Goal: Task Accomplishment & Management: Manage account settings

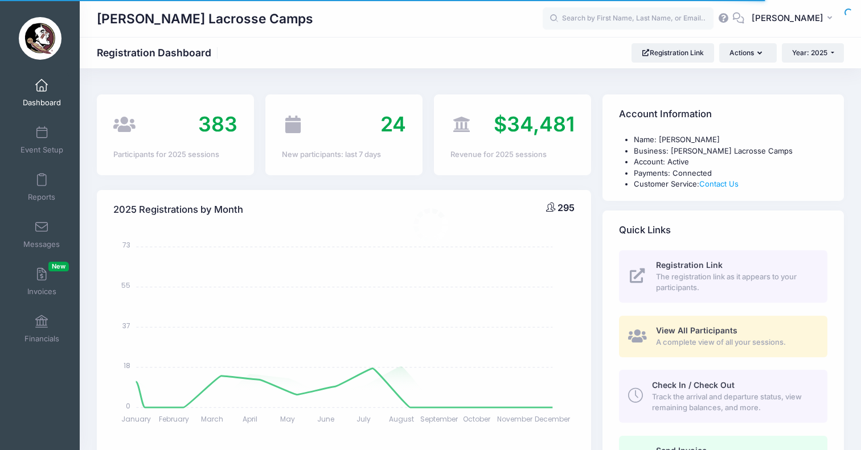
select select
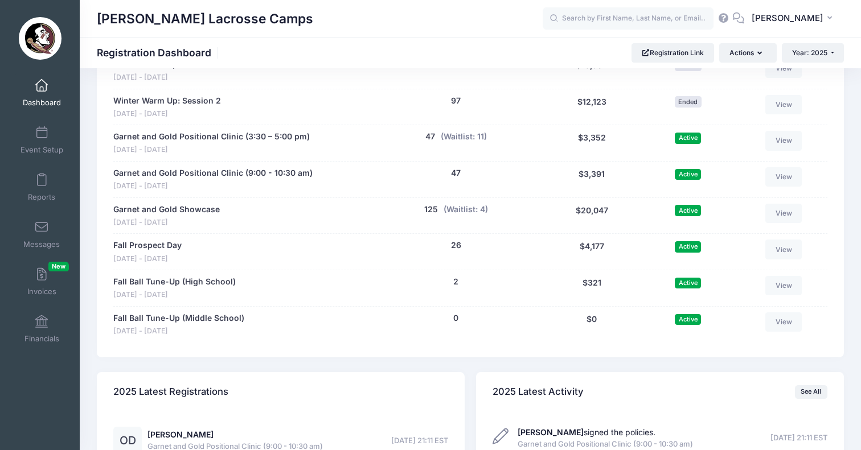
scroll to position [599, 0]
click at [253, 131] on link "Garnet and Gold Positional Clinic (3:30 – 5:00 pm)" at bounding box center [211, 137] width 196 height 12
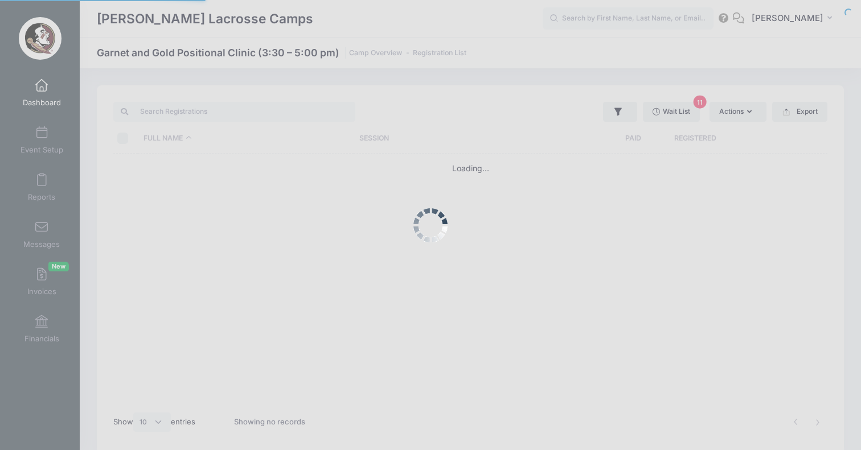
select select "10"
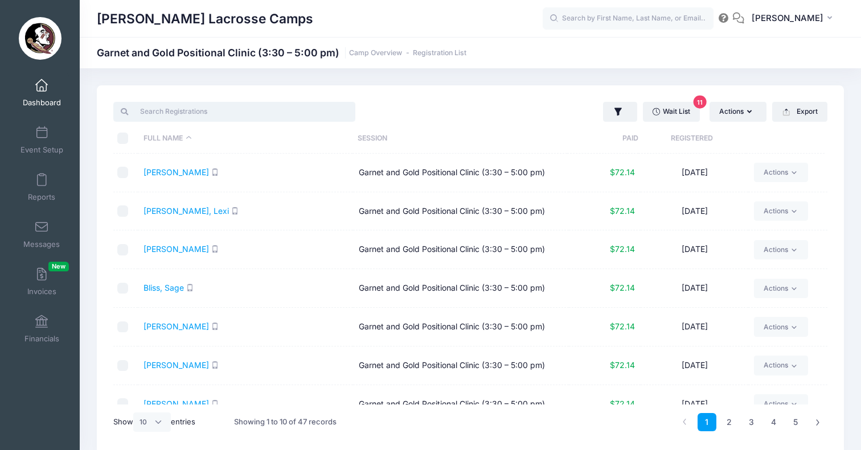
click at [240, 108] on input "search" at bounding box center [234, 111] width 242 height 19
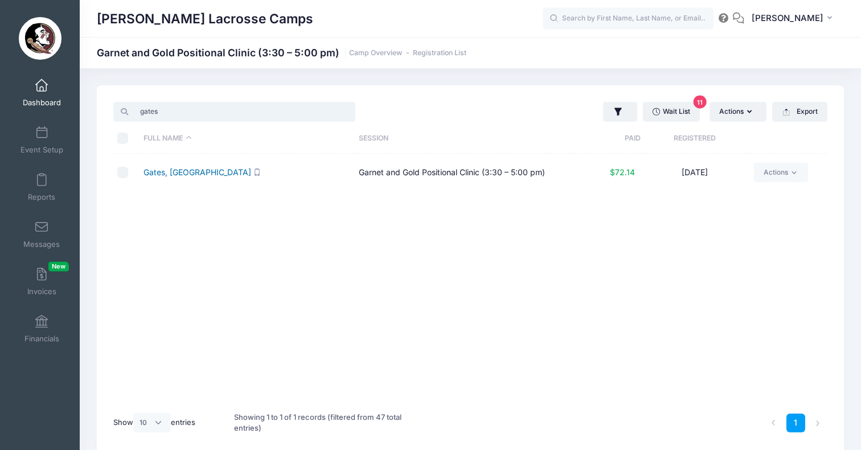
type input "gates"
click at [170, 173] on link "Gates, Miabella" at bounding box center [197, 172] width 108 height 10
click at [786, 174] on link "Actions" at bounding box center [781, 172] width 54 height 19
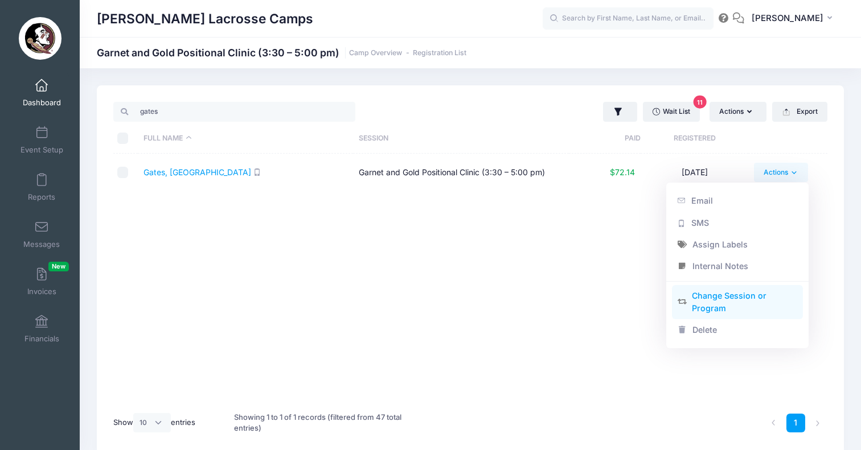
click at [704, 305] on link "Change Session or Program" at bounding box center [737, 302] width 131 height 34
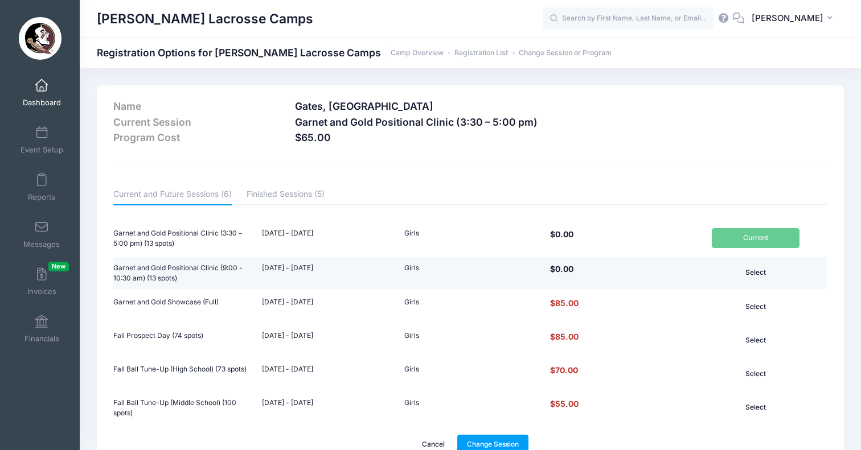
click at [769, 266] on button "Select" at bounding box center [755, 272] width 88 height 19
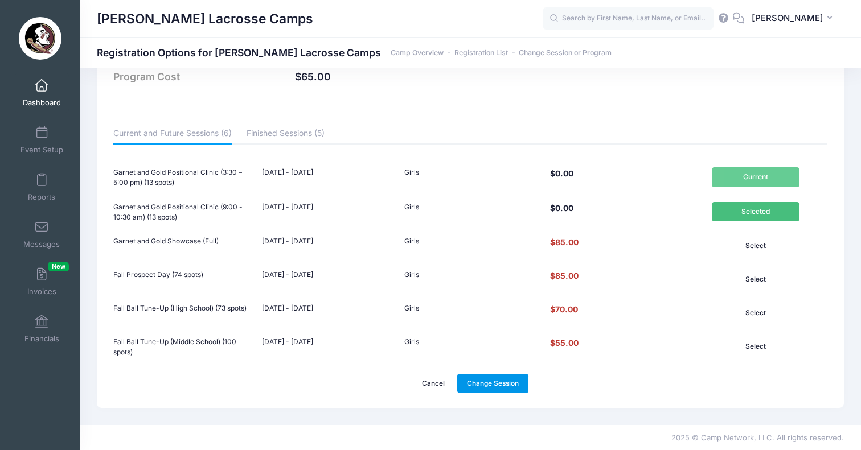
scroll to position [60, 0]
click at [492, 379] on link "Change Session" at bounding box center [493, 384] width 72 height 19
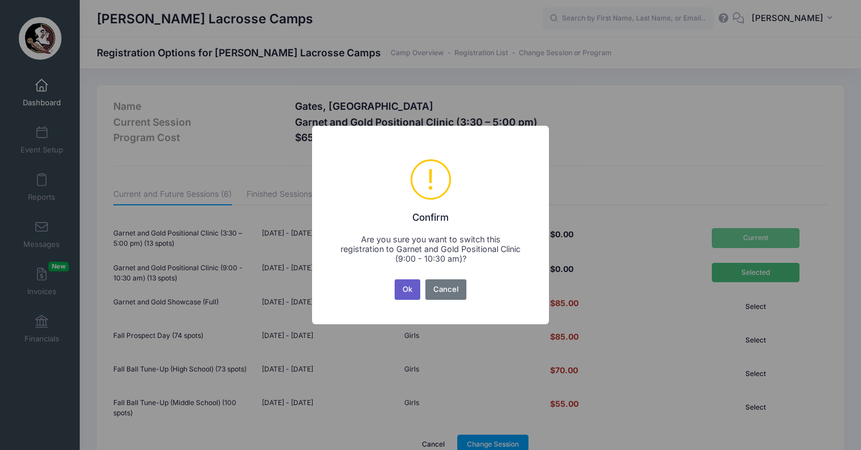
click at [405, 290] on button "Ok" at bounding box center [407, 289] width 26 height 20
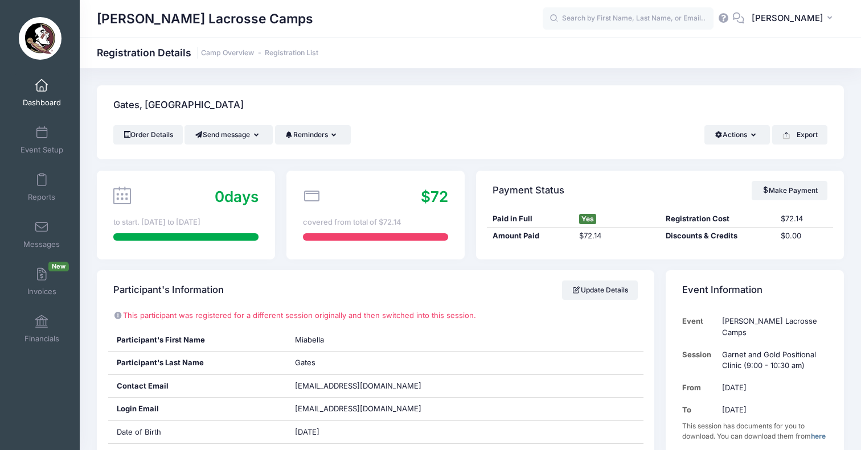
click at [42, 88] on span at bounding box center [42, 86] width 0 height 13
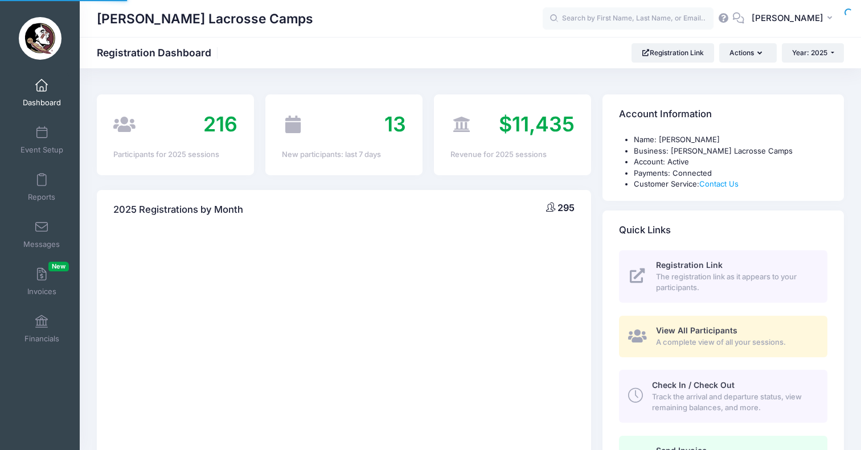
select select
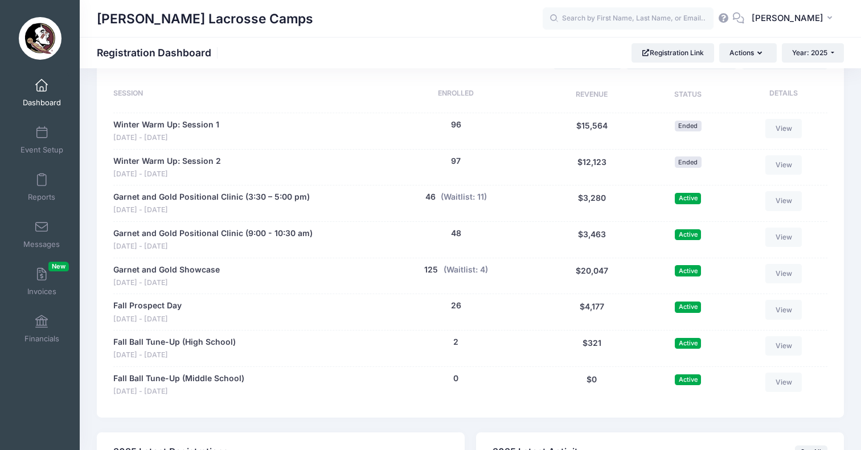
scroll to position [553, 0]
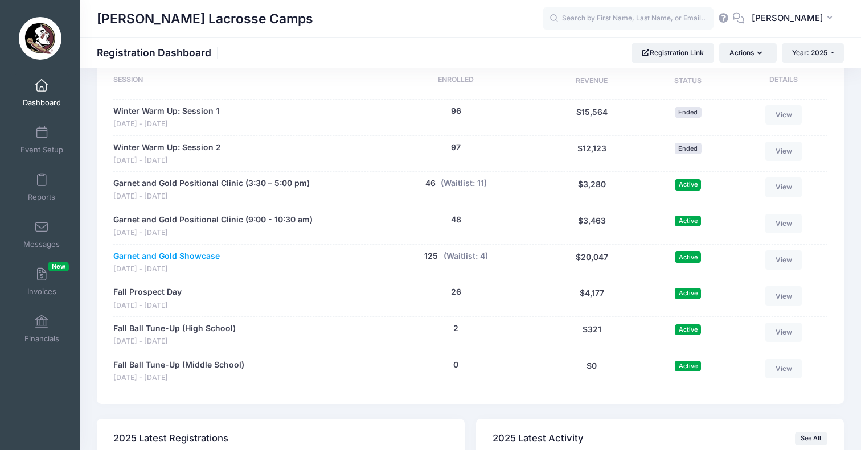
click at [161, 250] on link "Garnet and Gold Showcase" at bounding box center [166, 256] width 106 height 12
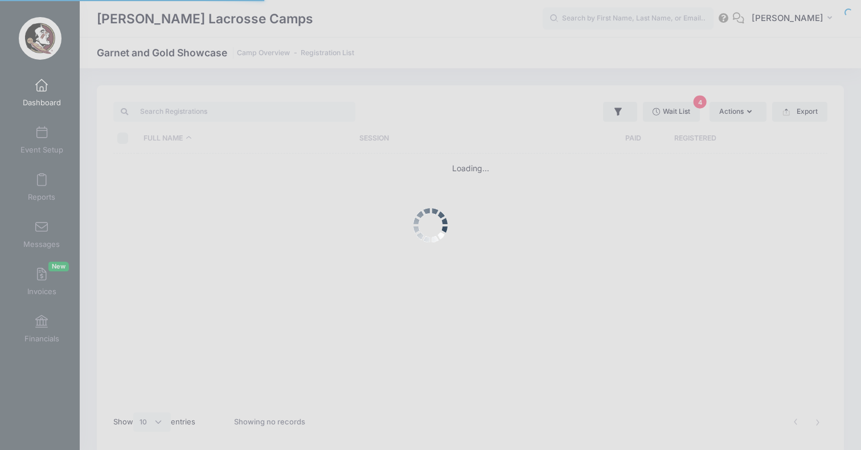
select select "10"
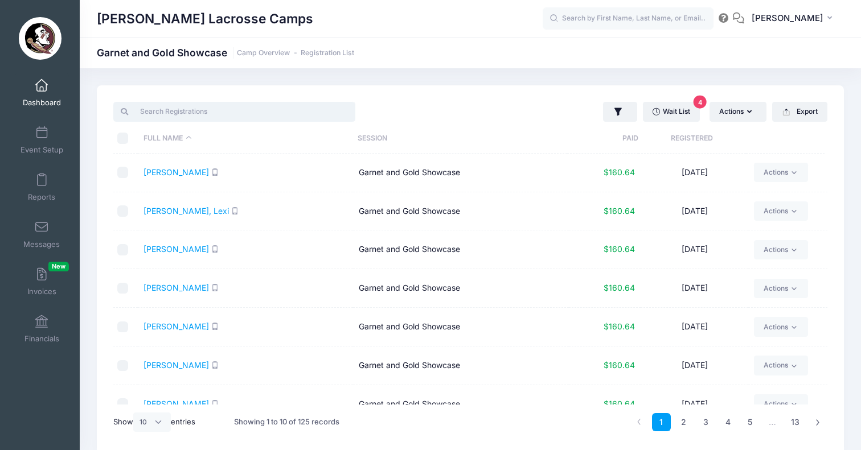
click at [212, 110] on input "search" at bounding box center [234, 111] width 242 height 19
type input "p"
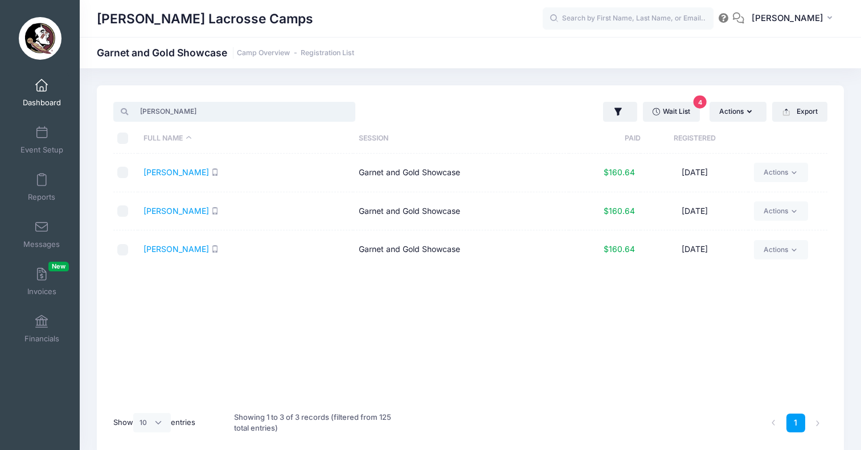
type input "[PERSON_NAME]"
drag, startPoint x: 212, startPoint y: 110, endPoint x: 793, endPoint y: 209, distance: 589.1
click at [793, 209] on icon at bounding box center [793, 211] width 9 height 9
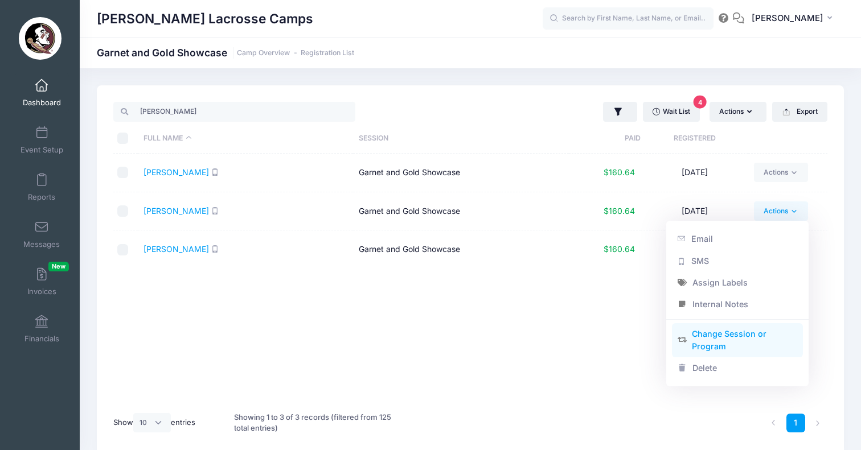
click at [712, 335] on link "Change Session or Program" at bounding box center [737, 340] width 131 height 34
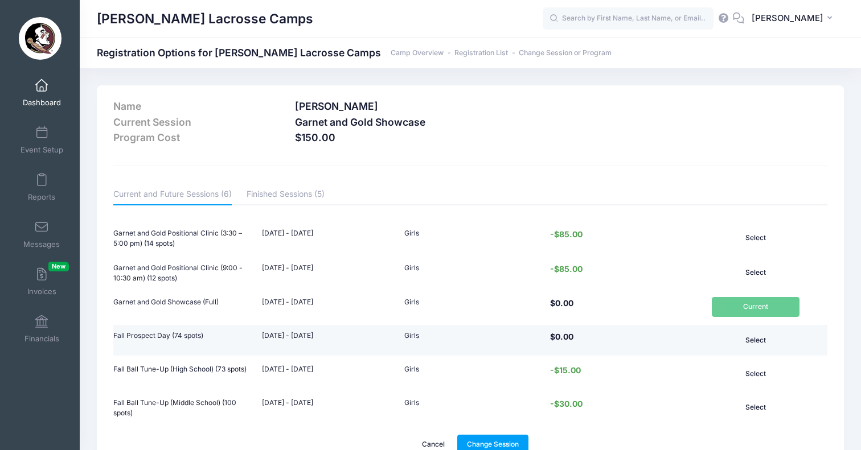
click at [751, 339] on button "Select" at bounding box center [755, 340] width 88 height 19
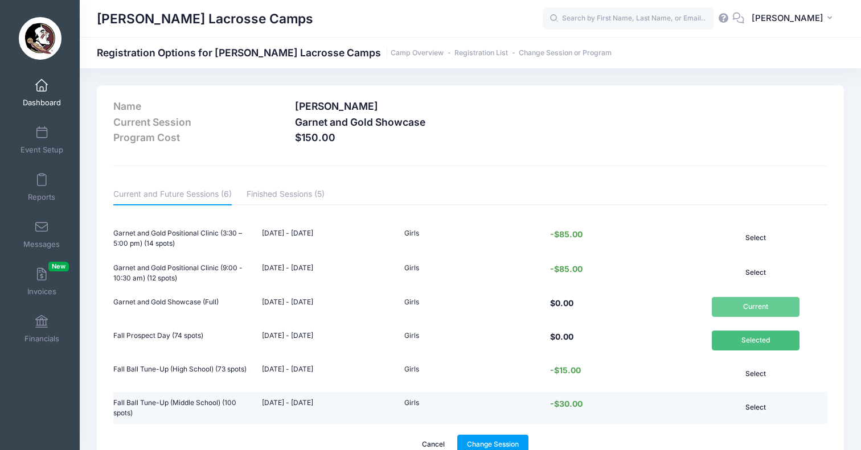
scroll to position [32, 0]
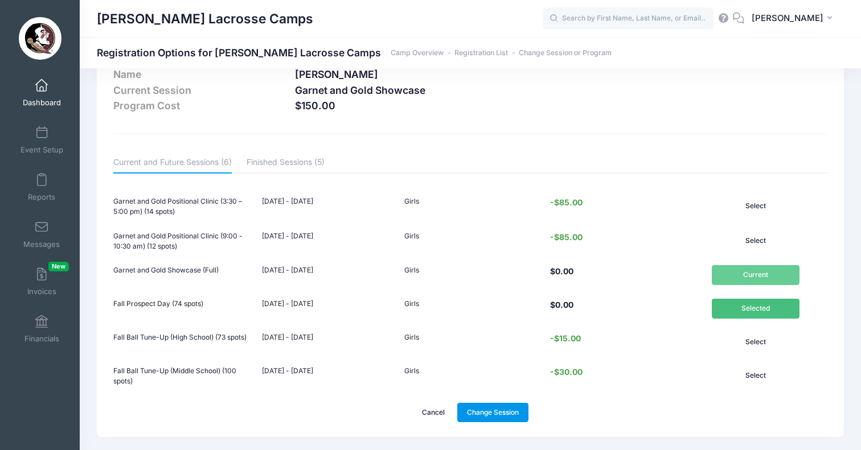
click at [503, 414] on link "Change Session" at bounding box center [493, 412] width 72 height 19
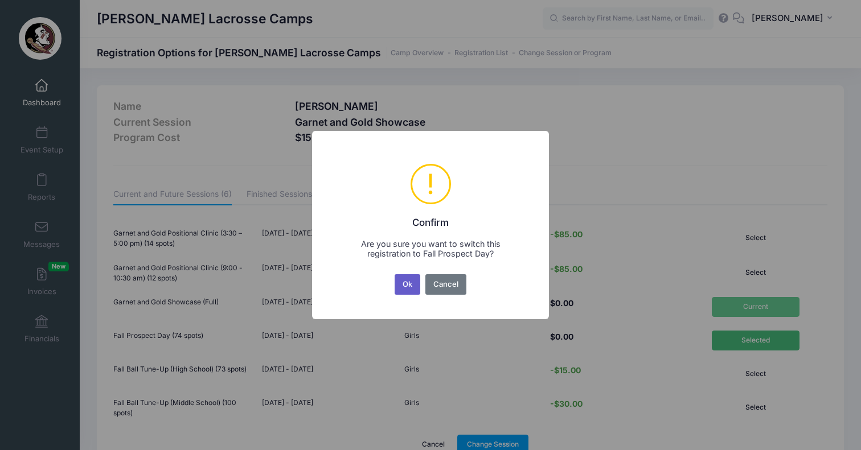
click at [410, 291] on button "Ok" at bounding box center [407, 284] width 26 height 20
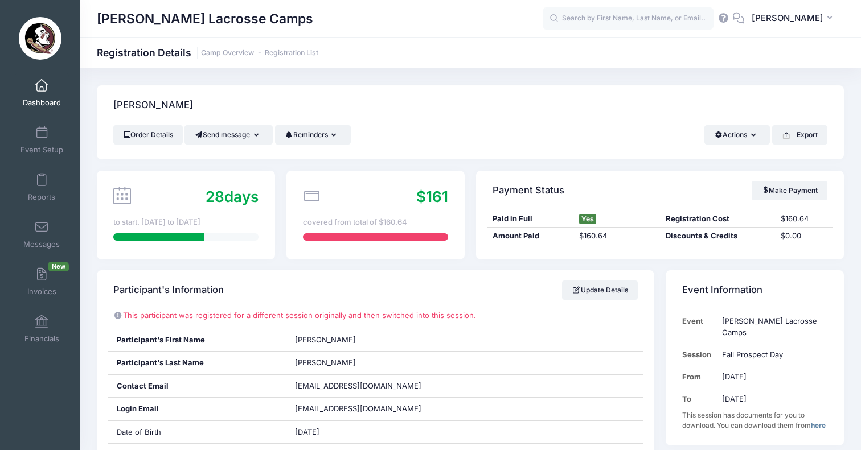
click at [42, 87] on span at bounding box center [42, 86] width 0 height 13
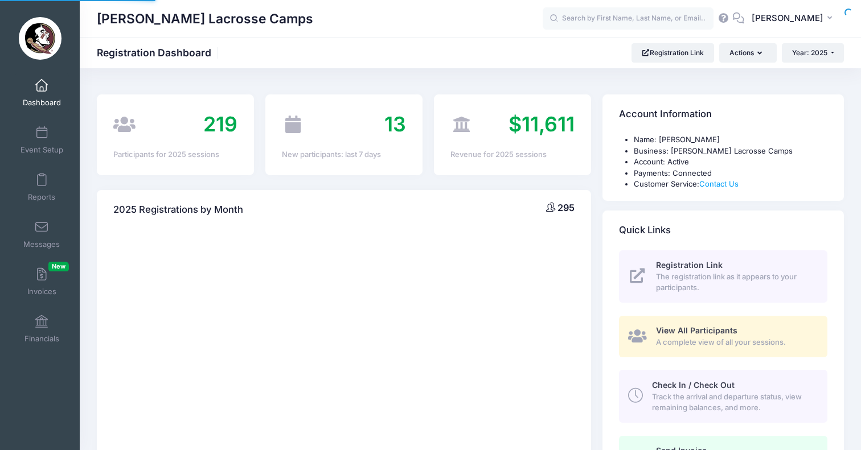
select select
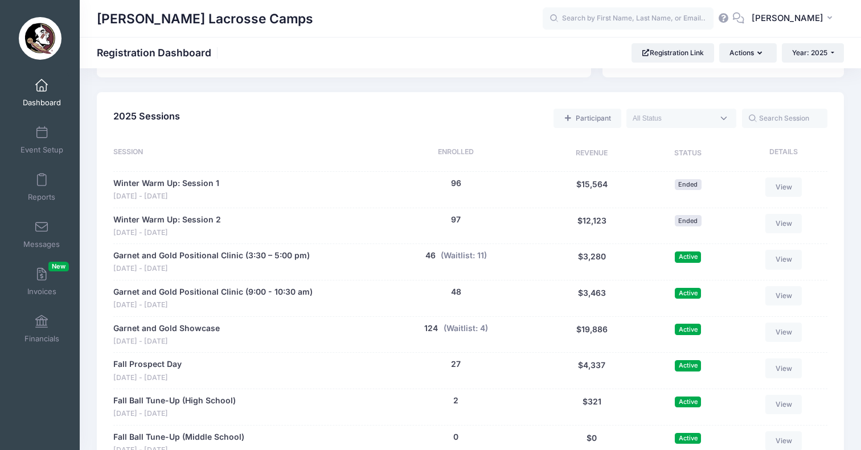
scroll to position [496, 0]
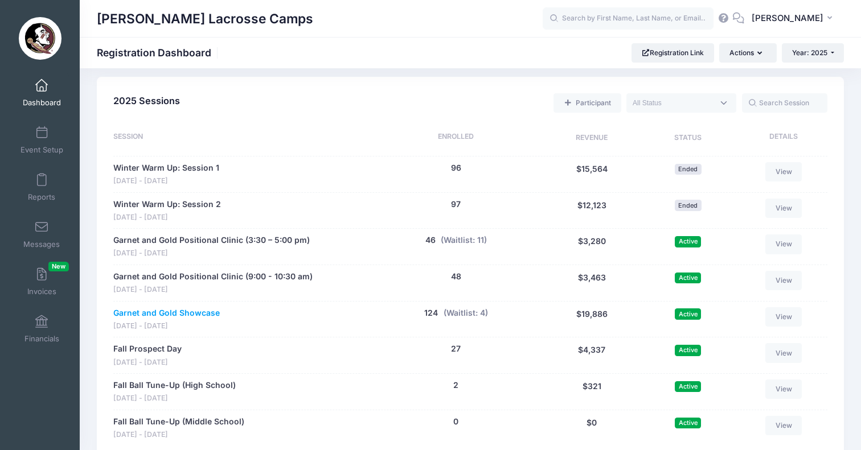
click at [196, 307] on link "Garnet and Gold Showcase" at bounding box center [166, 313] width 106 height 12
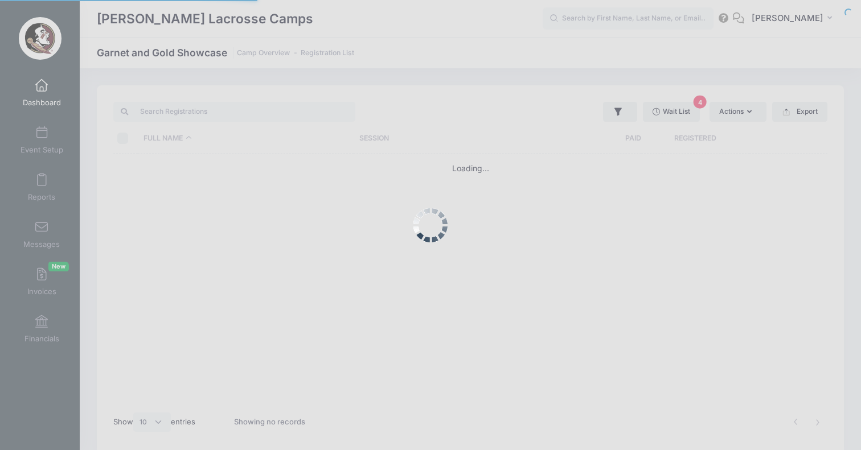
select select "10"
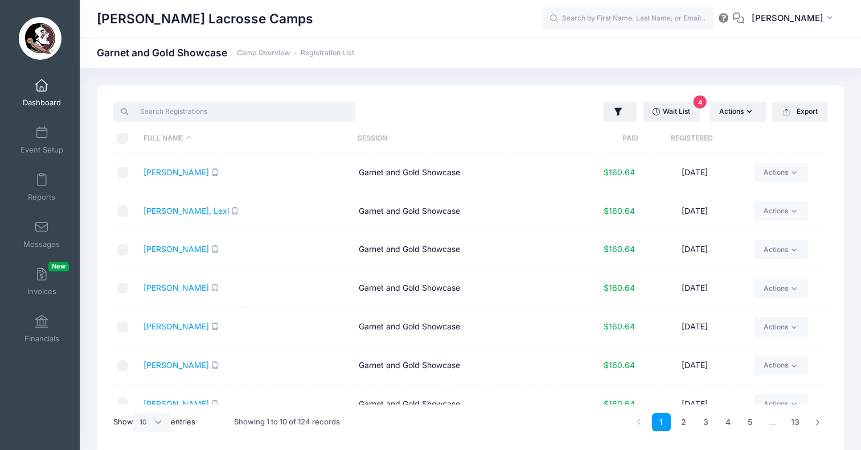
click at [233, 109] on input "search" at bounding box center [234, 111] width 242 height 19
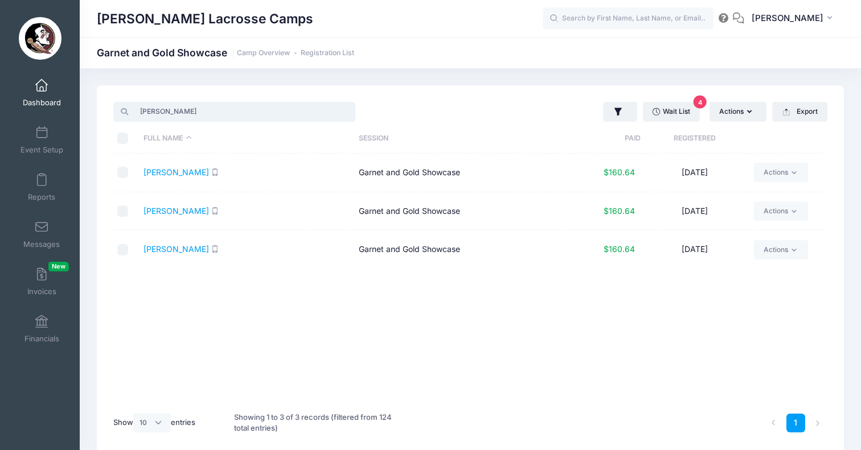
type input "Anna"
drag, startPoint x: 233, startPoint y: 109, endPoint x: 779, endPoint y: 215, distance: 555.9
click at [779, 215] on link "Actions" at bounding box center [781, 210] width 54 height 19
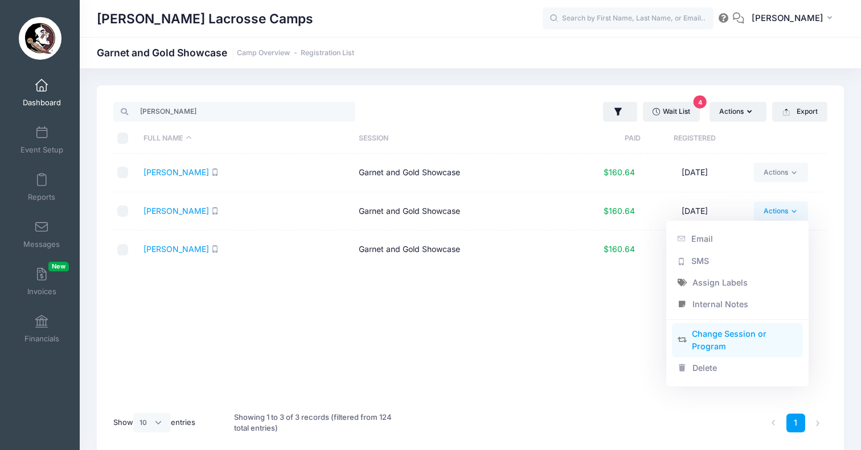
click at [717, 339] on link "Change Session or Program" at bounding box center [737, 340] width 131 height 34
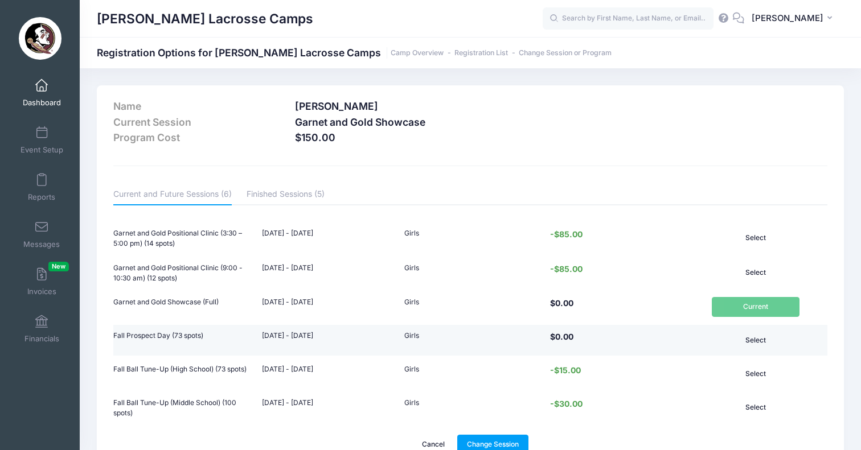
click at [766, 335] on button "Select" at bounding box center [755, 340] width 88 height 19
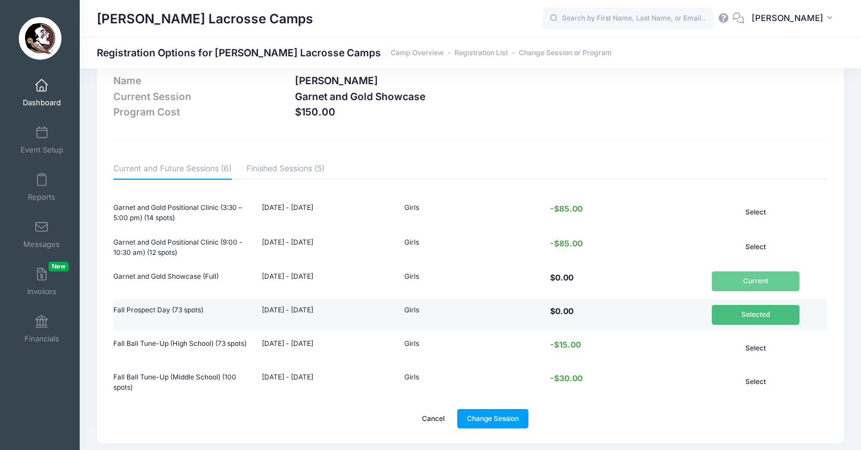
scroll to position [34, 0]
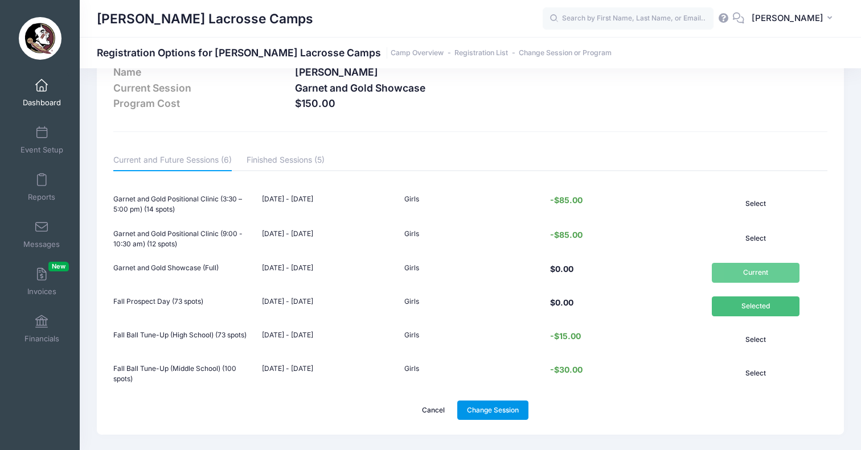
click at [495, 408] on link "Change Session" at bounding box center [493, 410] width 72 height 19
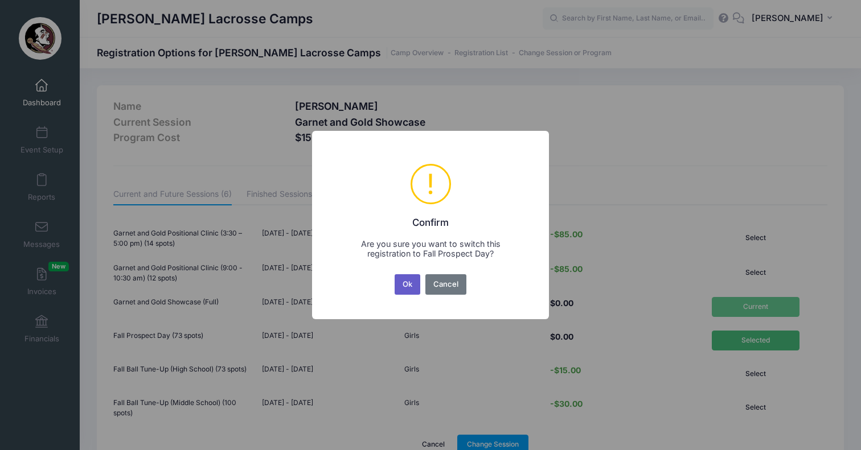
click at [414, 285] on button "Ok" at bounding box center [407, 284] width 26 height 20
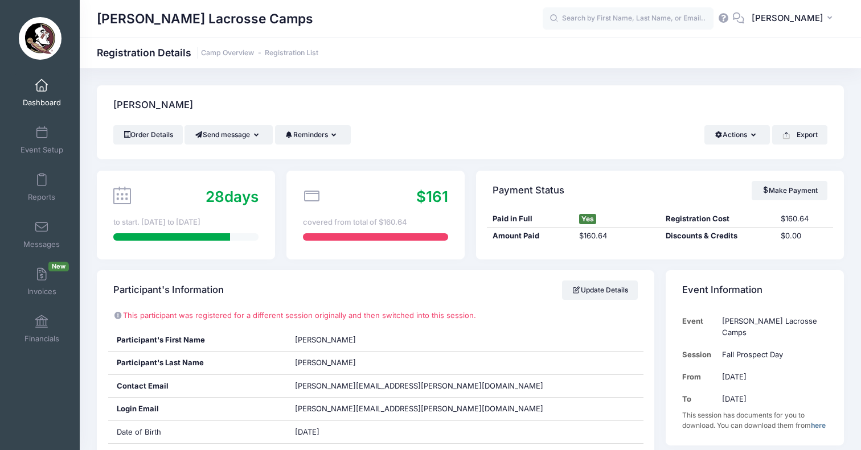
click at [45, 96] on link "Dashboard" at bounding box center [42, 93] width 54 height 40
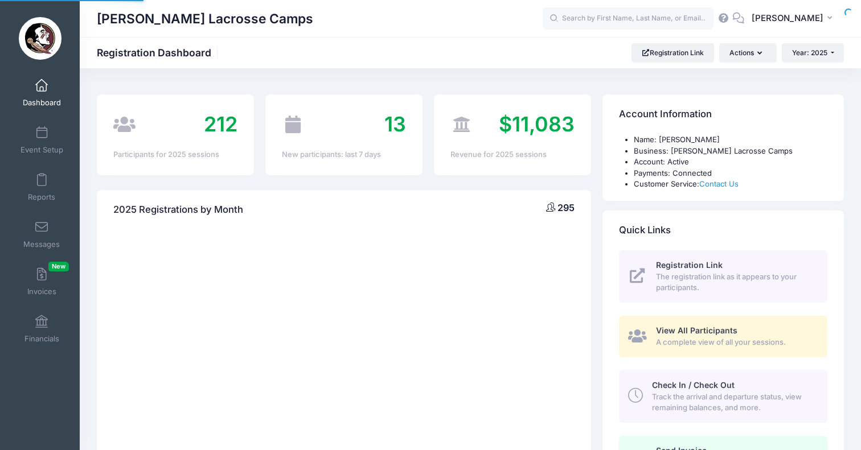
select select
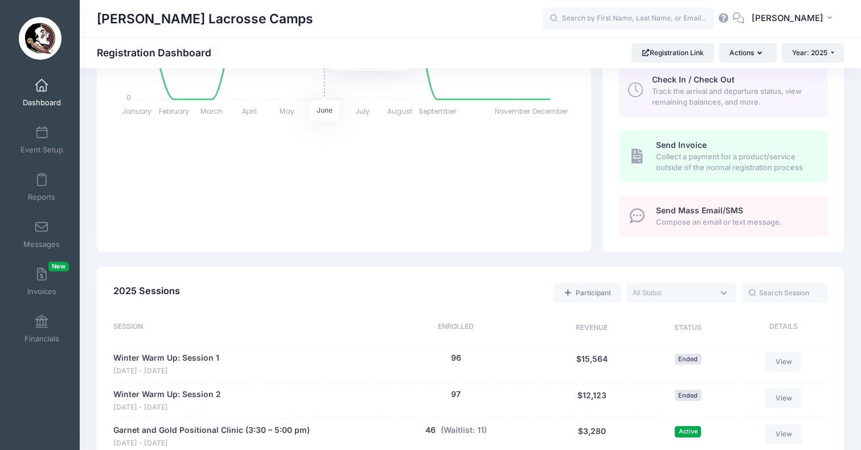
scroll to position [435, 0]
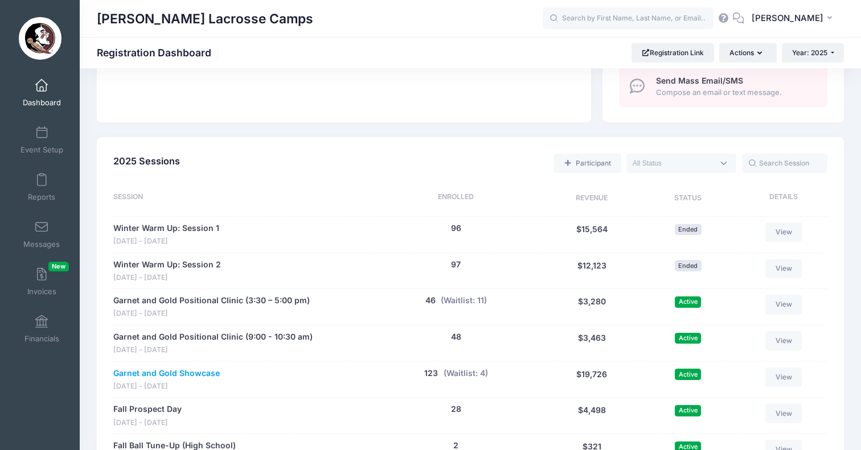
click at [195, 368] on link "Garnet and Gold Showcase" at bounding box center [166, 374] width 106 height 12
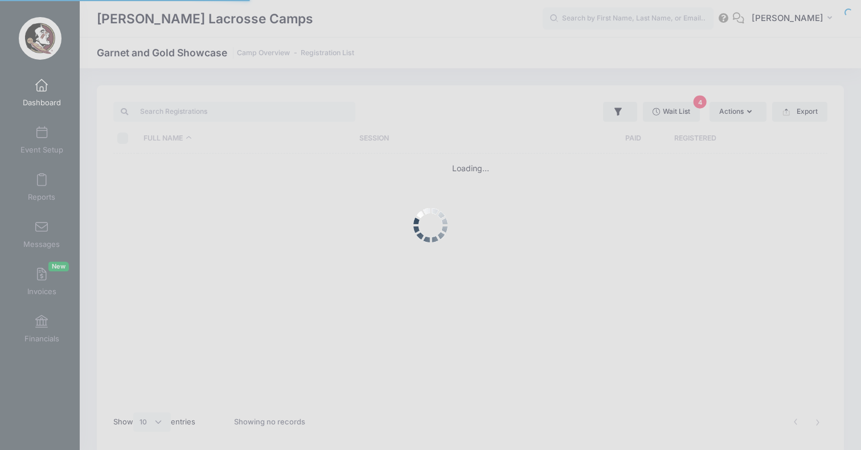
select select "10"
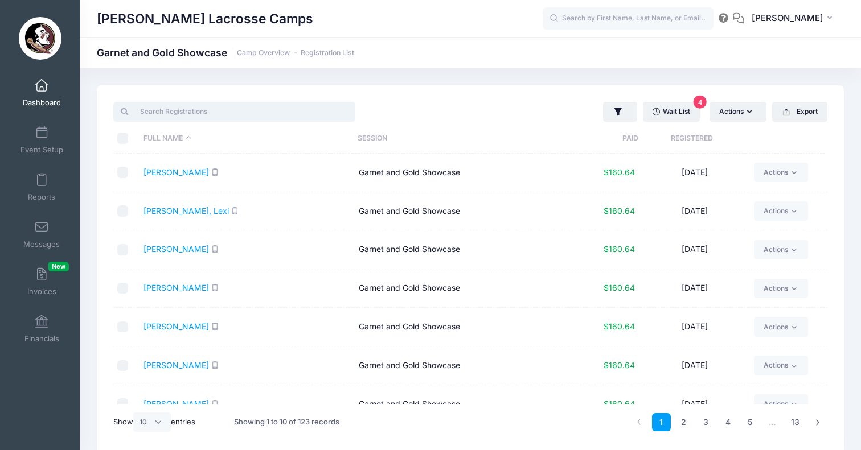
click at [286, 112] on input "search" at bounding box center [234, 111] width 242 height 19
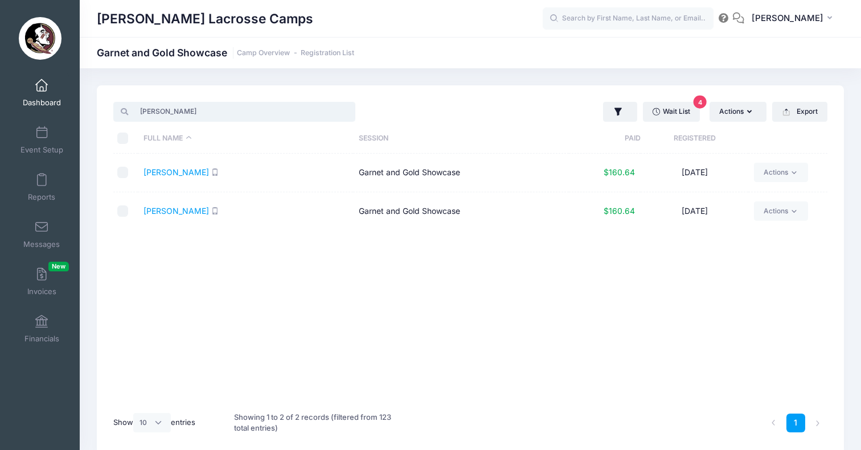
click at [145, 111] on input "Olivia" at bounding box center [234, 111] width 242 height 19
type input "Sarah"
drag, startPoint x: 148, startPoint y: 130, endPoint x: 782, endPoint y: 170, distance: 635.3
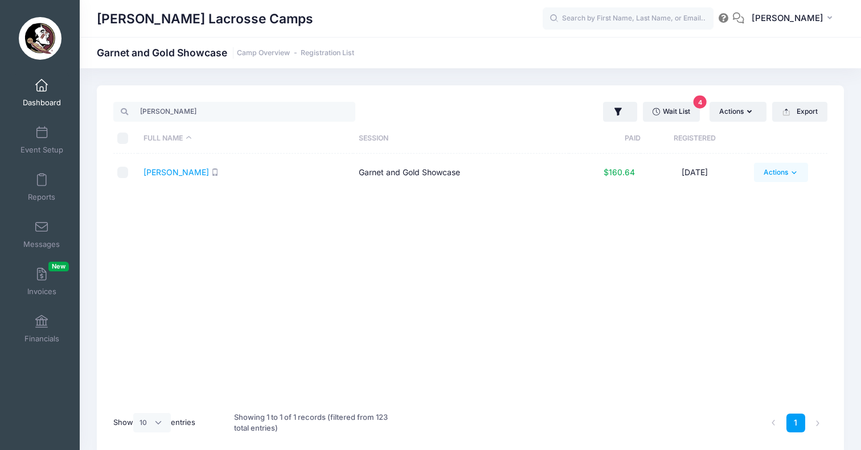
click at [782, 170] on link "Actions" at bounding box center [781, 172] width 54 height 19
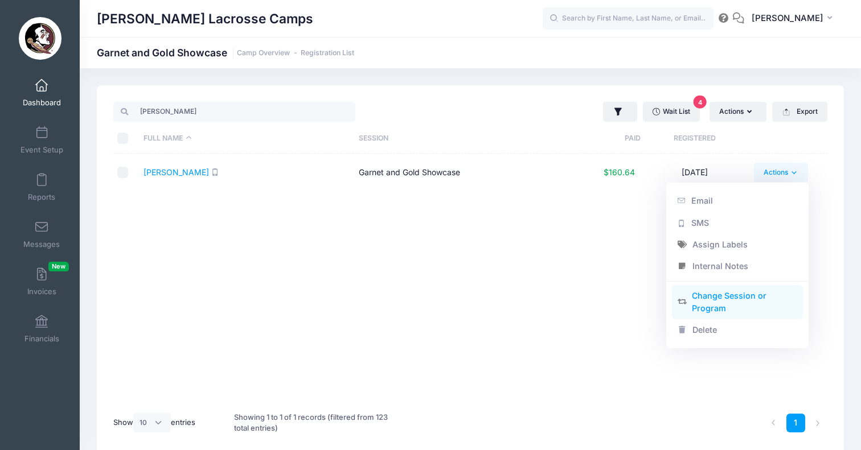
click at [705, 295] on link "Change Session or Program" at bounding box center [737, 302] width 131 height 34
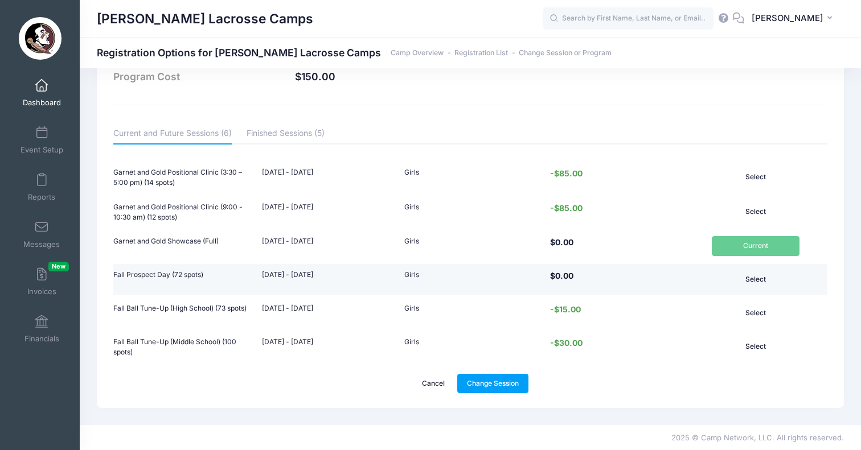
scroll to position [60, 0]
click at [762, 279] on button "Select" at bounding box center [755, 279] width 88 height 19
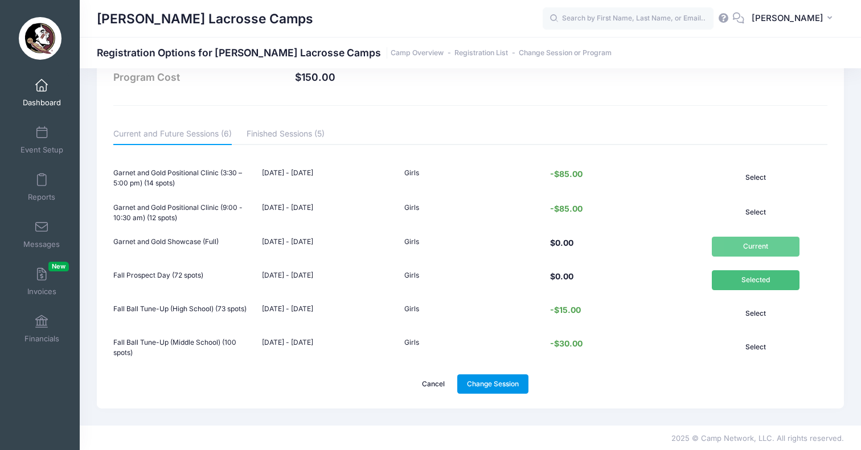
click at [496, 384] on link "Change Session" at bounding box center [493, 384] width 72 height 19
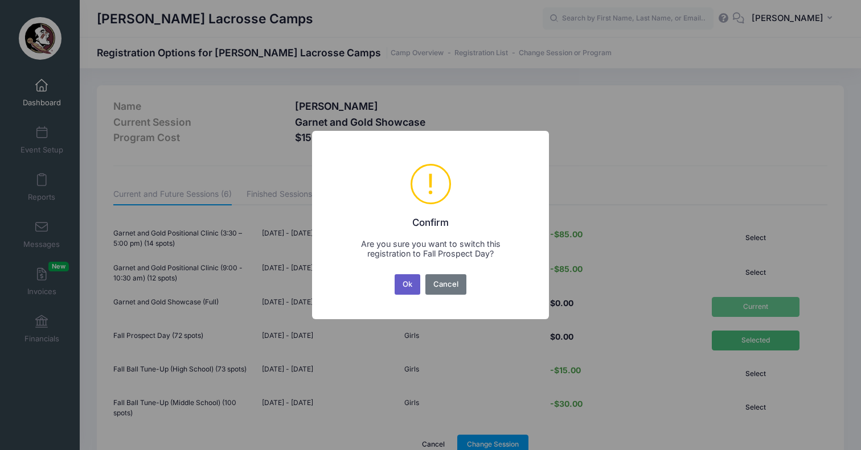
click at [404, 288] on button "Ok" at bounding box center [407, 284] width 26 height 20
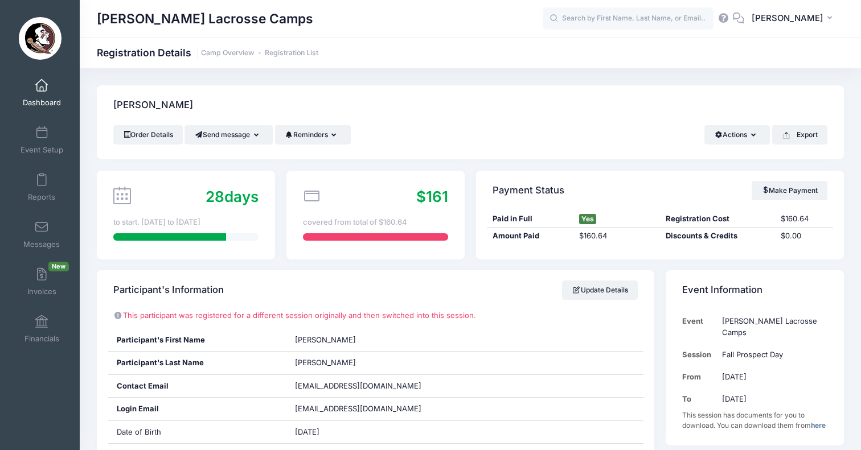
click at [47, 88] on link "Dashboard" at bounding box center [42, 93] width 54 height 40
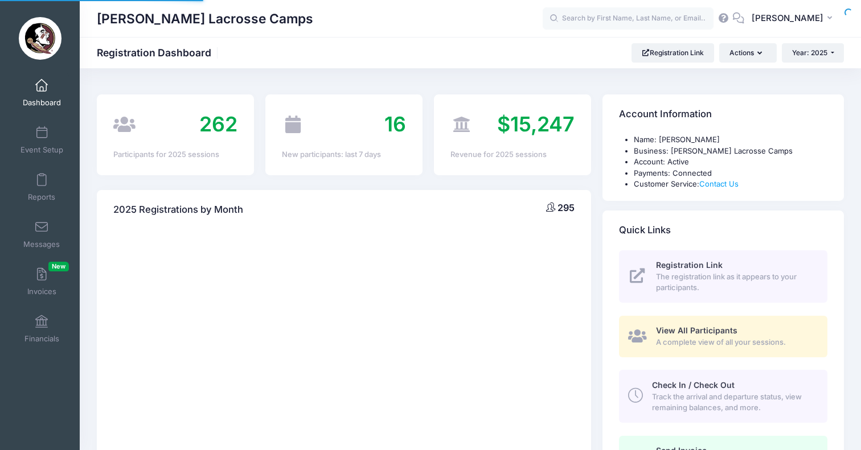
select select
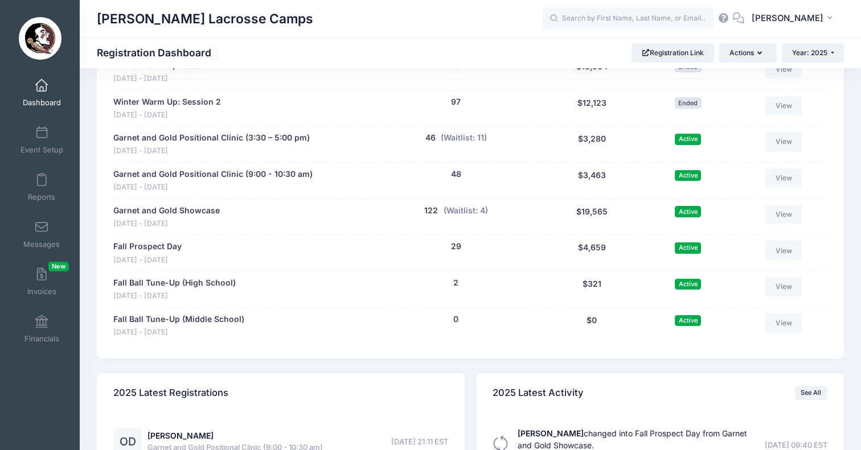
scroll to position [589, 0]
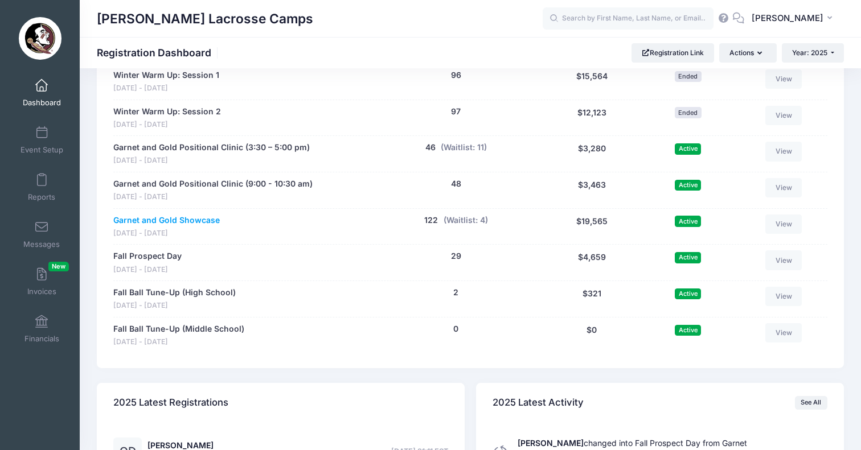
click at [184, 215] on link "Garnet and Gold Showcase" at bounding box center [166, 221] width 106 height 12
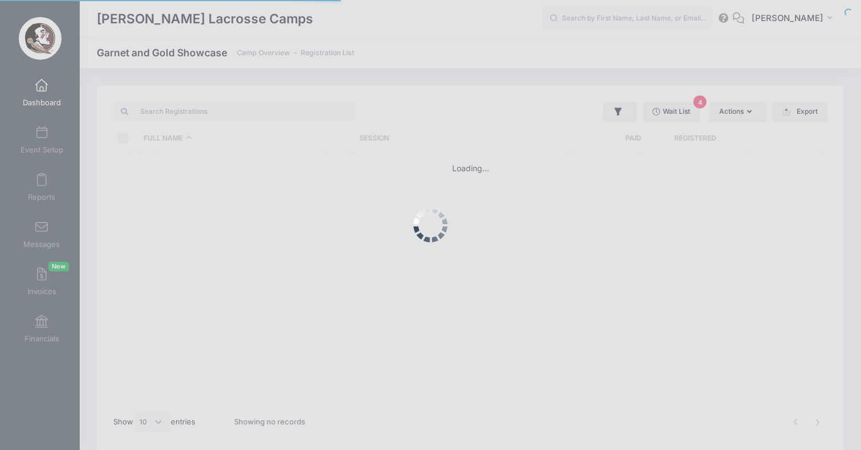
select select "10"
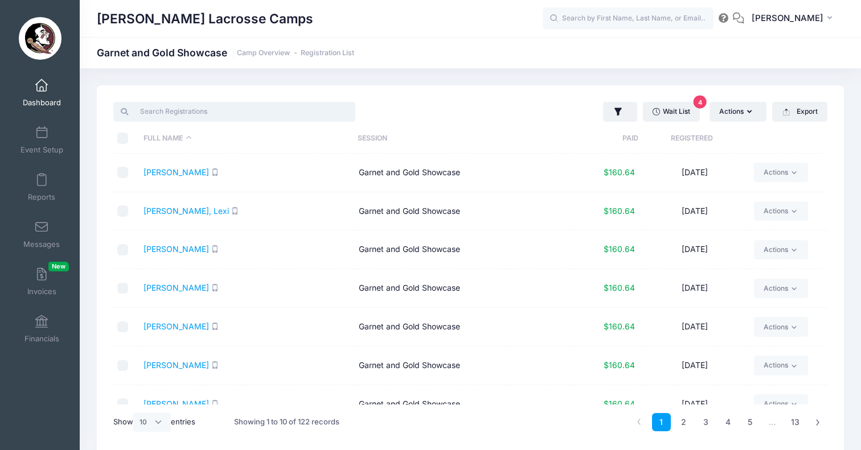
click at [199, 110] on input "search" at bounding box center [234, 111] width 242 height 19
type input "m"
click at [32, 90] on link "Dashboard" at bounding box center [42, 93] width 54 height 40
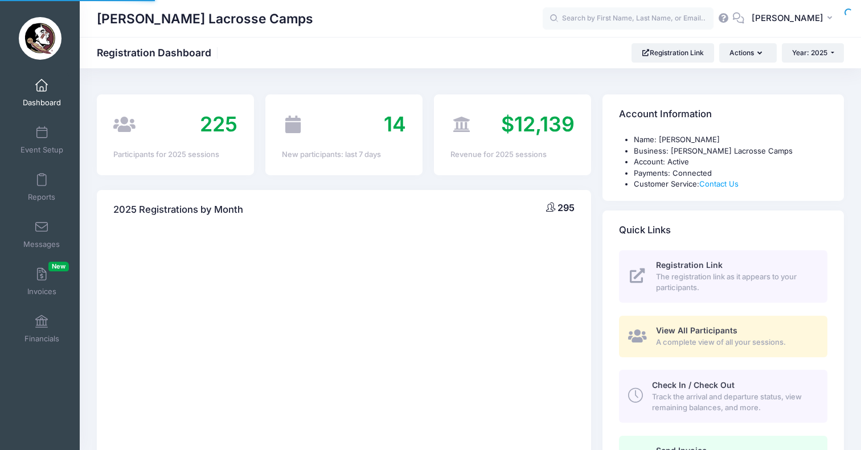
select select
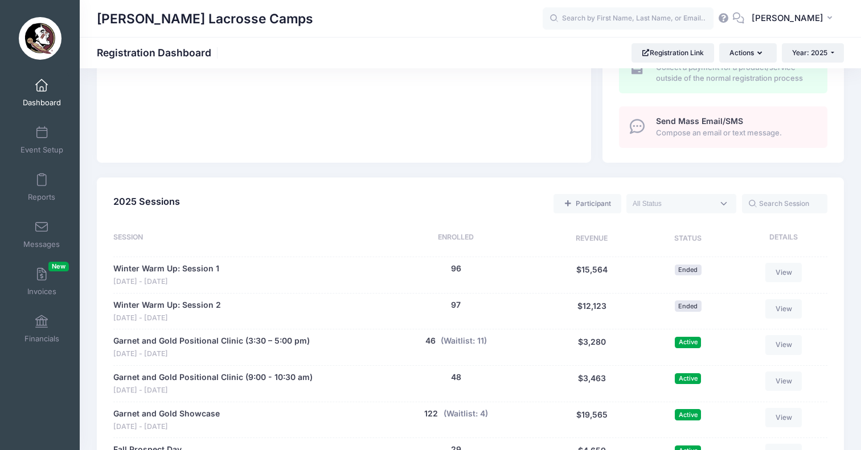
scroll to position [431, 0]
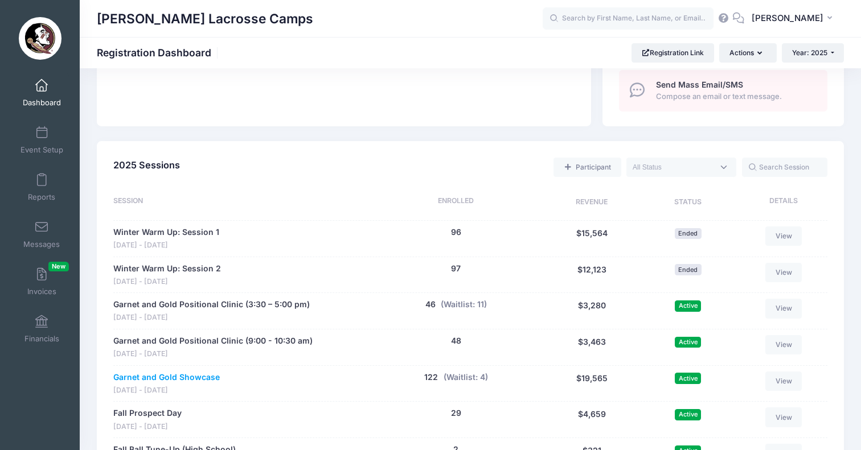
click at [179, 372] on link "Garnet and Gold Showcase" at bounding box center [166, 378] width 106 height 12
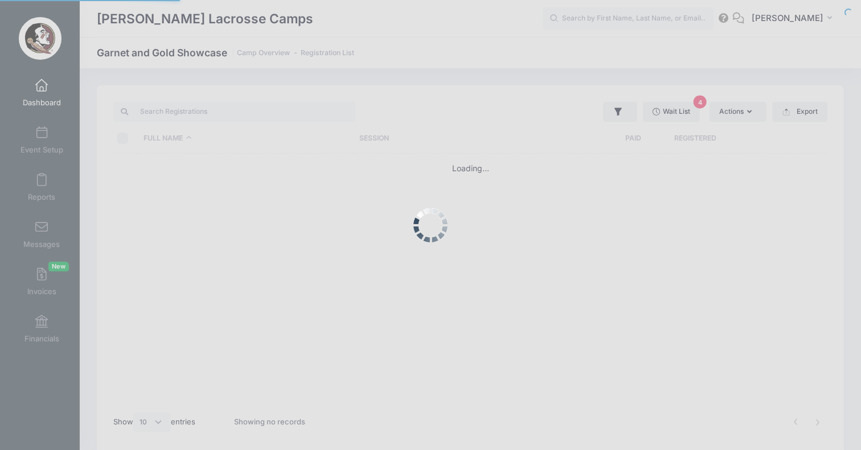
select select "10"
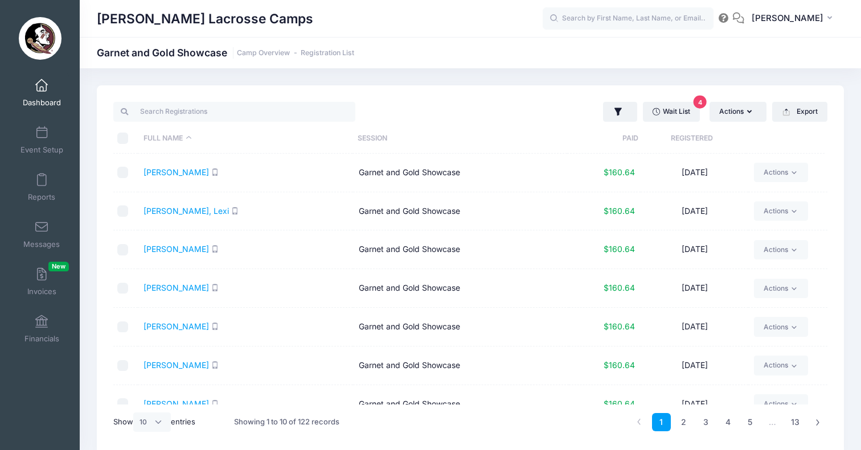
click at [44, 101] on span "Dashboard" at bounding box center [42, 103] width 38 height 10
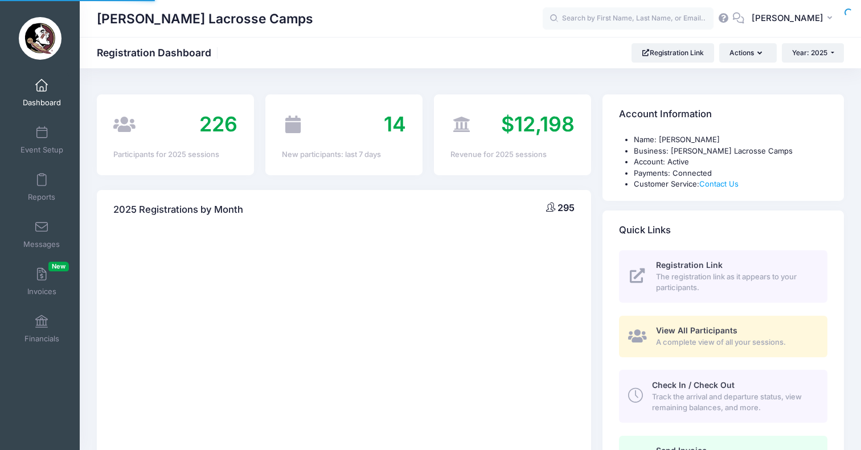
select select
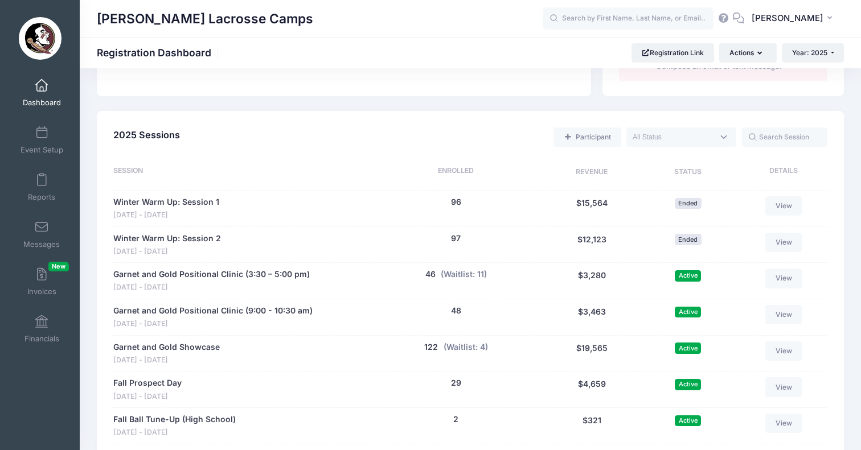
scroll to position [591, 0]
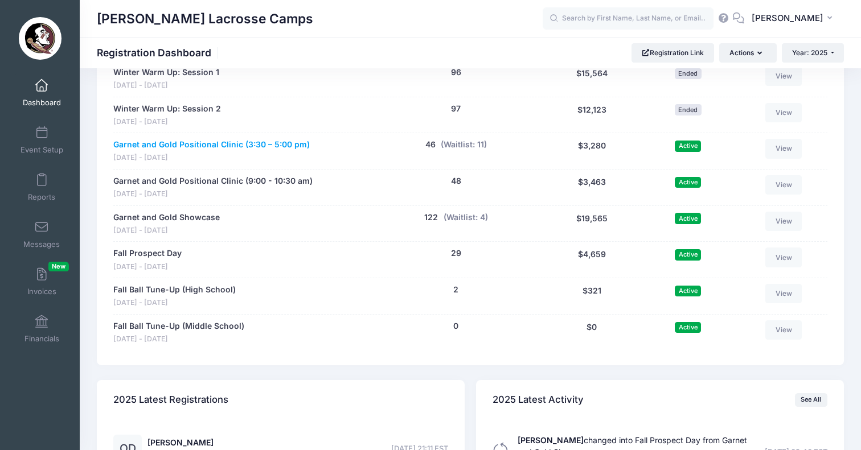
click at [224, 139] on link "Garnet and Gold Positional Clinic (3:30 – 5:00 pm)" at bounding box center [211, 145] width 196 height 12
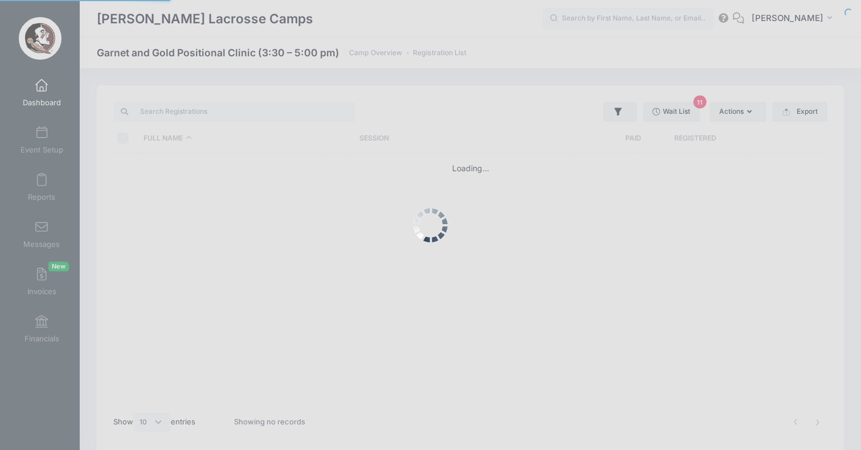
select select "10"
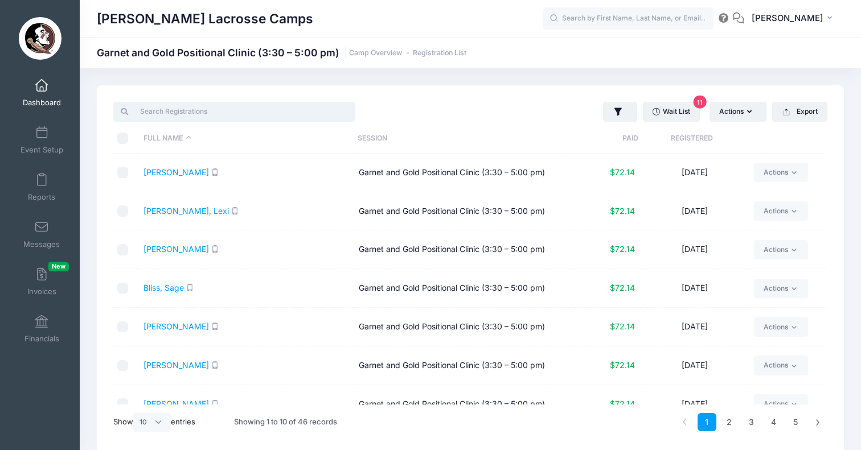
click at [223, 112] on input "search" at bounding box center [234, 111] width 242 height 19
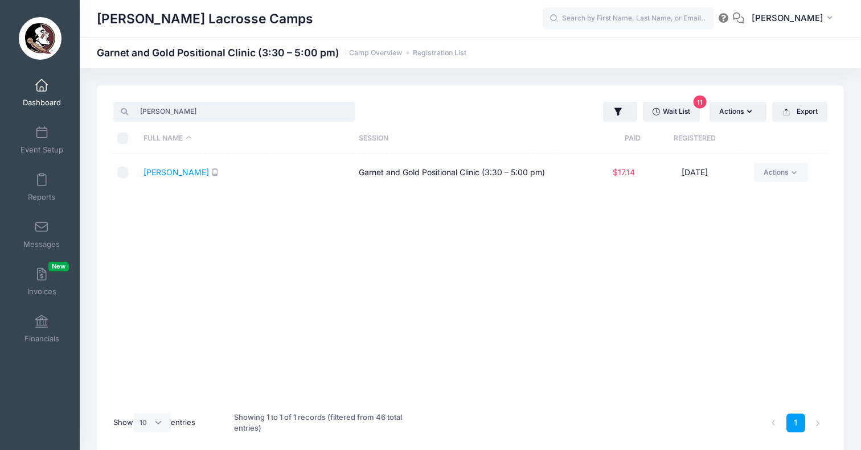
type input "mallie"
click at [125, 174] on input "checkbox" at bounding box center [122, 172] width 11 height 11
checkbox input "true"
click at [746, 118] on button "Actions" at bounding box center [737, 111] width 57 height 19
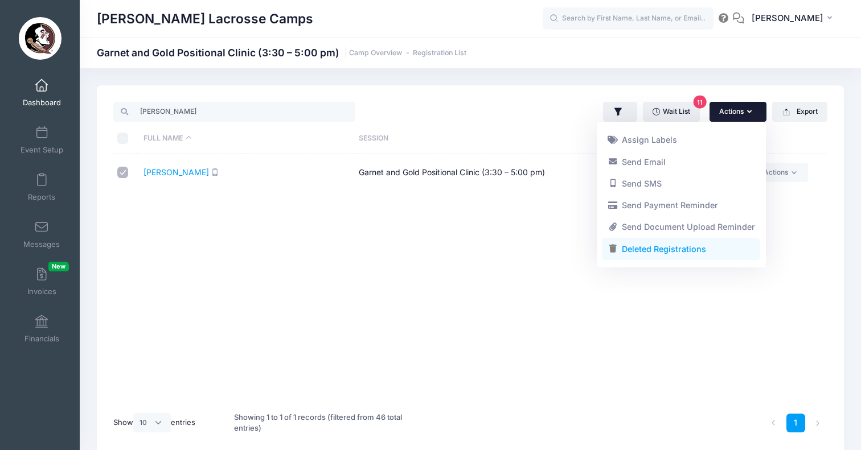
click at [680, 250] on link "Deleted Registrations" at bounding box center [681, 249] width 158 height 22
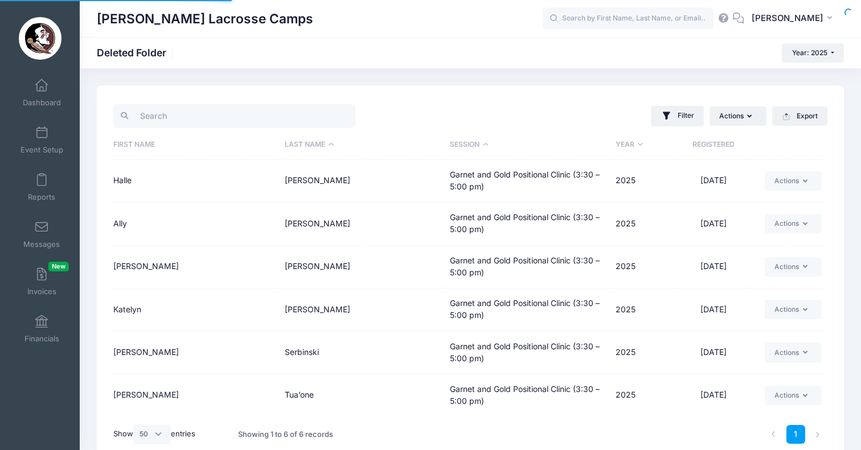
select select "50"
click at [42, 89] on span at bounding box center [42, 86] width 0 height 13
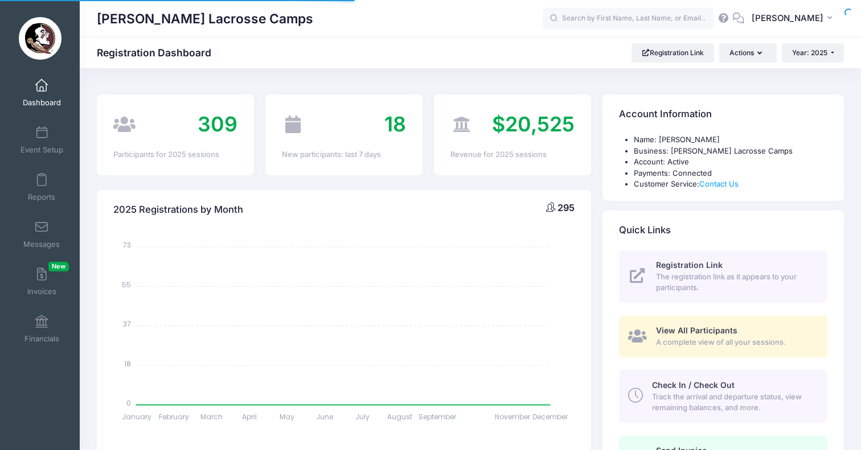
select select
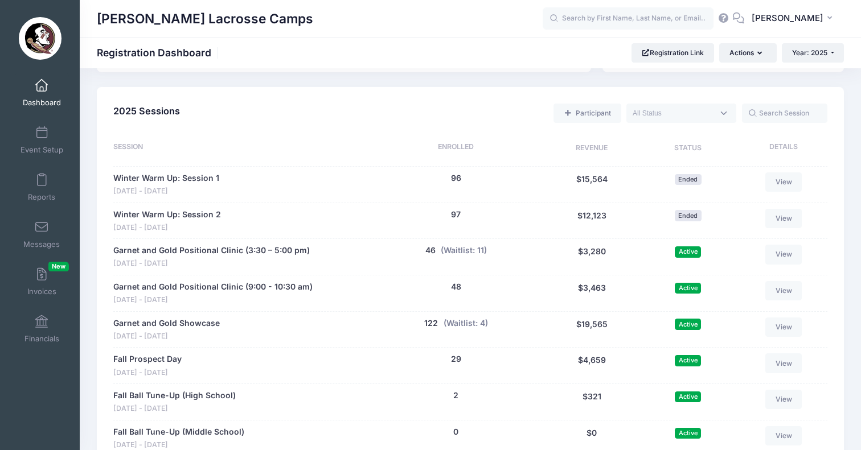
scroll to position [487, 0]
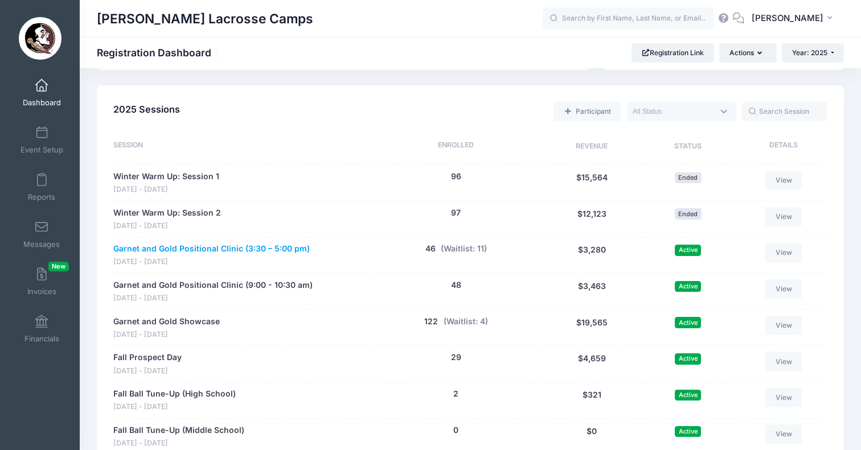
click at [217, 243] on link "Garnet and Gold Positional Clinic (3:30 – 5:00 pm)" at bounding box center [211, 249] width 196 height 12
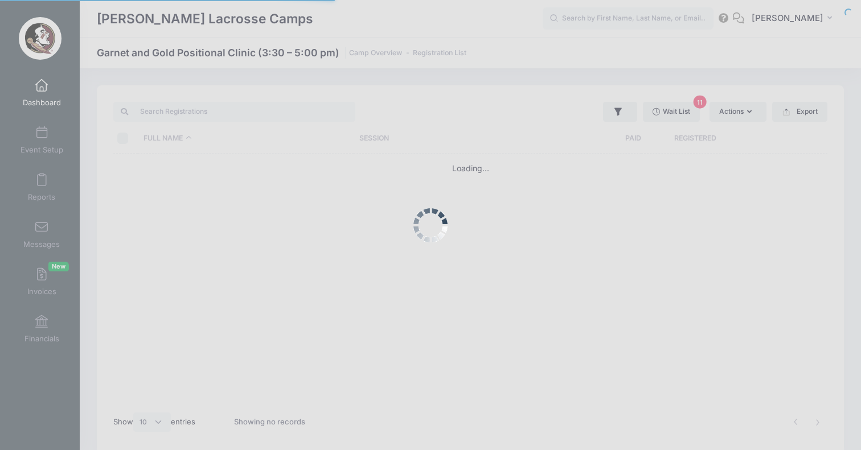
select select "10"
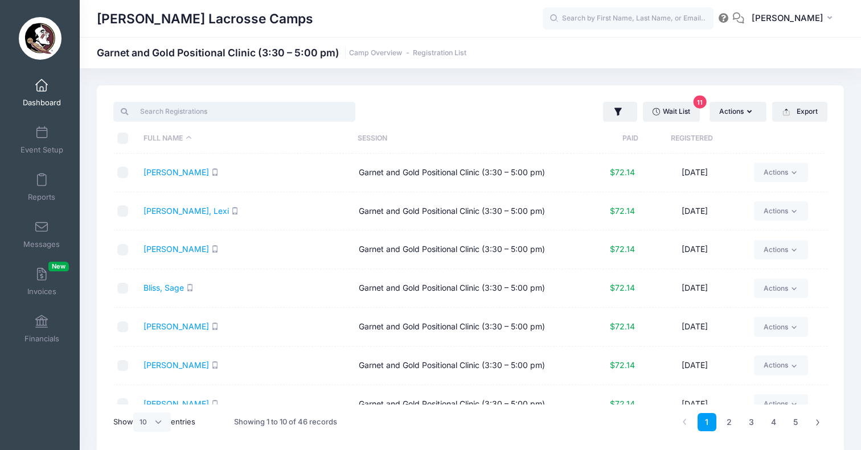
click at [227, 112] on input "search" at bounding box center [234, 111] width 242 height 19
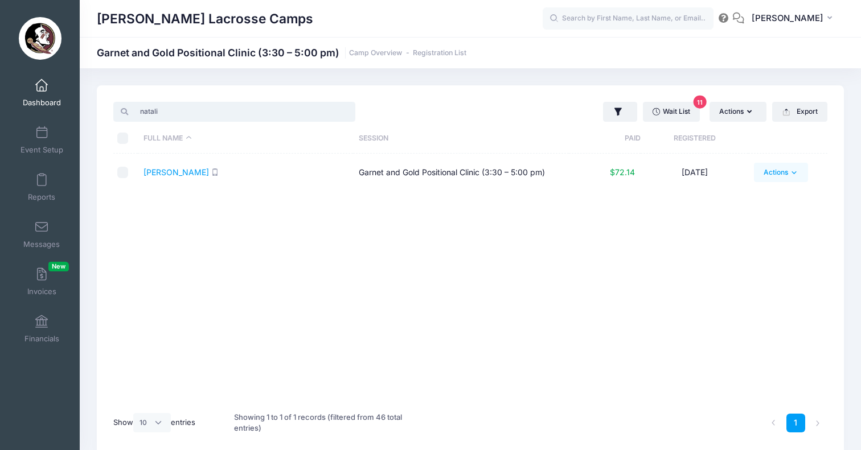
type input "natali"
click at [782, 171] on link "Actions" at bounding box center [781, 172] width 54 height 19
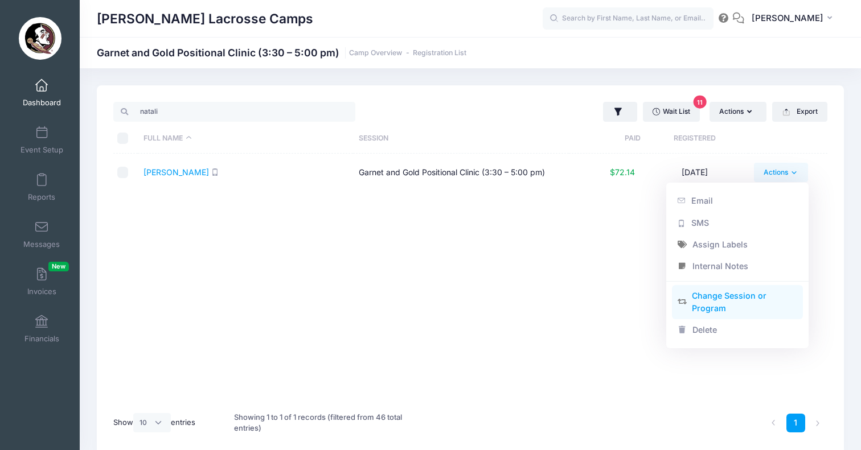
click at [739, 297] on link "Change Session or Program" at bounding box center [737, 302] width 131 height 34
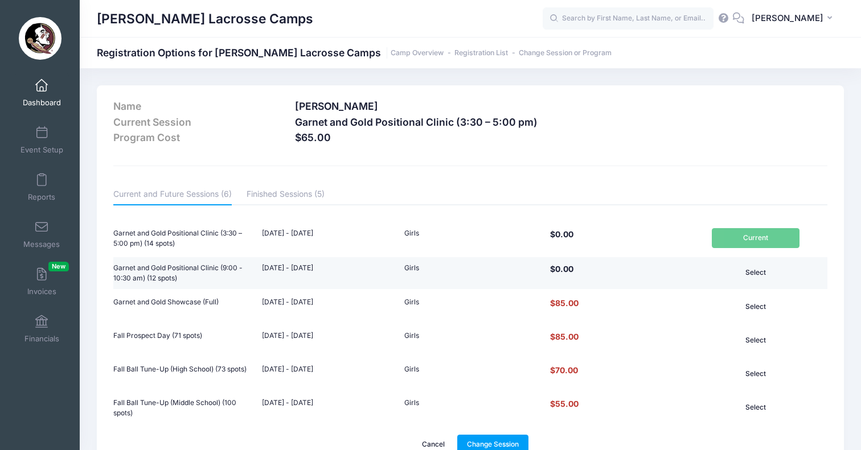
click at [752, 269] on button "Select" at bounding box center [755, 272] width 88 height 19
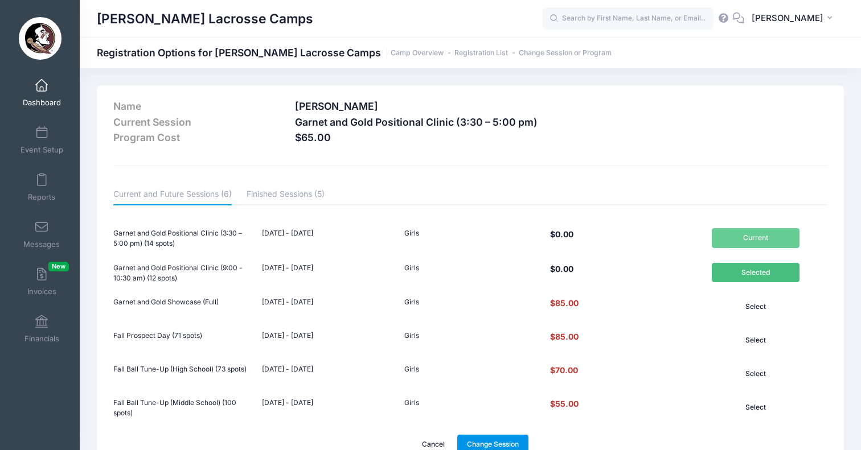
click at [487, 437] on link "Change Session" at bounding box center [493, 444] width 72 height 19
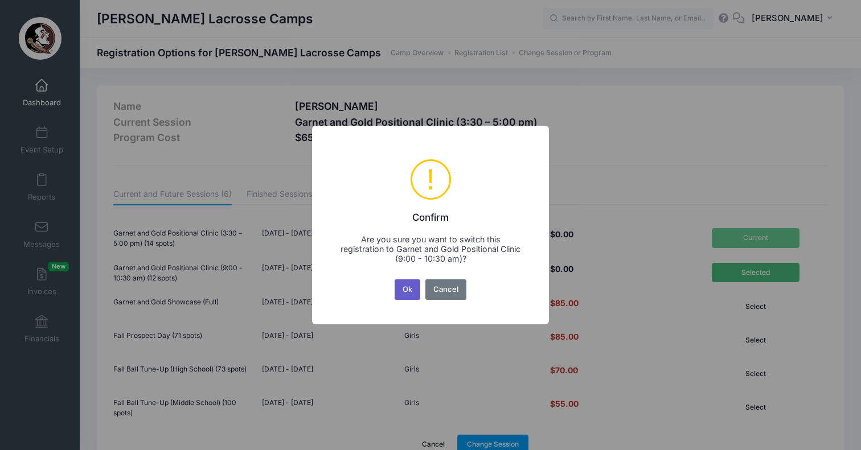
click at [403, 281] on button "Ok" at bounding box center [407, 289] width 26 height 20
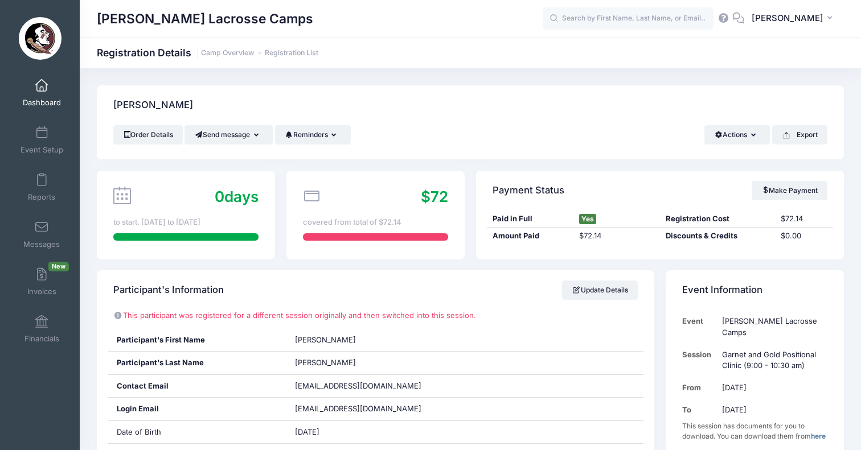
click at [42, 85] on span at bounding box center [42, 86] width 0 height 13
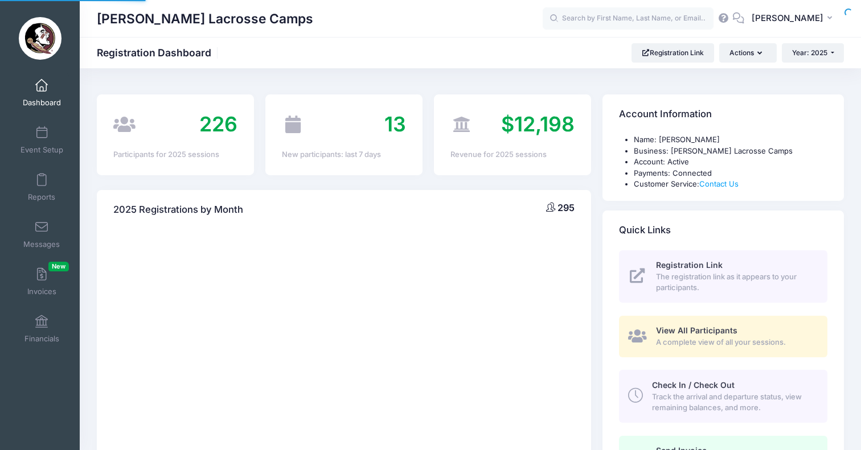
select select
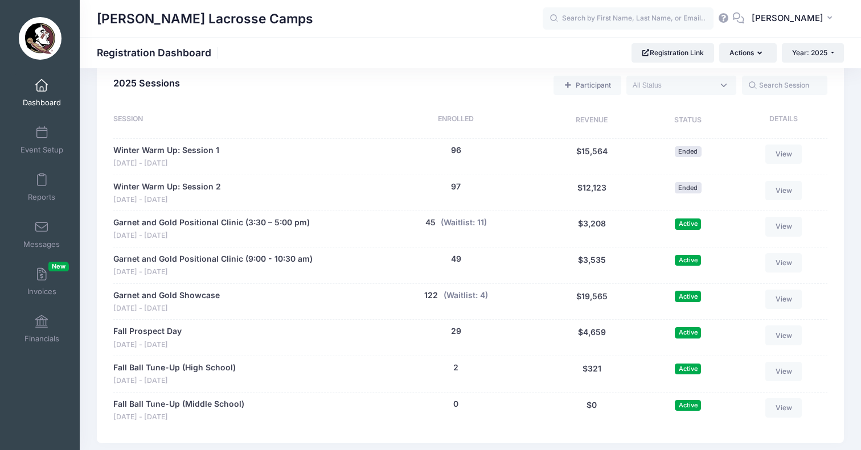
scroll to position [556, 0]
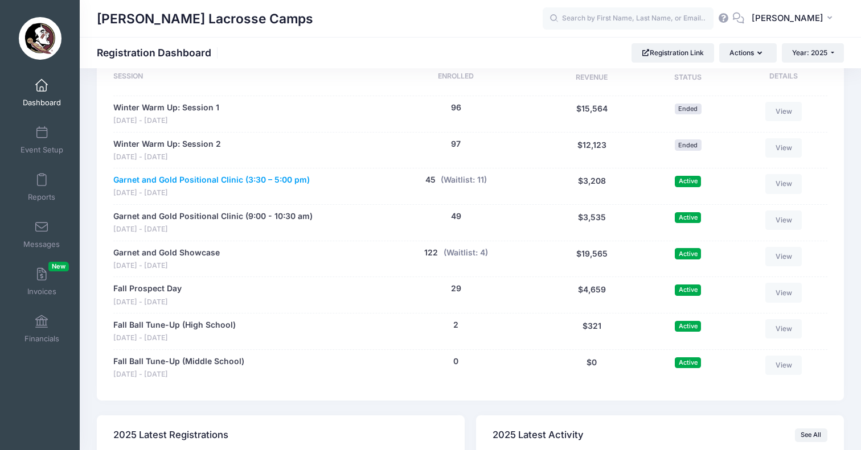
click at [238, 174] on link "Garnet and Gold Positional Clinic (3:30 – 5:00 pm)" at bounding box center [211, 180] width 196 height 12
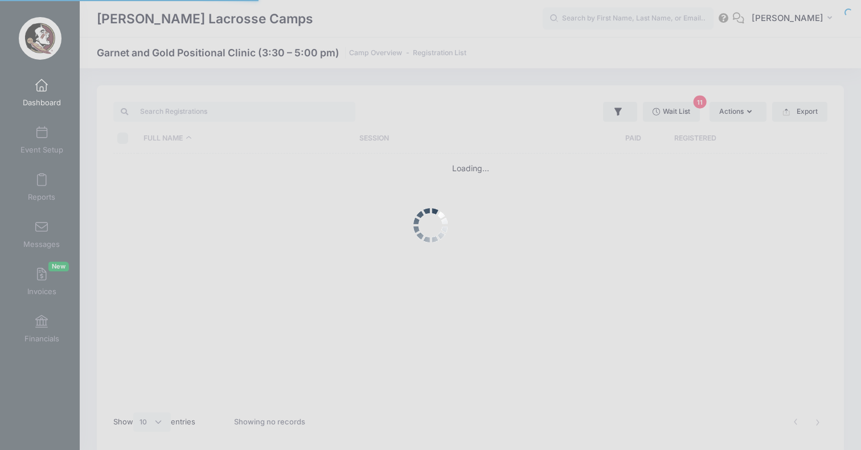
select select "10"
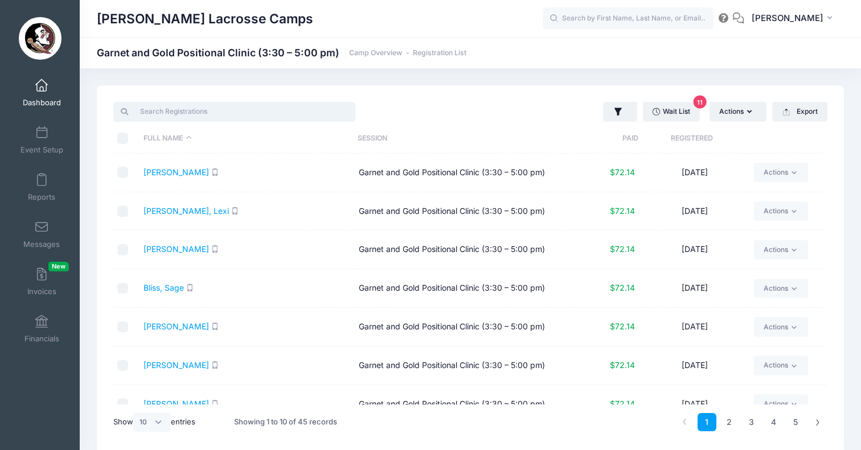
click at [244, 109] on input "search" at bounding box center [234, 111] width 242 height 19
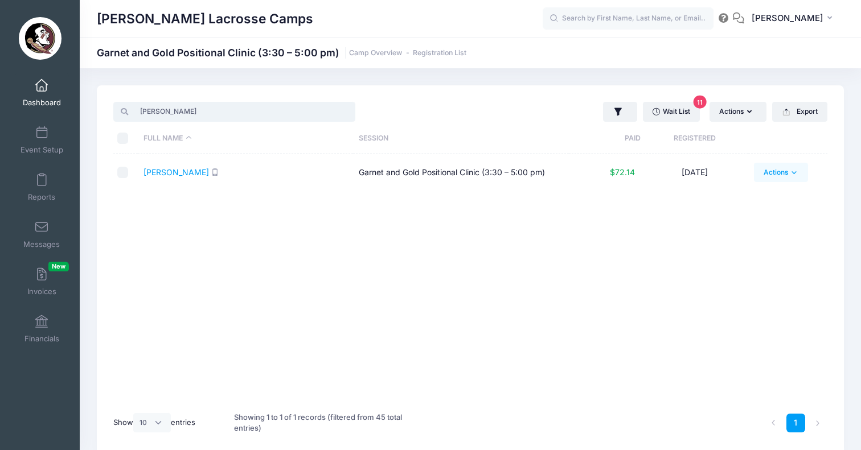
type input "[PERSON_NAME]"
click at [770, 175] on link "Actions" at bounding box center [781, 172] width 54 height 19
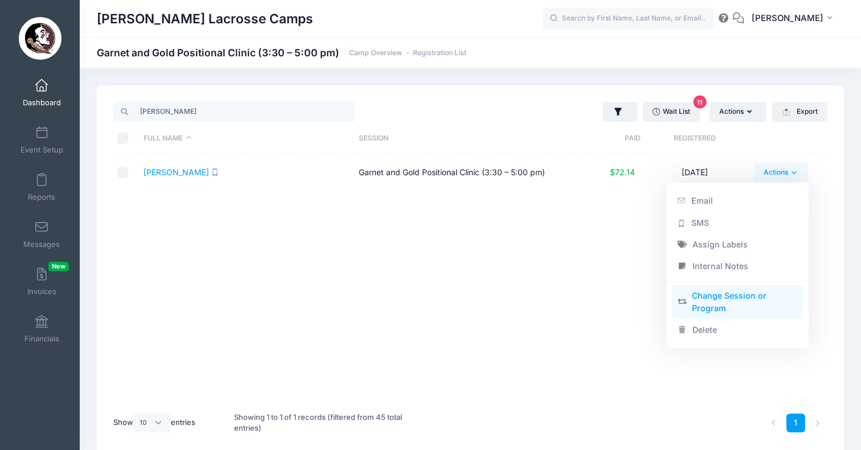
click at [717, 302] on link "Change Session or Program" at bounding box center [737, 302] width 131 height 34
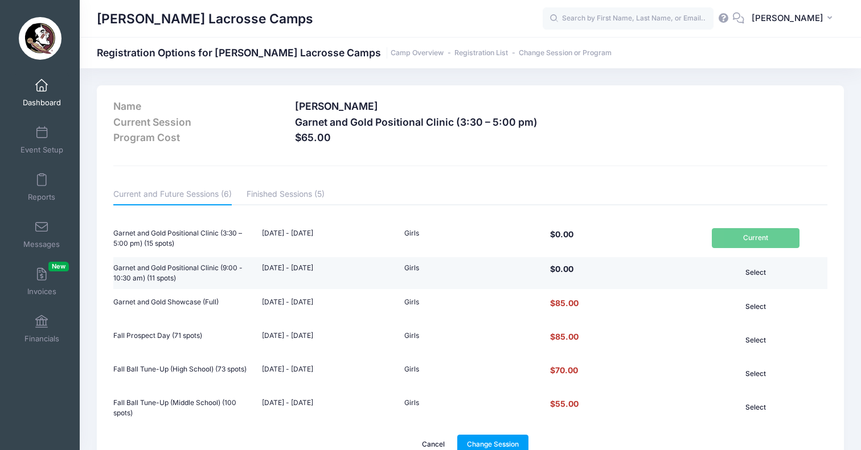
click at [751, 274] on button "Select" at bounding box center [755, 272] width 88 height 19
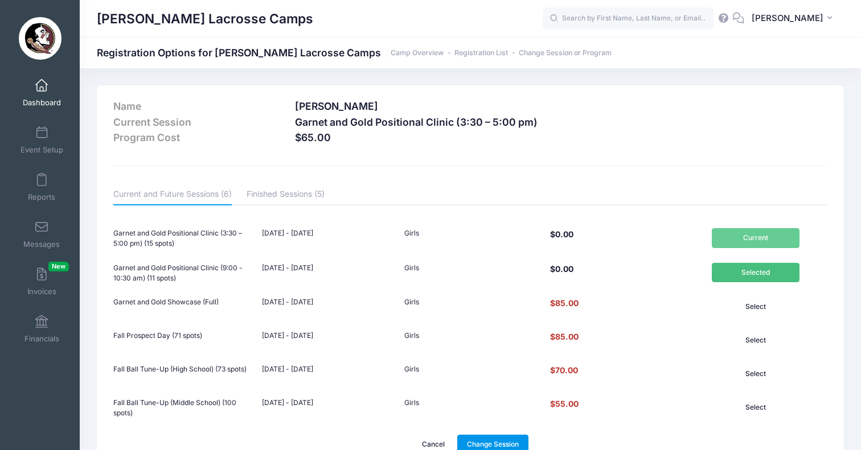
click at [509, 438] on link "Change Session" at bounding box center [493, 444] width 72 height 19
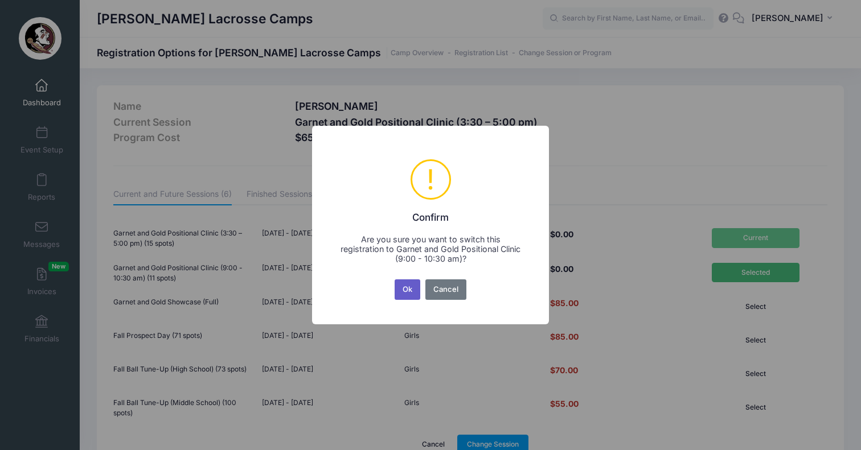
click at [414, 298] on button "Ok" at bounding box center [407, 289] width 26 height 20
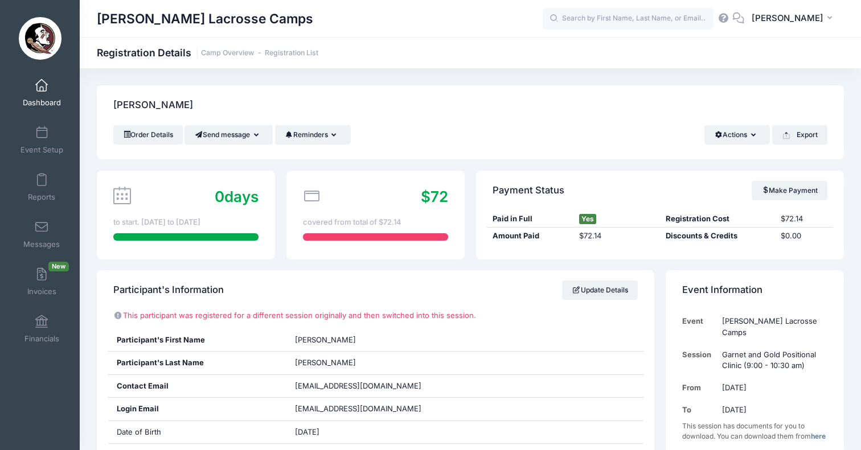
click at [52, 80] on link "Dashboard" at bounding box center [42, 93] width 54 height 40
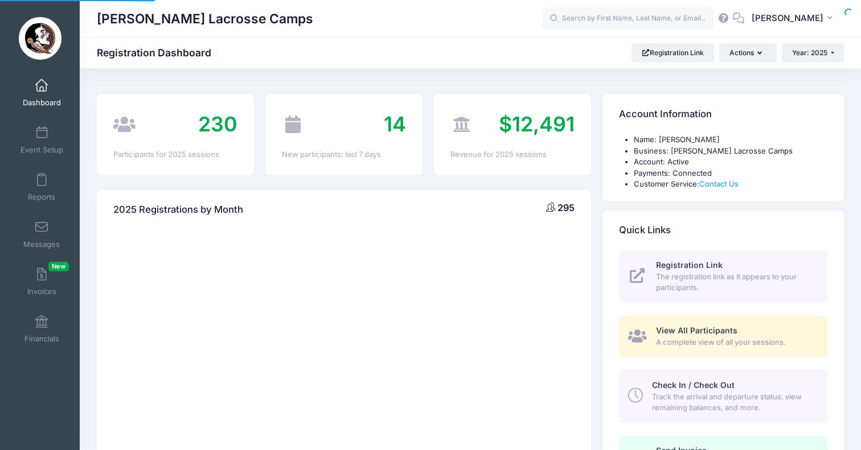
select select
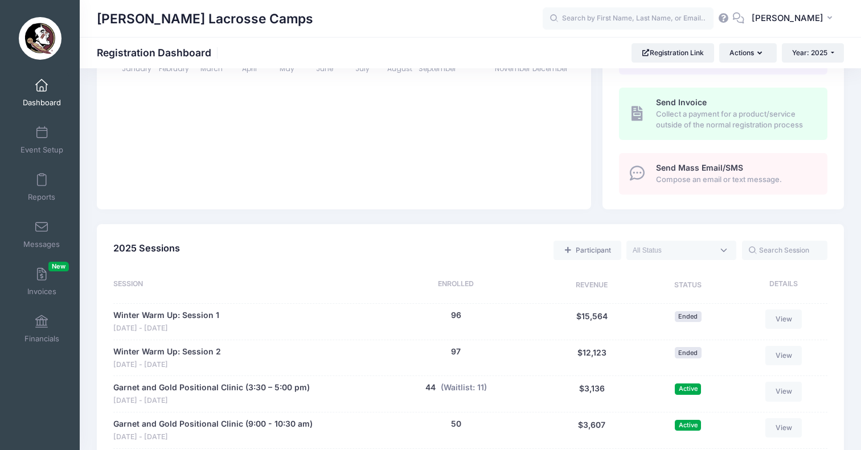
scroll to position [393, 0]
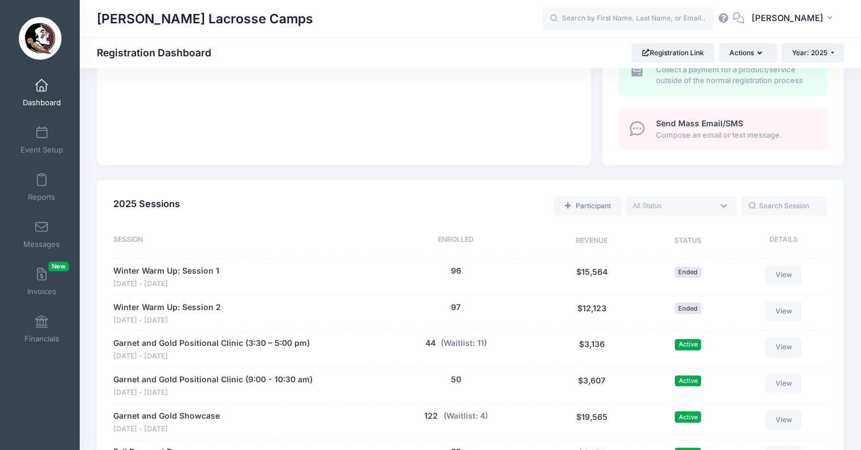
click at [42, 92] on link "Dashboard" at bounding box center [42, 93] width 54 height 40
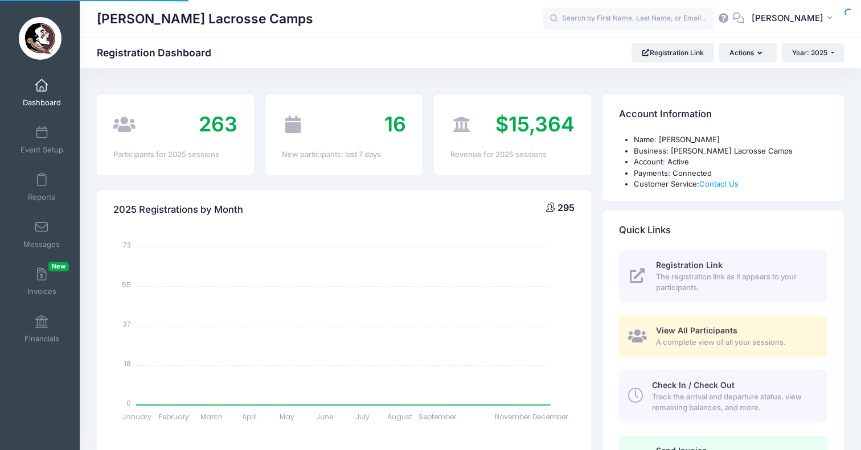
select select
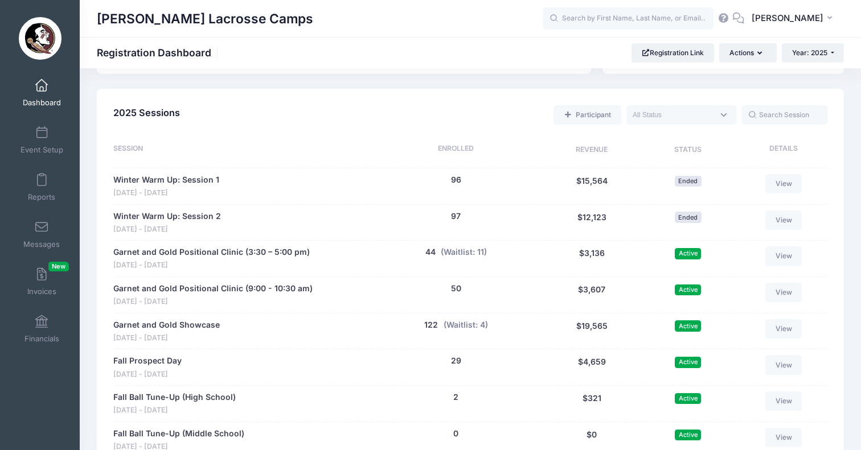
scroll to position [487, 0]
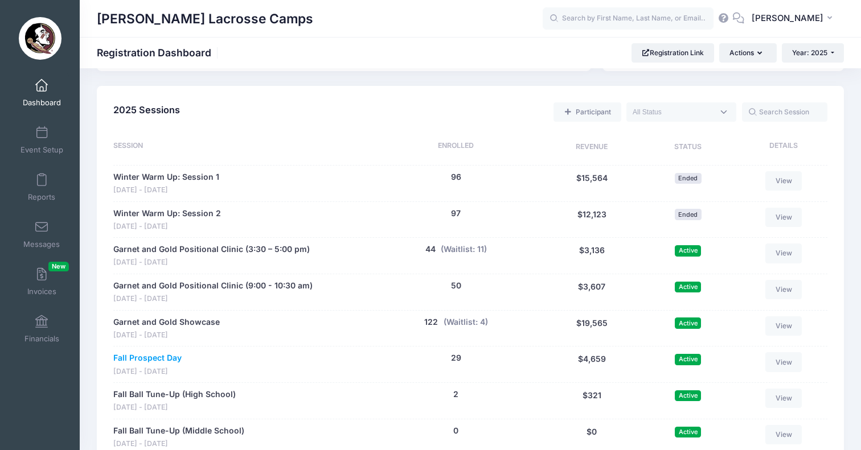
click at [171, 352] on link "Fall Prospect Day" at bounding box center [147, 358] width 68 height 12
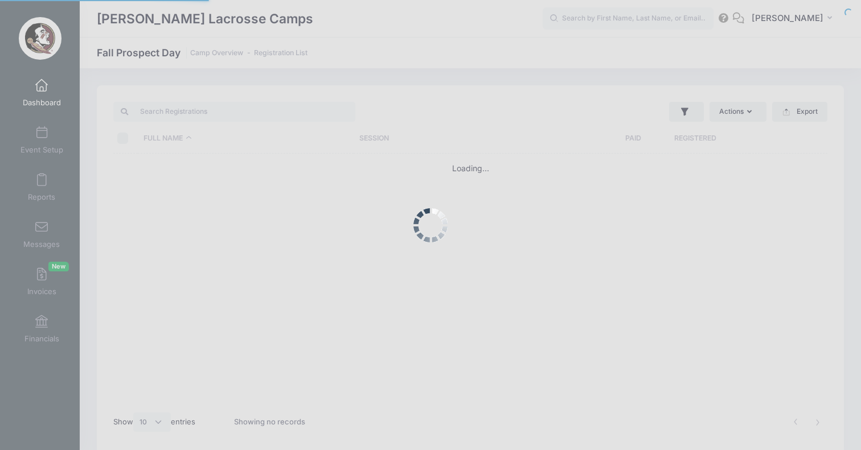
select select "10"
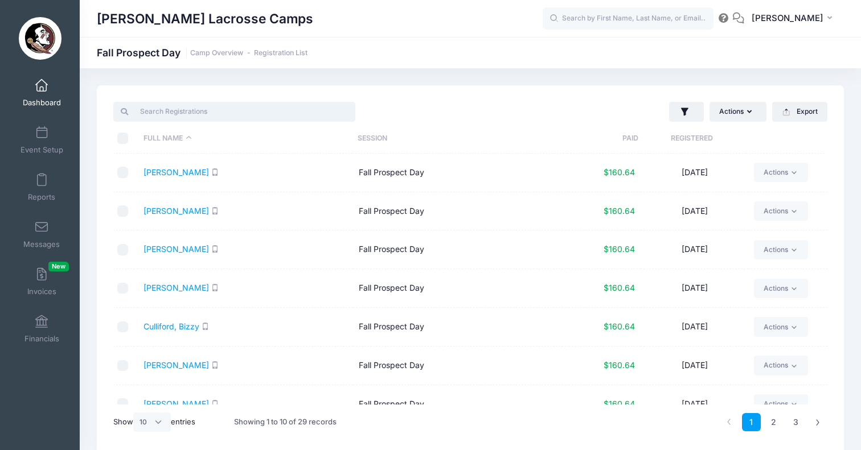
click at [259, 110] on input "search" at bounding box center [234, 111] width 242 height 19
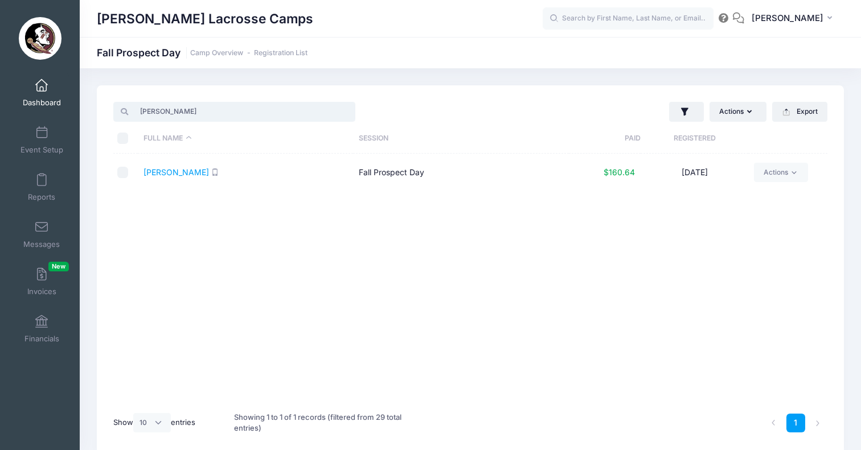
type input "Anna"
click at [40, 102] on span "Dashboard" at bounding box center [42, 103] width 38 height 10
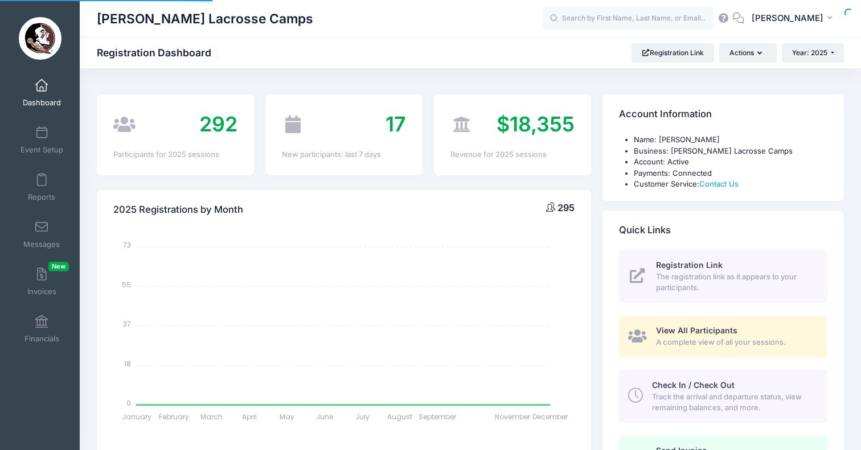
select select
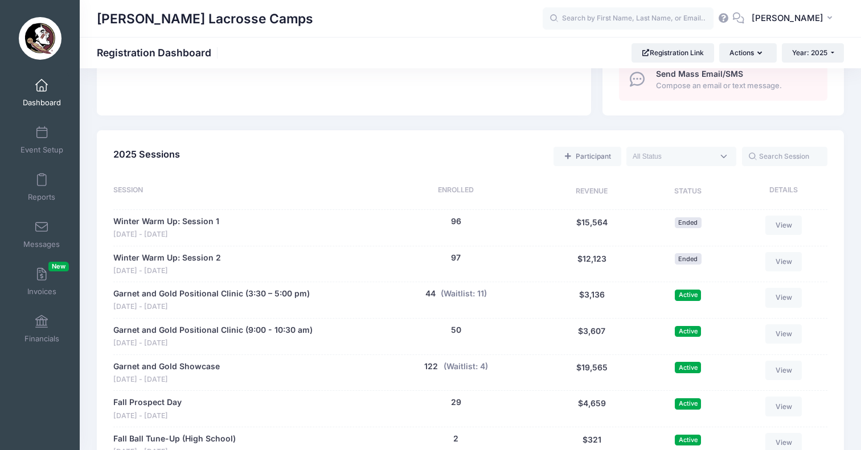
scroll to position [597, 0]
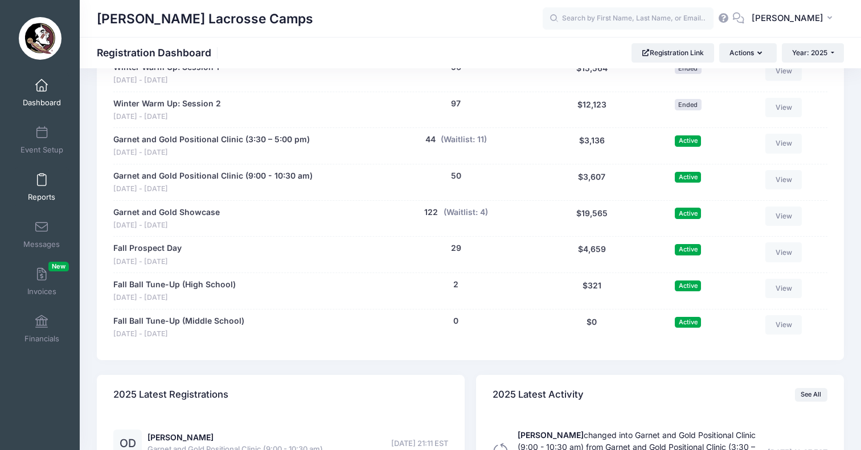
click at [42, 178] on span at bounding box center [42, 180] width 0 height 13
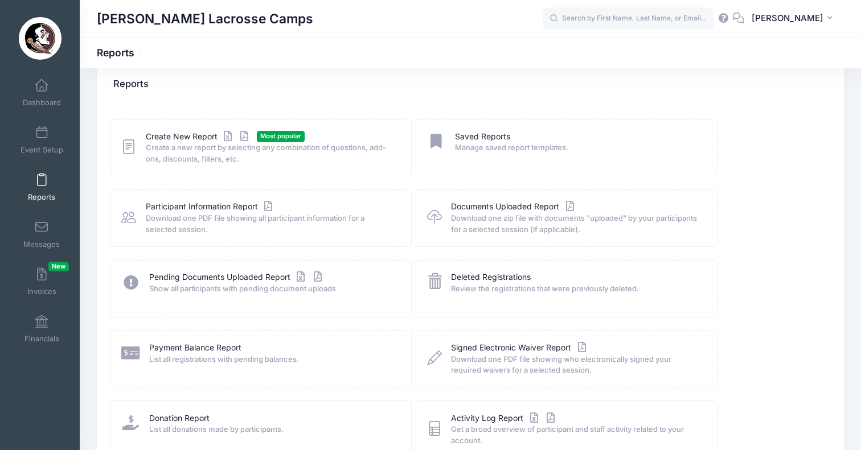
scroll to position [32, 0]
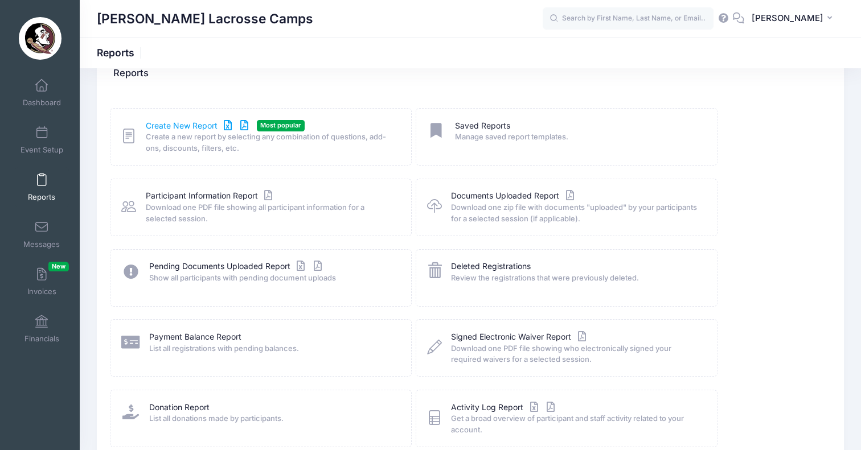
click at [212, 129] on link "Create New Report" at bounding box center [199, 126] width 106 height 12
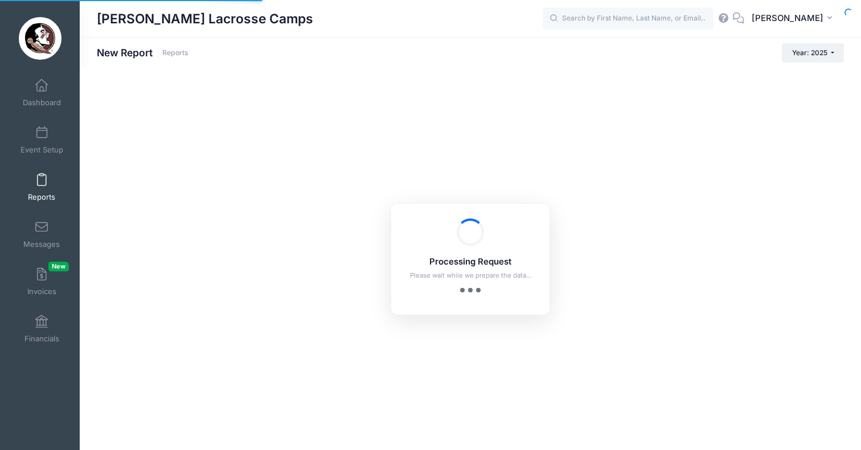
checkbox input "true"
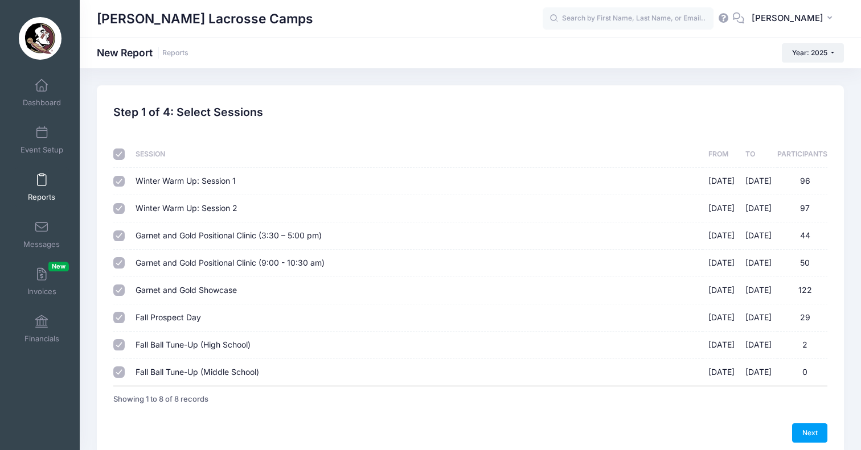
click at [119, 179] on input "Winter Warm Up: Session 1 01/18/2025 - 01/18/2025 96" at bounding box center [118, 181] width 11 height 11
checkbox input "false"
click at [118, 209] on input "Winter Warm Up: Session 2 01/19/2025 - 01/19/2025 97" at bounding box center [118, 208] width 11 height 11
checkbox input "false"
click at [118, 235] on input "Garnet and Gold Positional Clinic (3:30 – 5:00 pm) 08/17/2025 - 08/17/2025 44" at bounding box center [118, 236] width 11 height 11
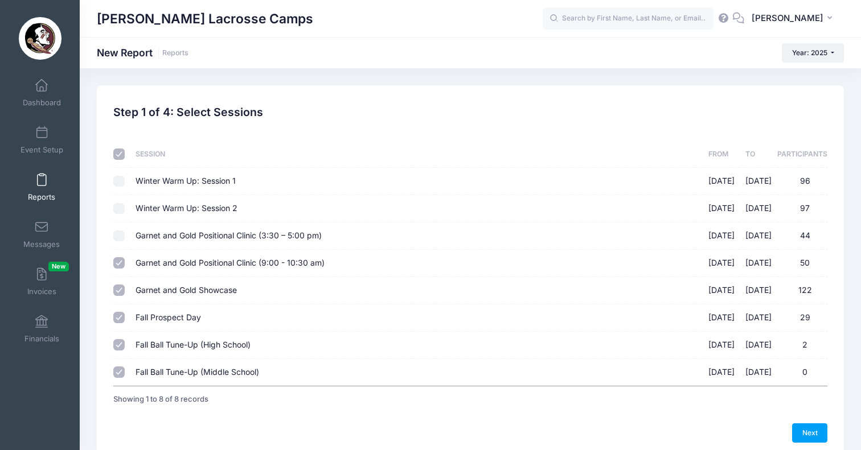
click at [118, 235] on input "Garnet and Gold Positional Clinic (3:30 – 5:00 pm) 08/17/2025 - 08/17/2025 44" at bounding box center [118, 236] width 11 height 11
checkbox input "true"
click at [119, 312] on input "Fall Prospect Day 09/14/2025 - 09/14/2025 29" at bounding box center [118, 317] width 11 height 11
checkbox input "false"
click at [118, 344] on input "Fall Ball Tune-Up (High School) 10/19/2025 - 10/19/2025 2" at bounding box center [118, 344] width 11 height 11
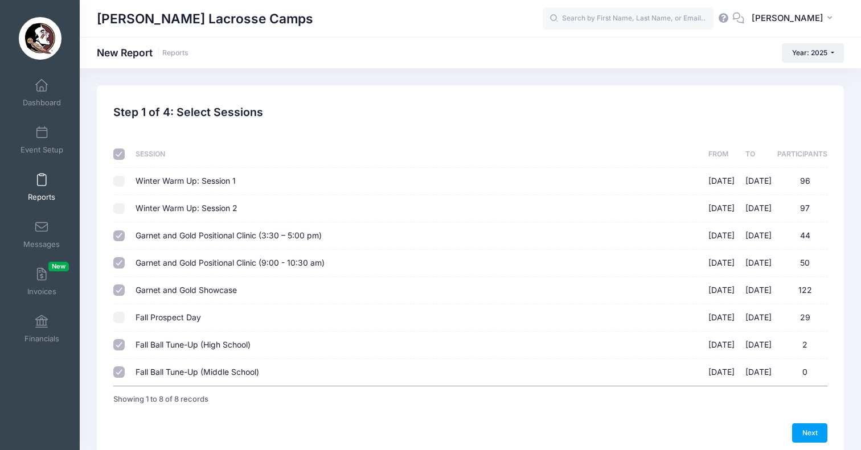
checkbox input "false"
click at [118, 371] on input "Fall Ball Tune-Up (Middle School) 10/19/2025 - 10/19/2025 0" at bounding box center [118, 372] width 11 height 11
checkbox input "false"
click at [797, 423] on link "Next" at bounding box center [809, 432] width 35 height 19
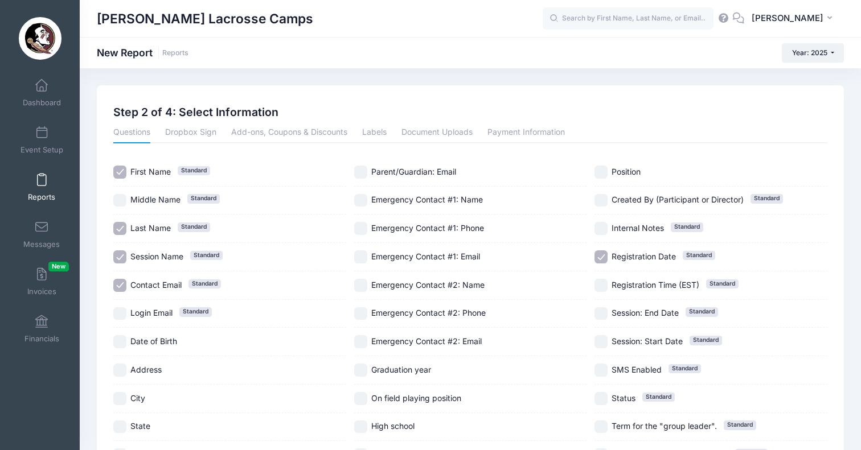
click at [364, 171] on input "Parent/Guardian: Email" at bounding box center [360, 172] width 13 height 13
checkbox input "true"
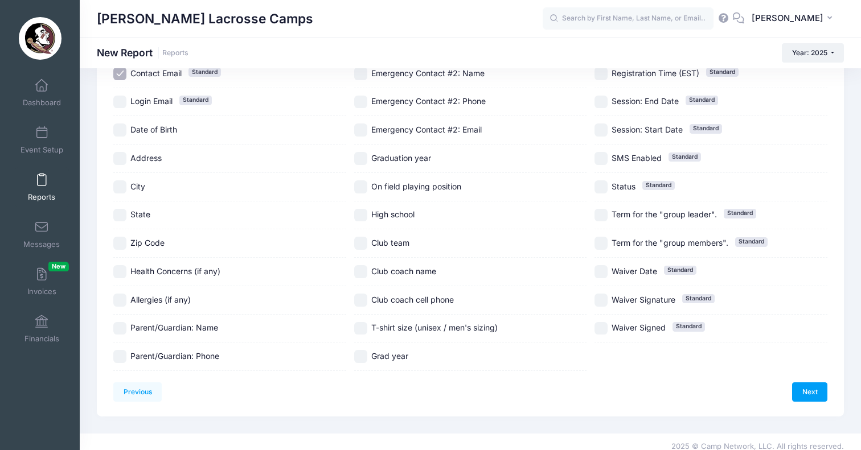
scroll to position [223, 0]
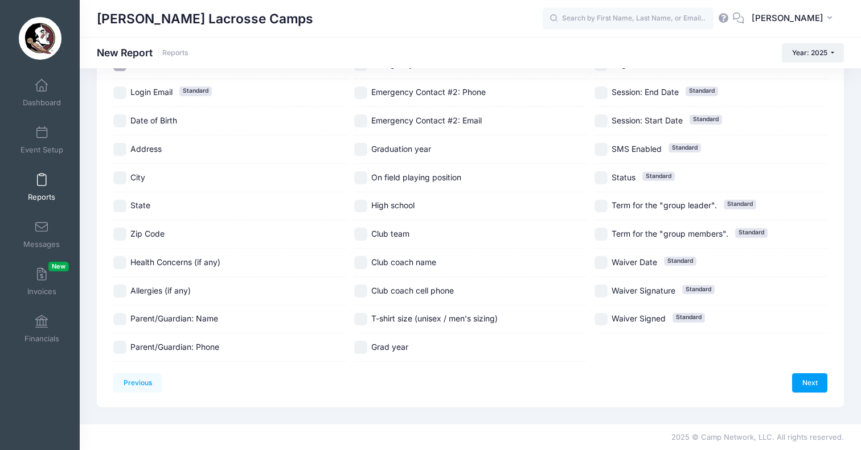
click at [358, 203] on input "High school" at bounding box center [360, 206] width 13 height 13
checkbox input "true"
click at [361, 232] on input "Club team" at bounding box center [360, 234] width 13 height 13
checkbox input "true"
click at [367, 179] on input "On field playing position" at bounding box center [360, 177] width 13 height 13
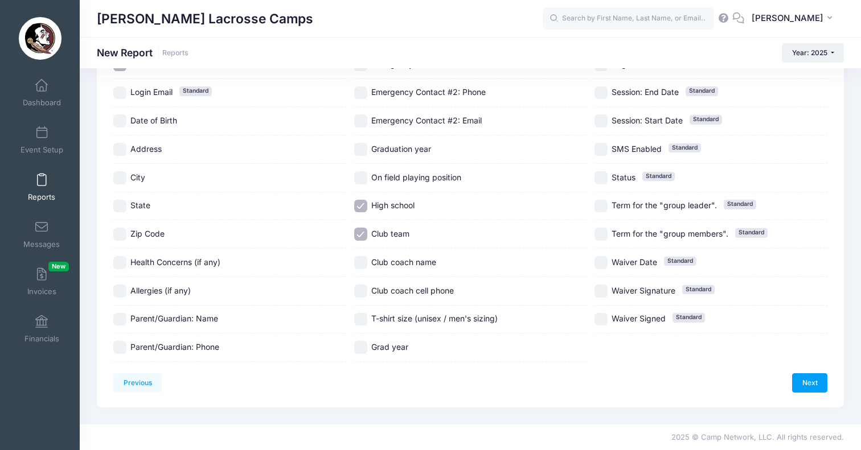
checkbox input "true"
click at [360, 149] on input "Graduation year" at bounding box center [360, 149] width 13 height 13
checkbox input "true"
click at [364, 347] on input "Grad year" at bounding box center [360, 347] width 13 height 13
checkbox input "true"
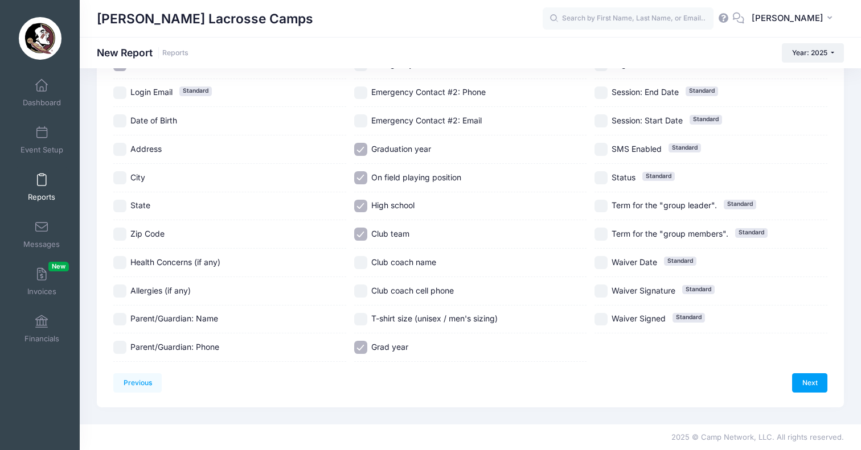
click at [367, 317] on input "T-shirt size (unisex / men's sizing)" at bounding box center [360, 319] width 13 height 13
checkbox input "true"
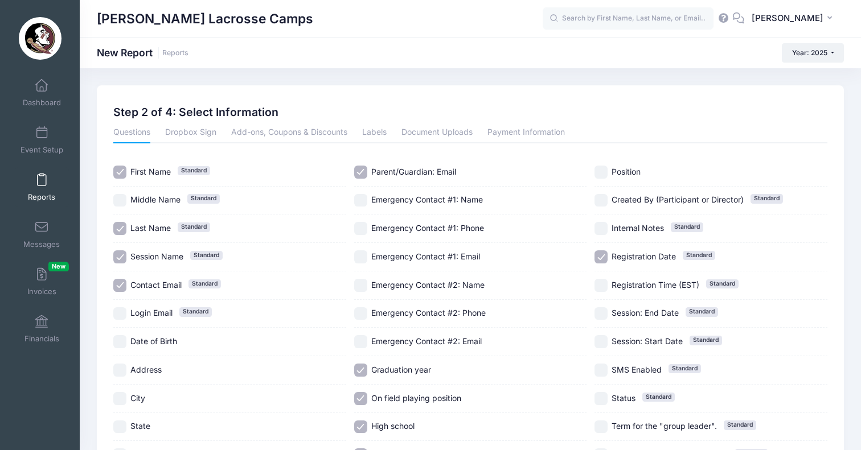
scroll to position [0, 0]
click at [602, 174] on input "Position" at bounding box center [600, 172] width 13 height 13
checkbox input "true"
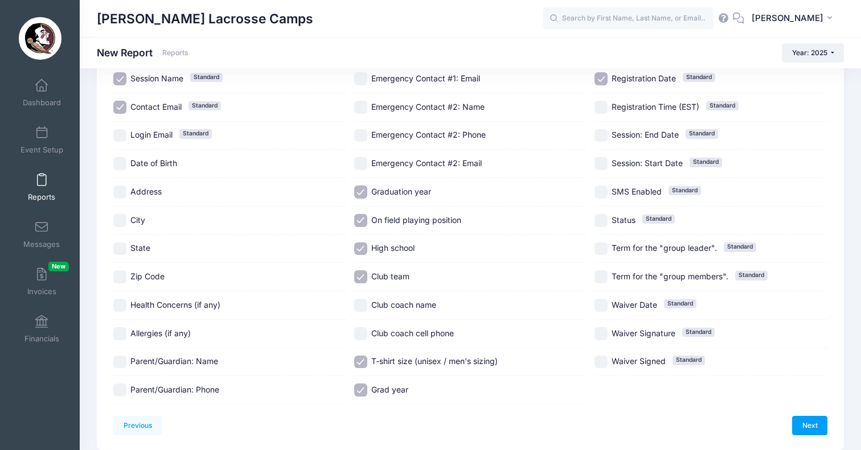
scroll to position [195, 0]
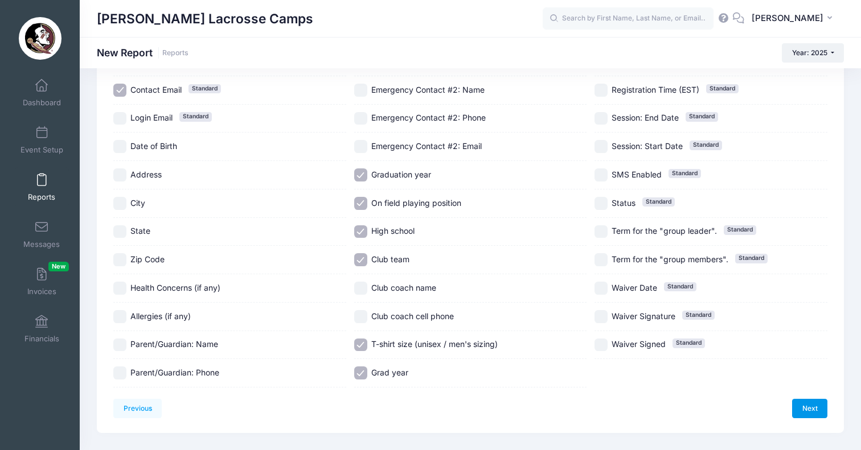
click at [804, 411] on link "Next" at bounding box center [809, 408] width 35 height 19
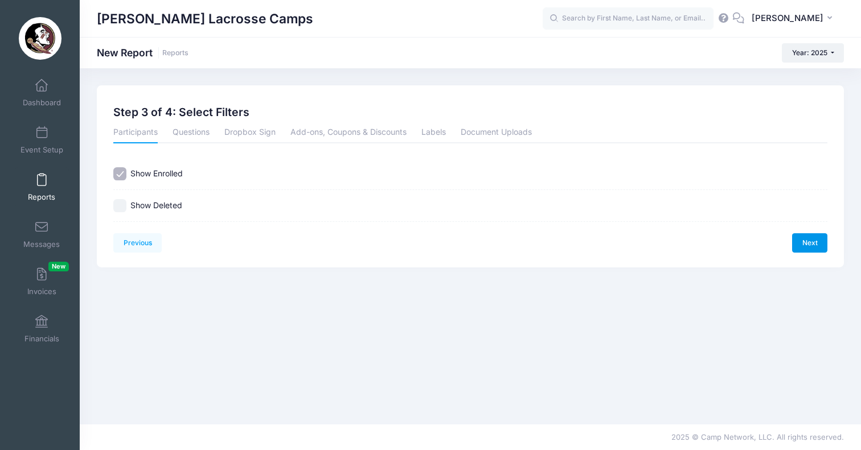
click at [802, 240] on link "Next" at bounding box center [809, 242] width 35 height 19
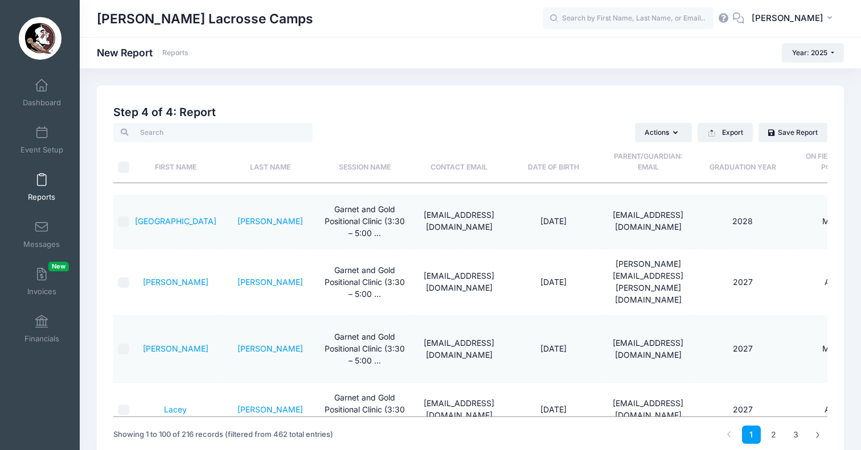
click at [124, 166] on input "\a \a" at bounding box center [123, 167] width 11 height 11
checkbox input "true"
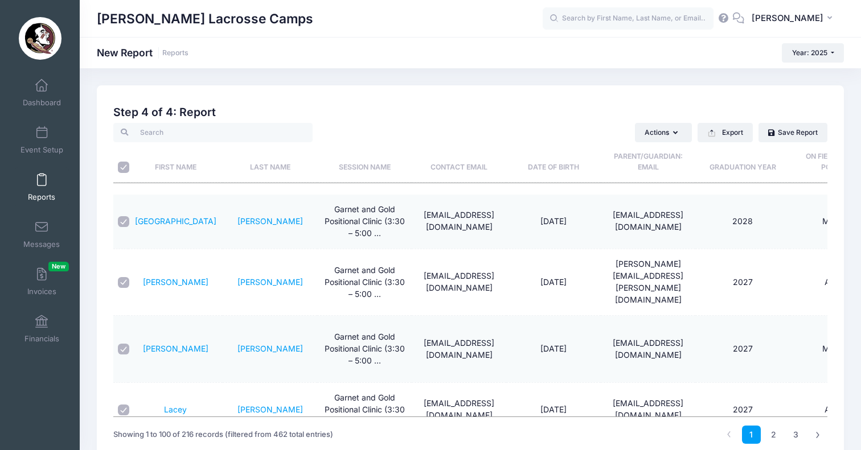
checkbox input "true"
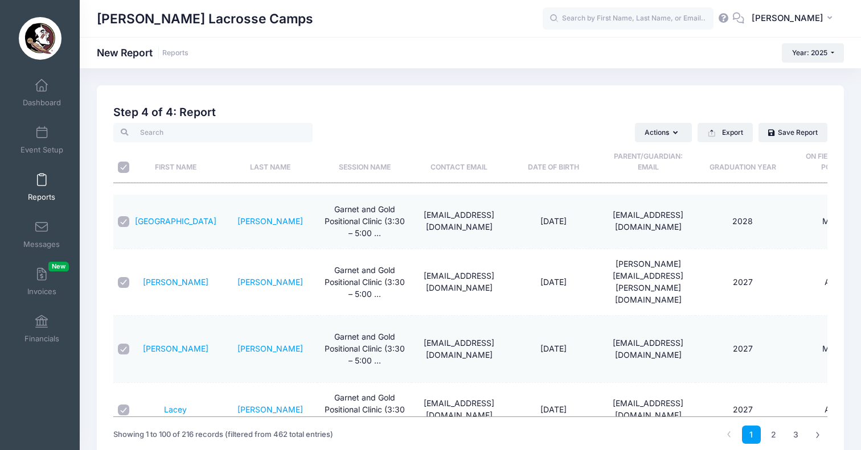
checkbox input "true"
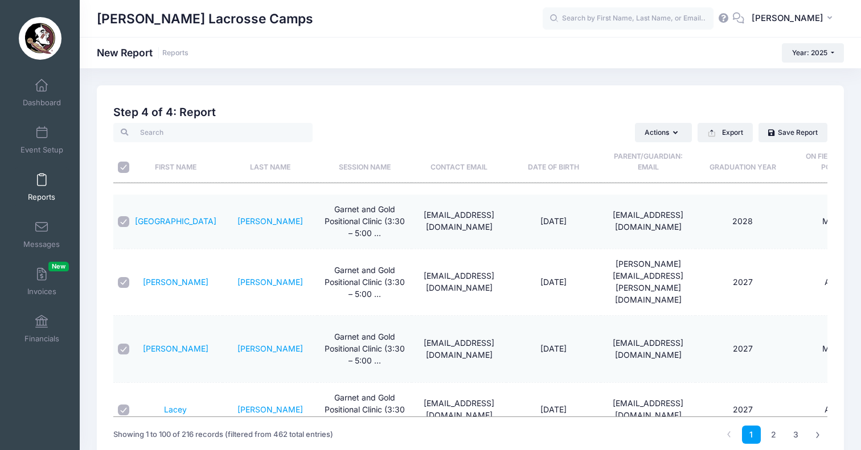
checkbox input "true"
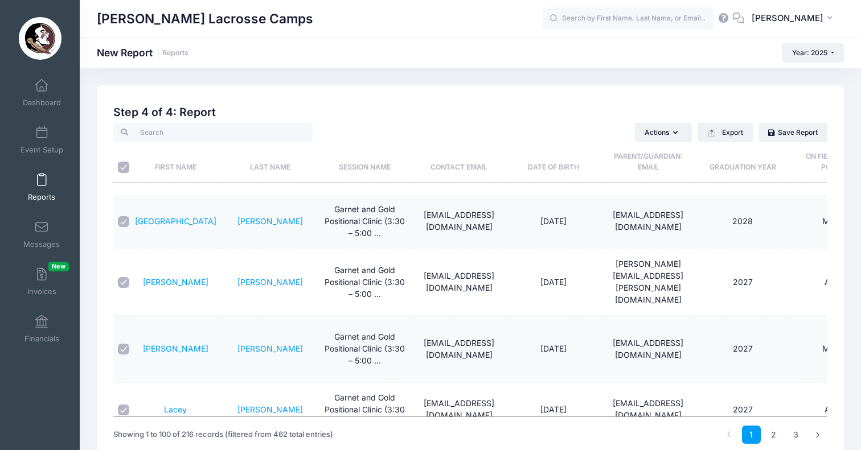
checkbox input "true"
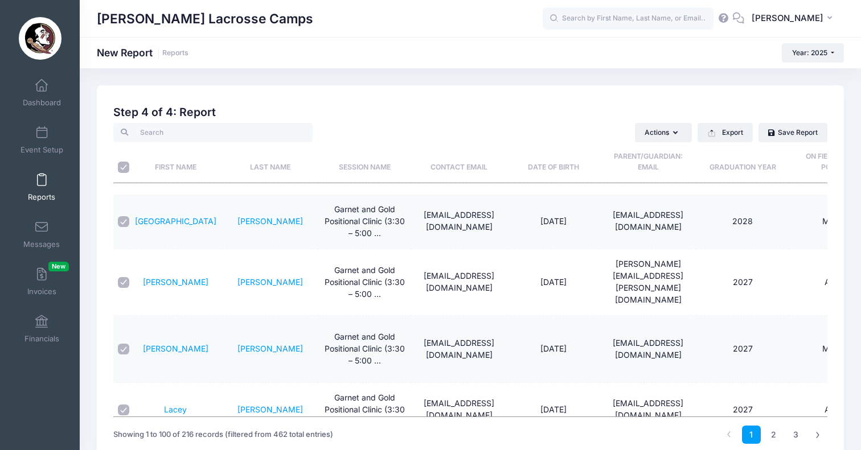
checkbox input "true"
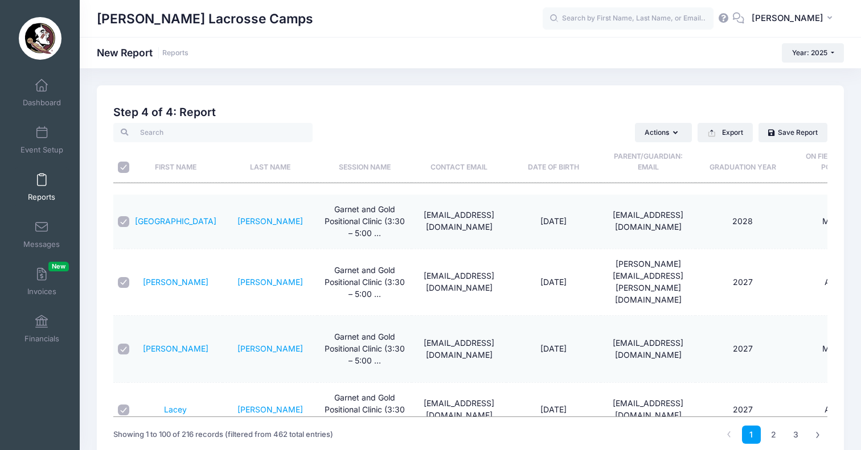
checkbox input "true"
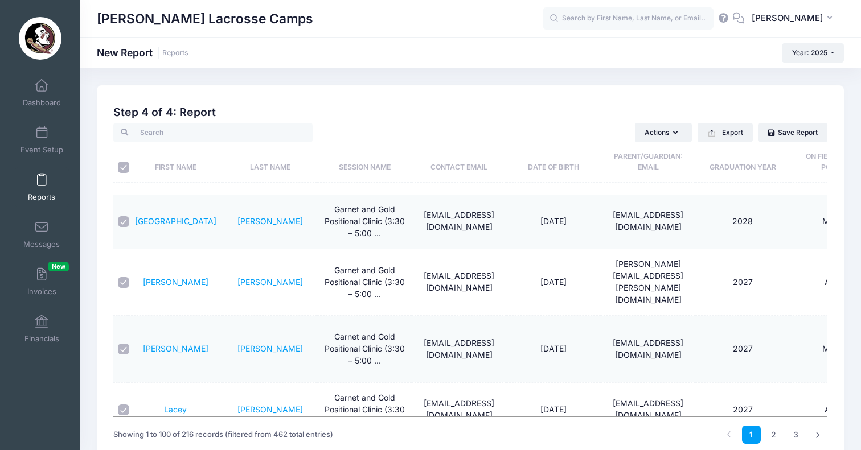
checkbox input "true"
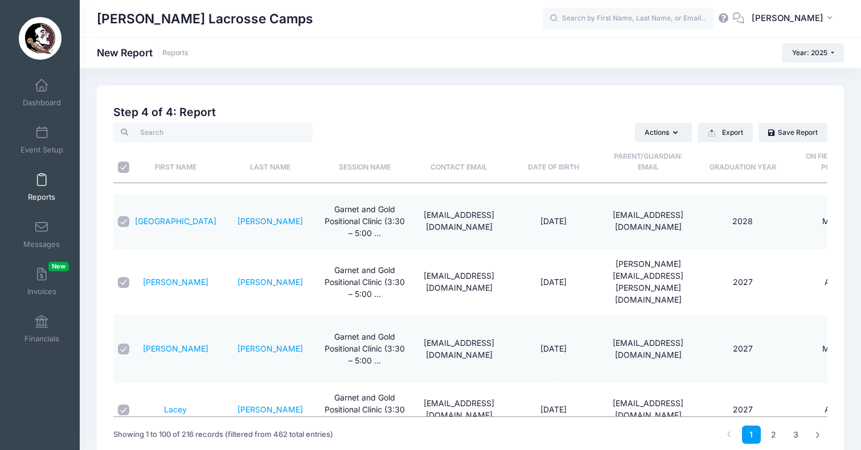
checkbox input "true"
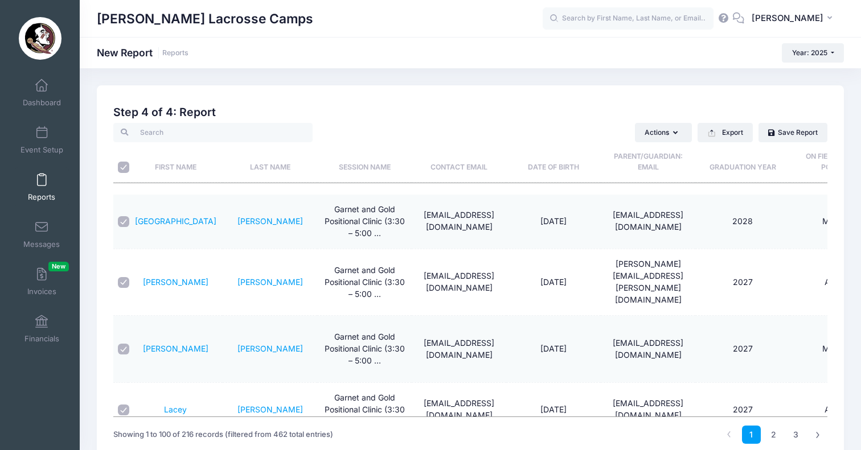
checkbox input "true"
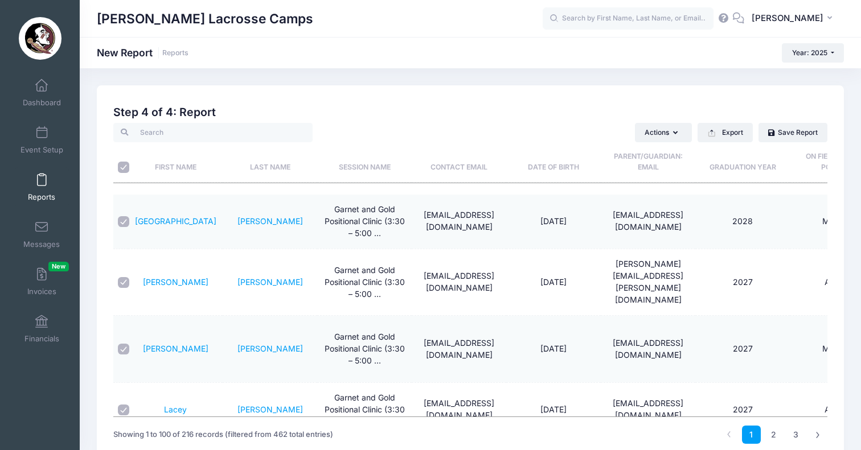
checkbox input "true"
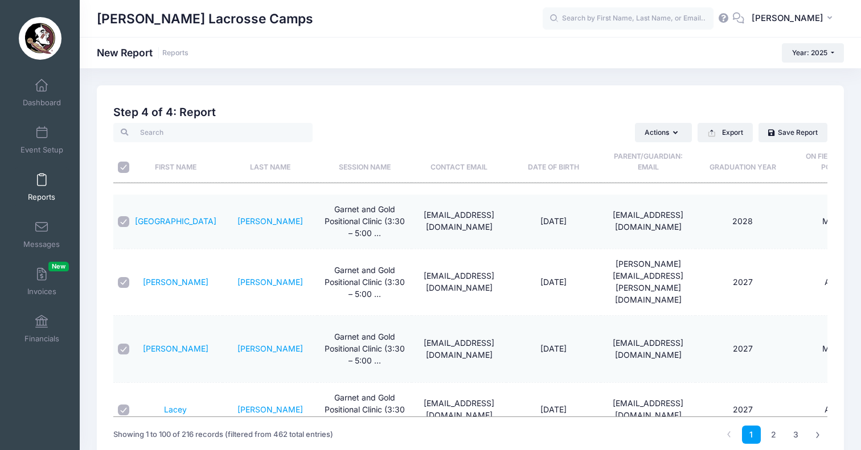
checkbox input "true"
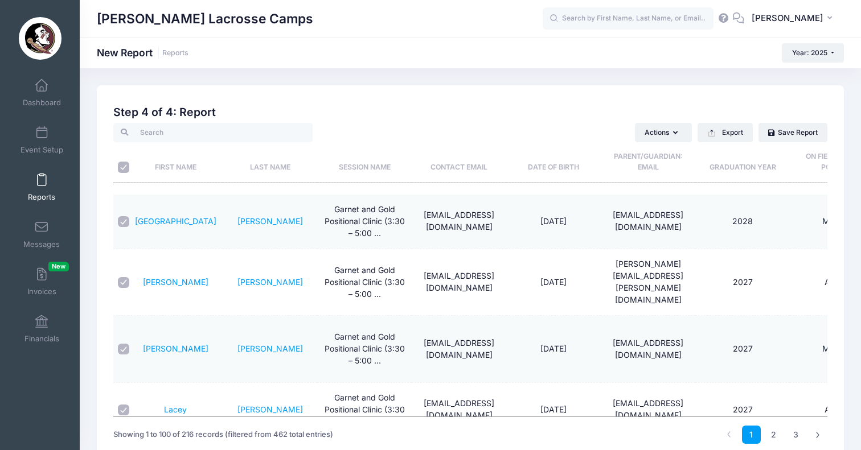
checkbox input "true"
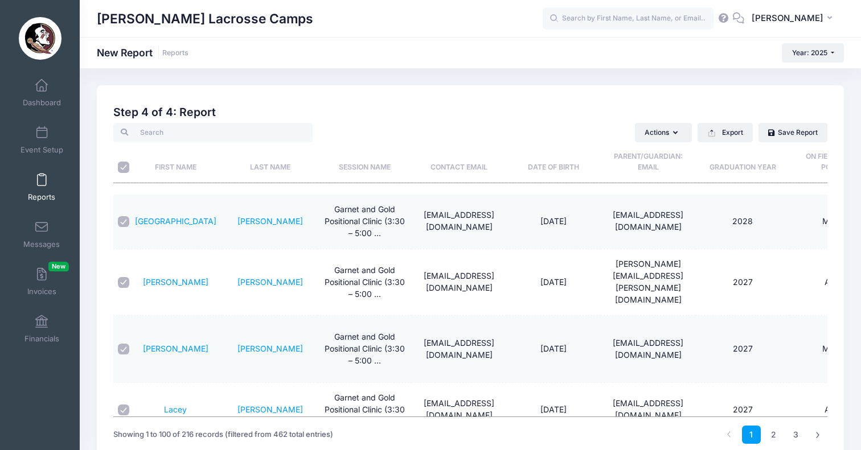
checkbox input "true"
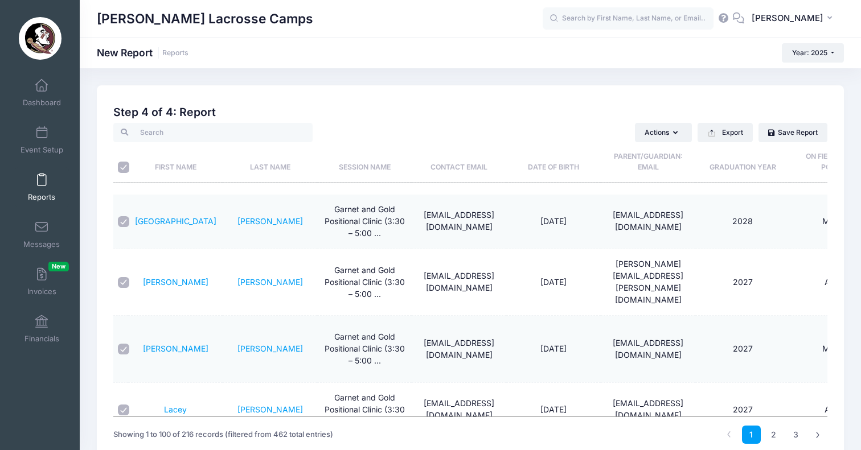
checkbox input "true"
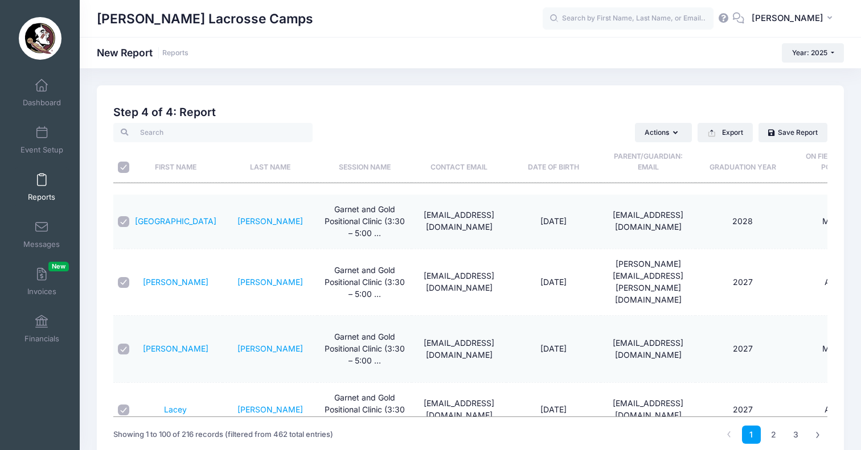
checkbox input "true"
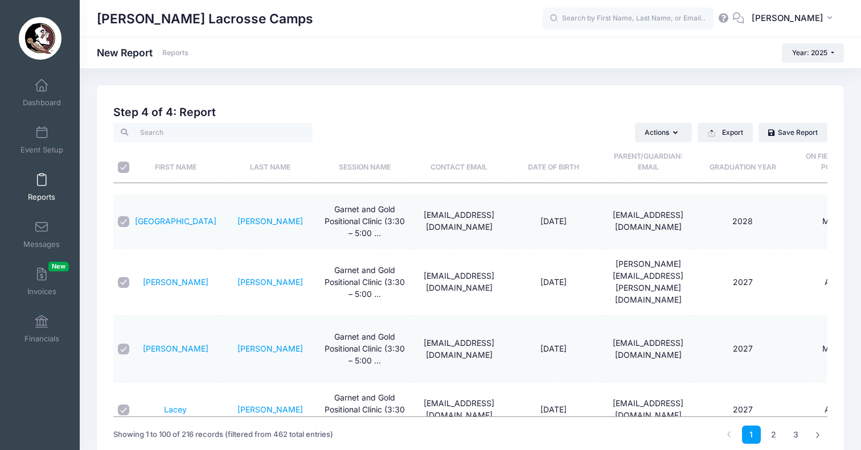
checkbox input "true"
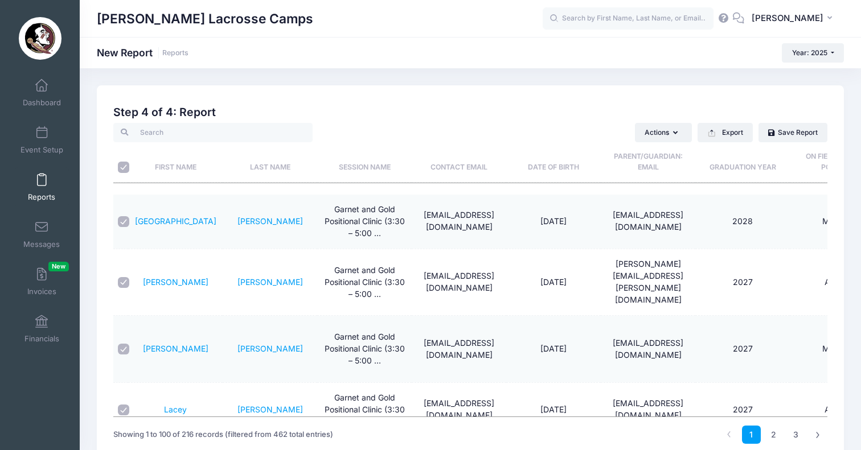
checkbox input "true"
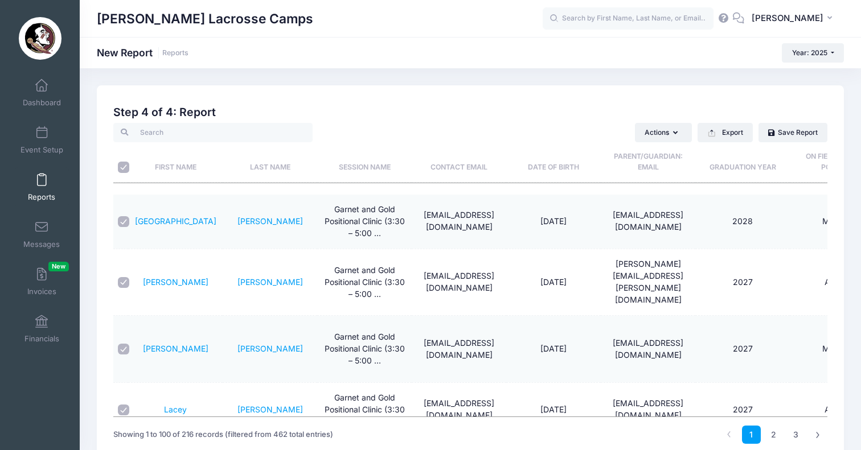
checkbox input "true"
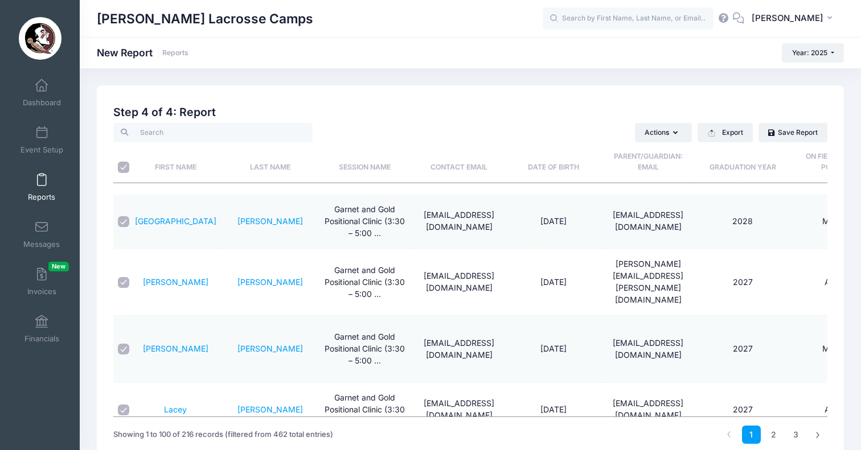
checkbox input "true"
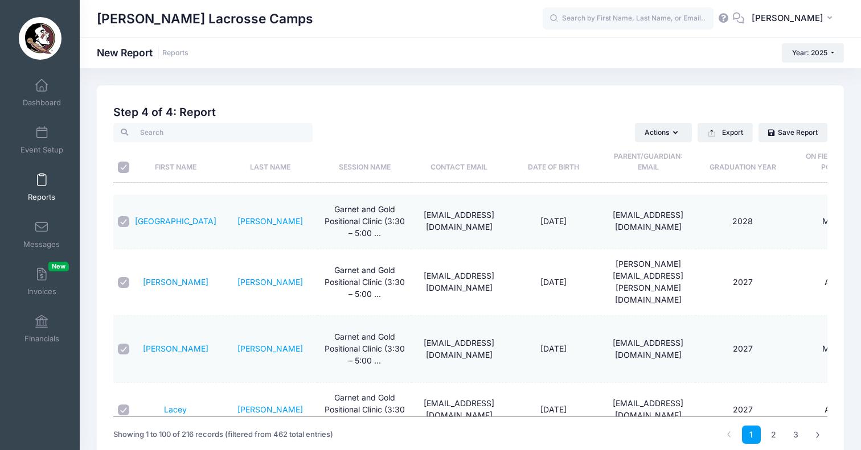
checkbox input "true"
click at [773, 432] on link "2" at bounding box center [773, 435] width 19 height 19
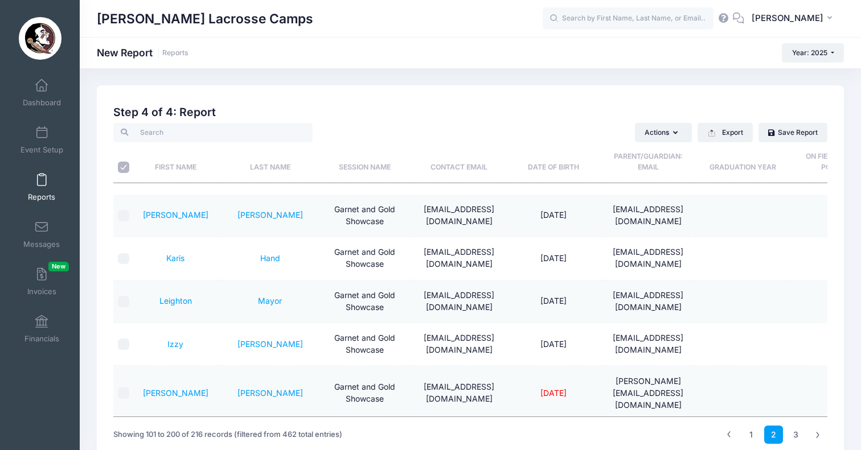
click at [125, 166] on input "\a \a" at bounding box center [123, 167] width 11 height 11
checkbox input "true"
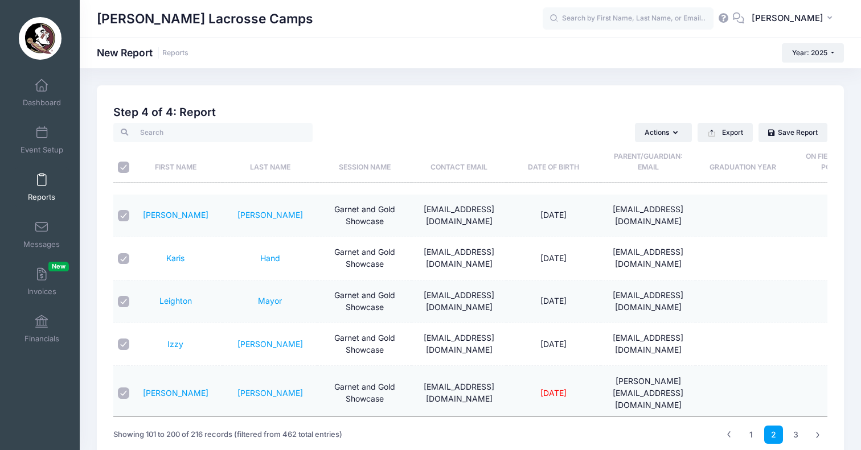
checkbox input "true"
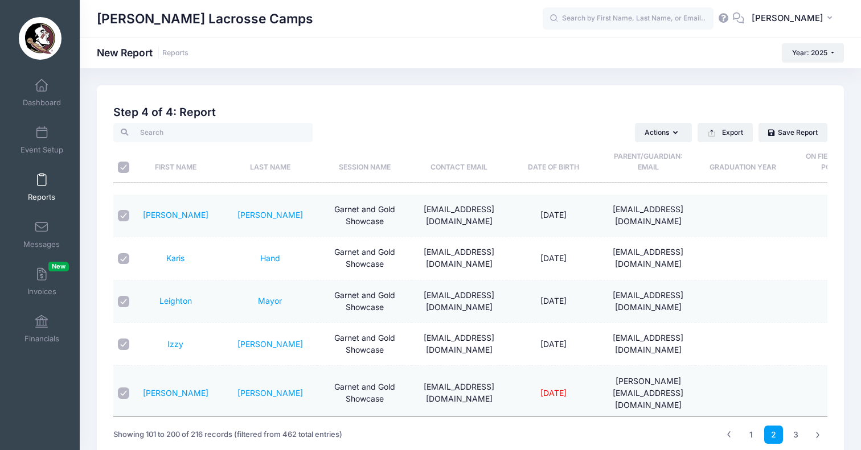
checkbox input "true"
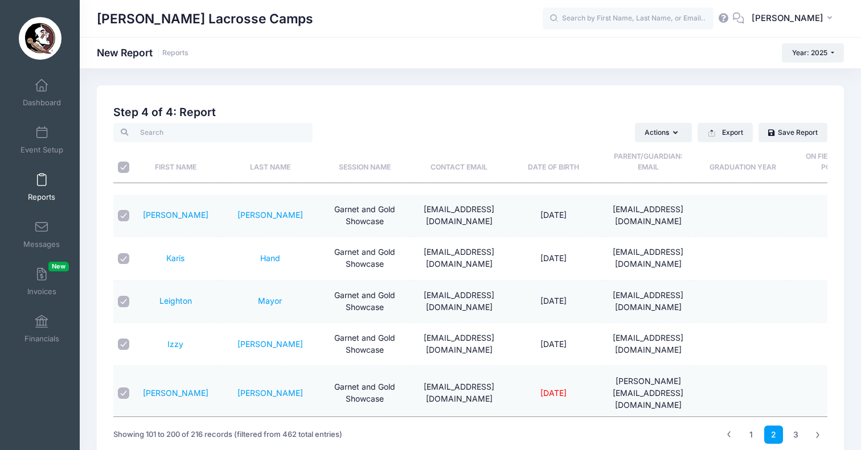
checkbox input "true"
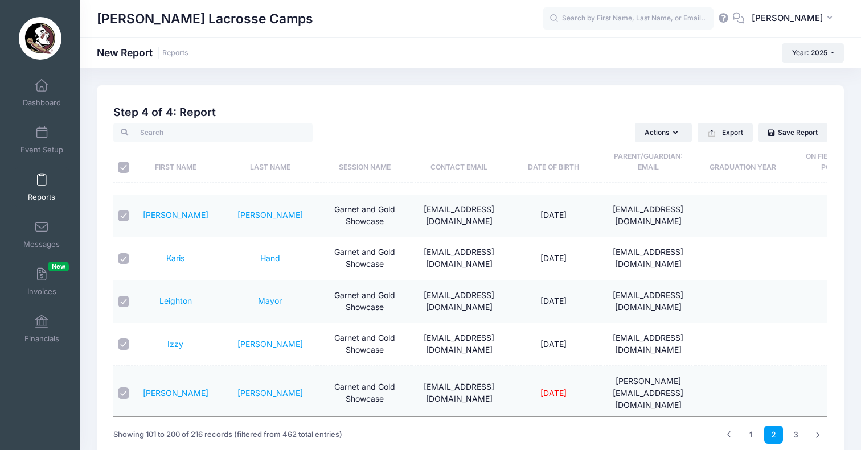
checkbox input "true"
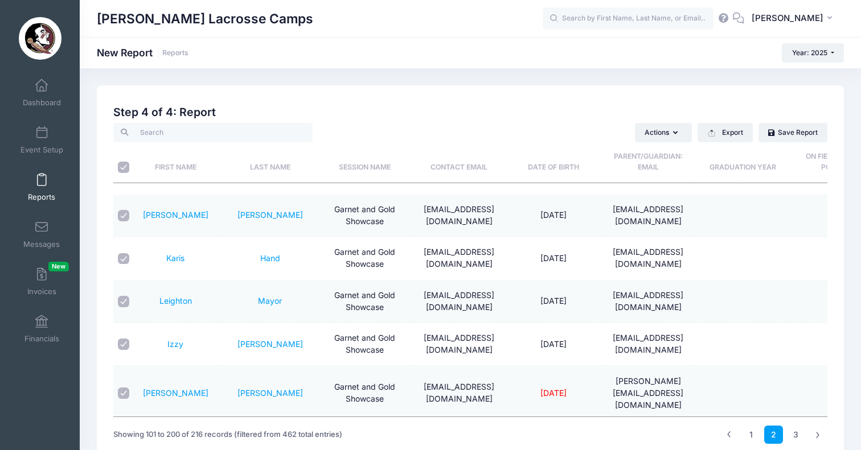
checkbox input "true"
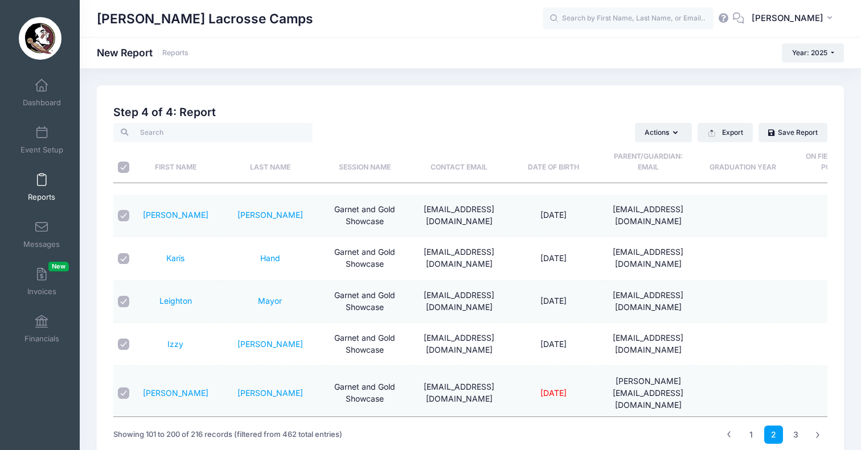
checkbox input "true"
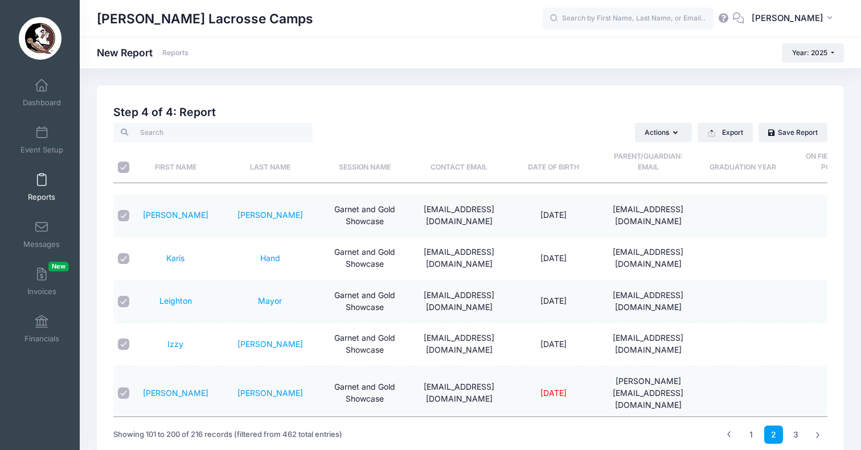
checkbox input "true"
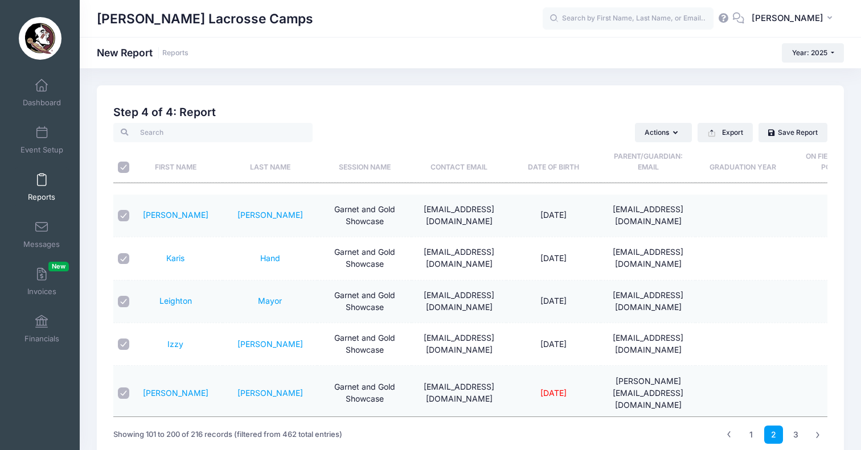
checkbox input "true"
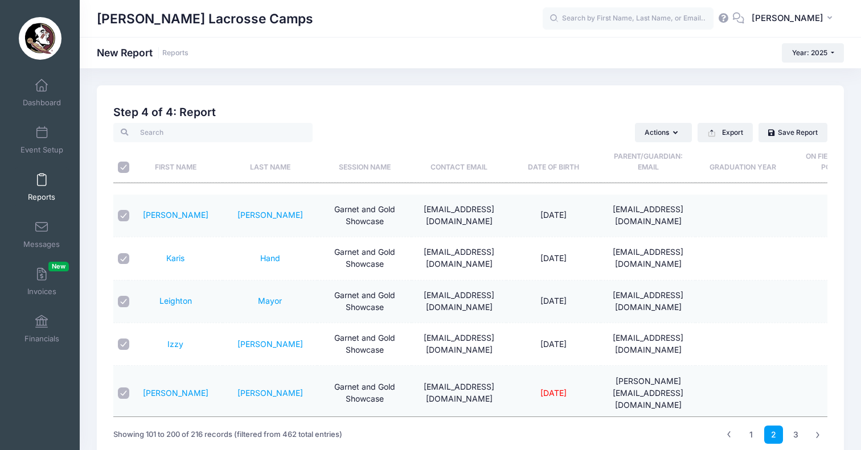
checkbox input "true"
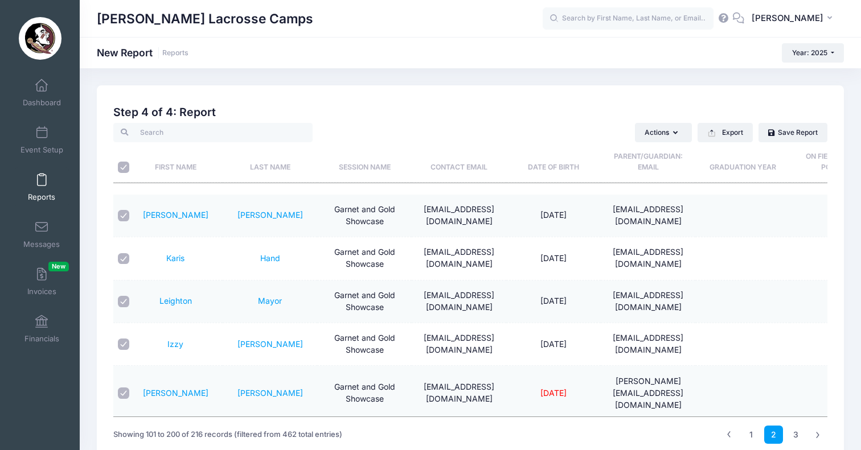
checkbox input "true"
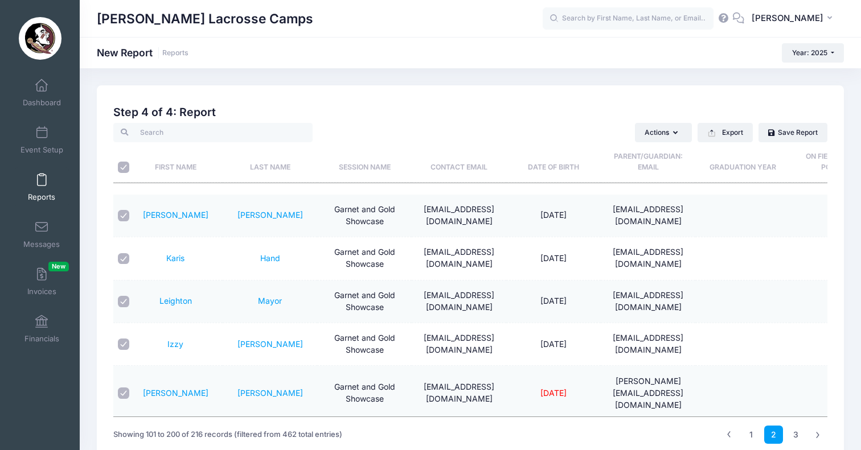
checkbox input "true"
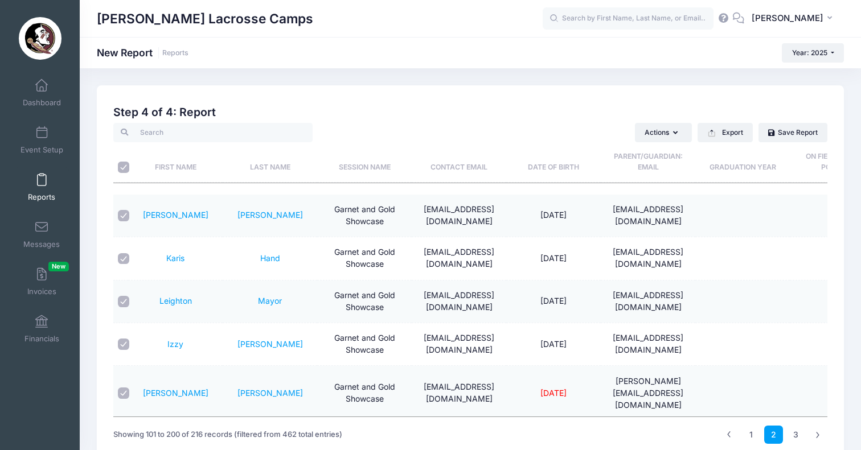
checkbox input "true"
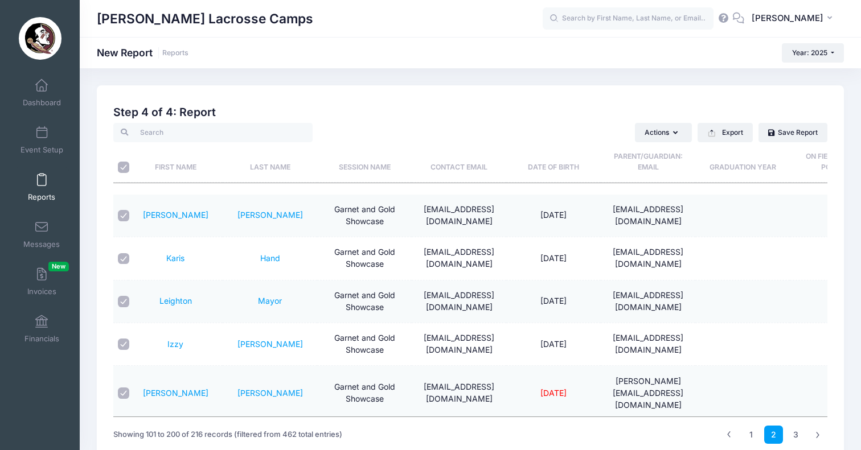
checkbox input "true"
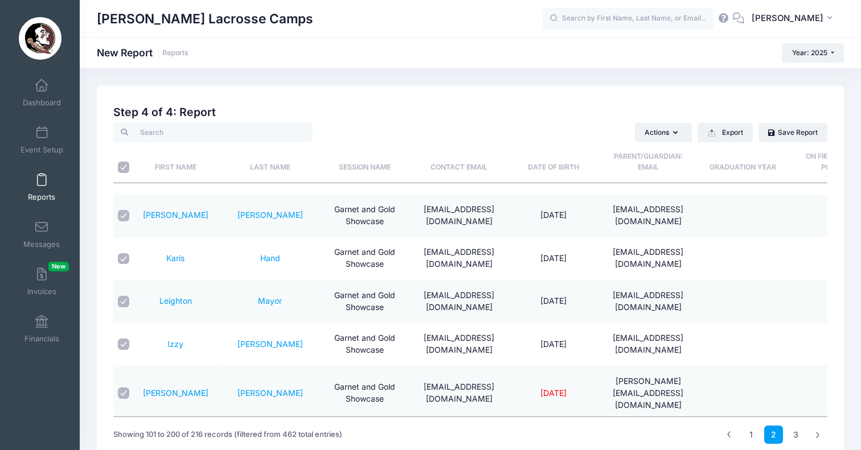
checkbox input "true"
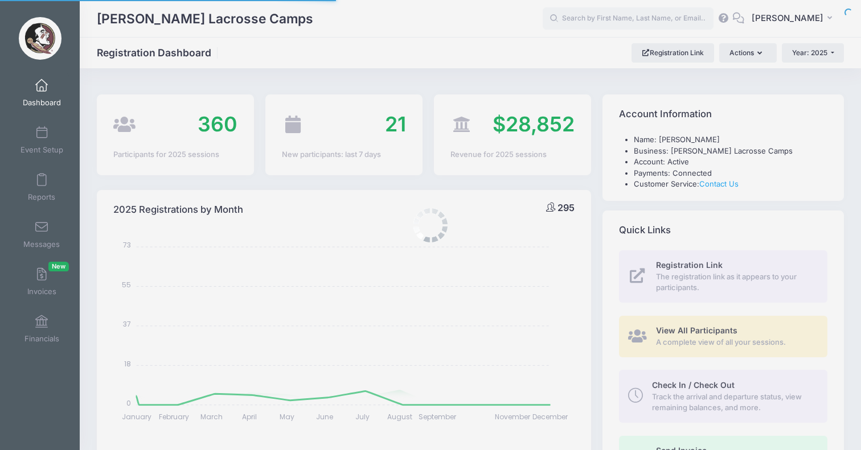
select select
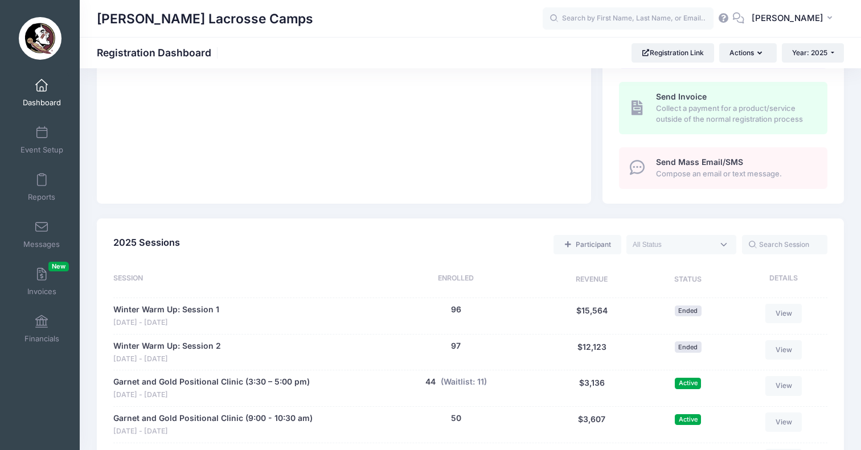
scroll to position [394, 0]
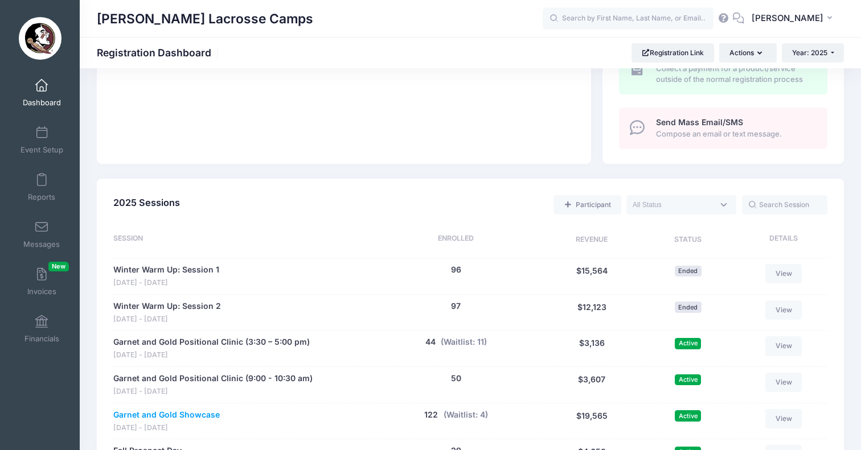
click at [195, 409] on link "Garnet and Gold Showcase" at bounding box center [166, 415] width 106 height 12
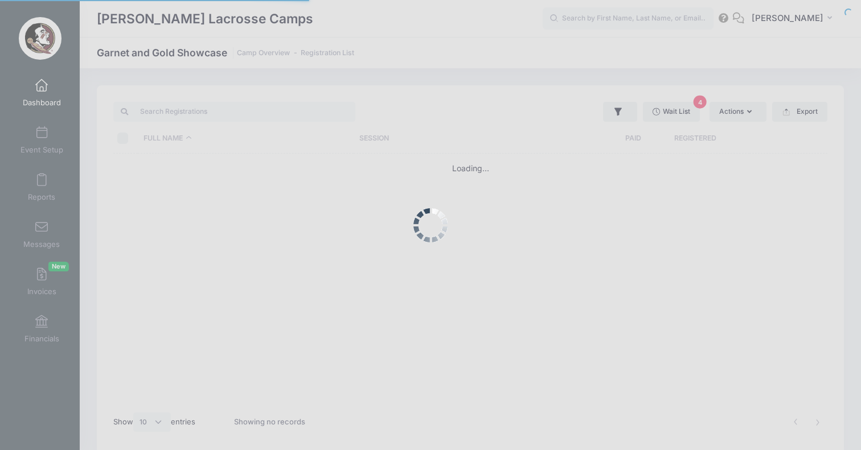
select select "10"
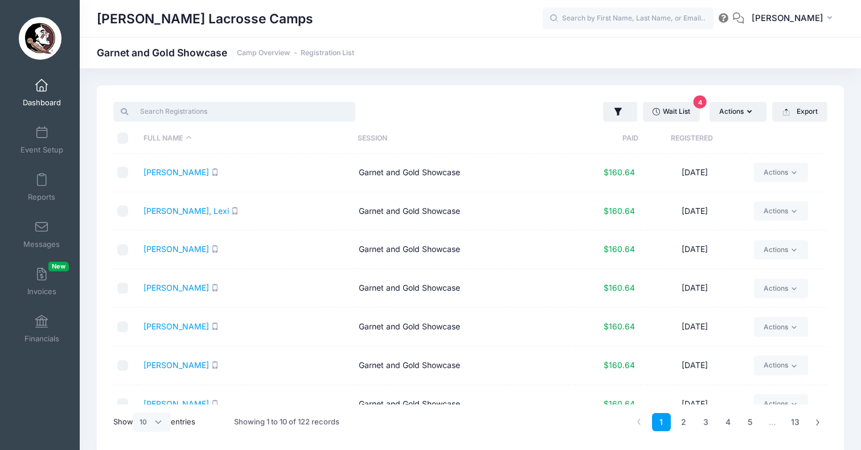
click at [256, 107] on input "search" at bounding box center [234, 111] width 242 height 19
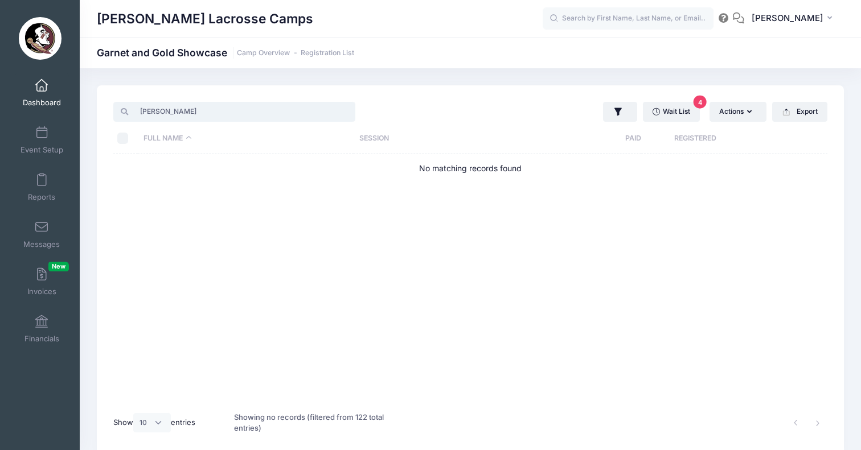
type input "jacobs"
click at [44, 107] on span "Dashboard" at bounding box center [42, 103] width 38 height 10
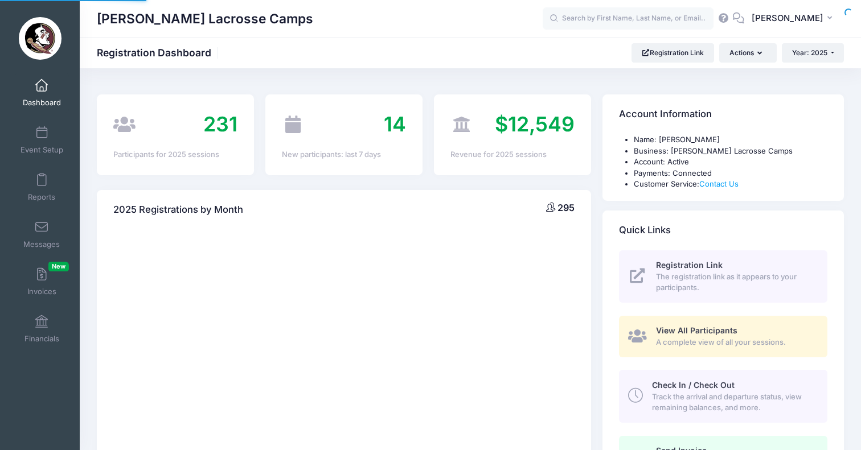
select select
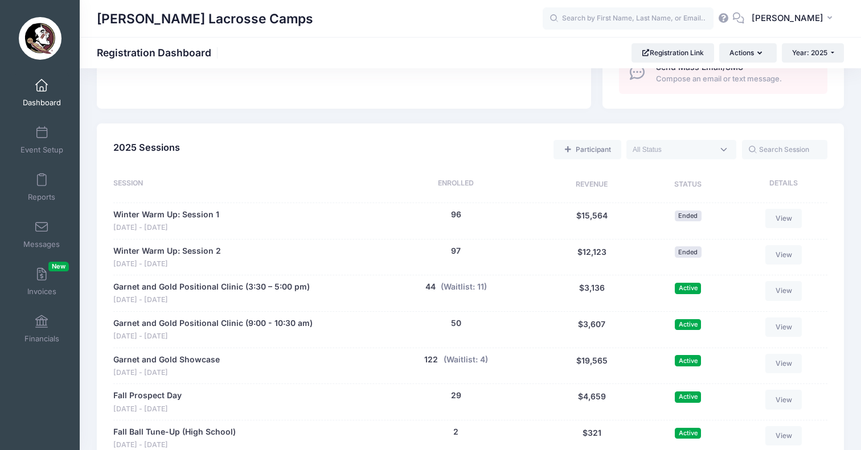
scroll to position [599, 0]
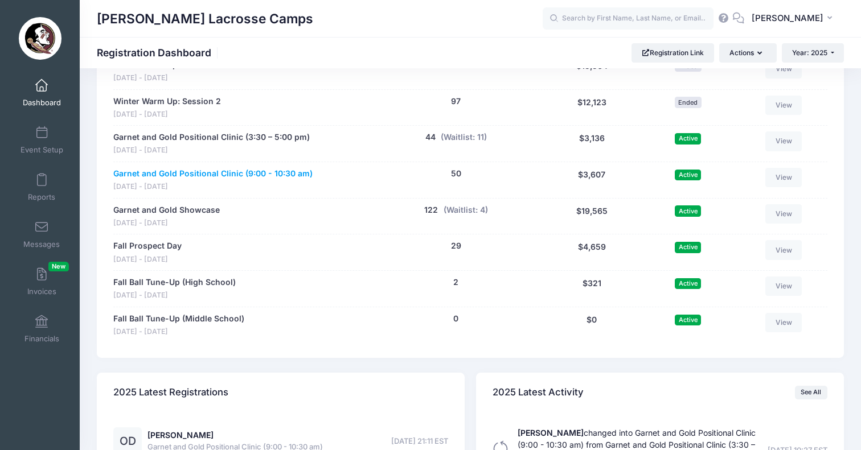
click at [275, 168] on link "Garnet and Gold Positional Clinic (9:00 - 10:30 am)" at bounding box center [212, 174] width 199 height 12
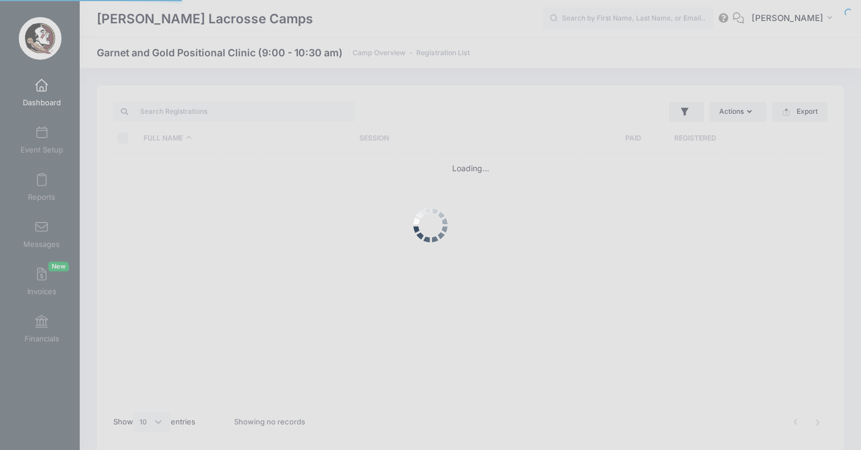
select select "10"
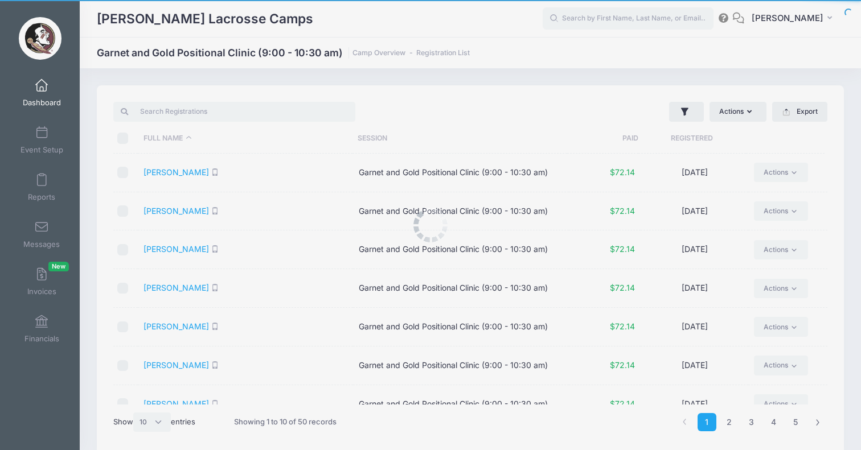
click at [196, 110] on body "Processing Request Please wait... Processing Request Please wait... Processing …" at bounding box center [430, 225] width 861 height 450
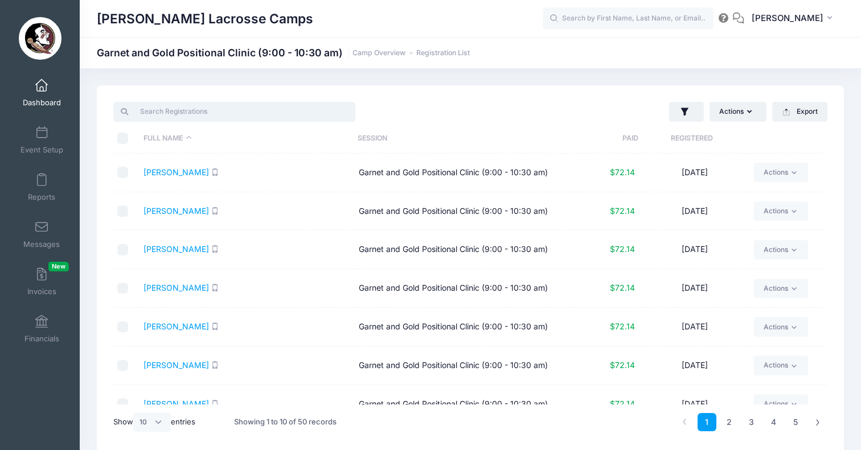
click at [196, 110] on input "search" at bounding box center [234, 111] width 242 height 19
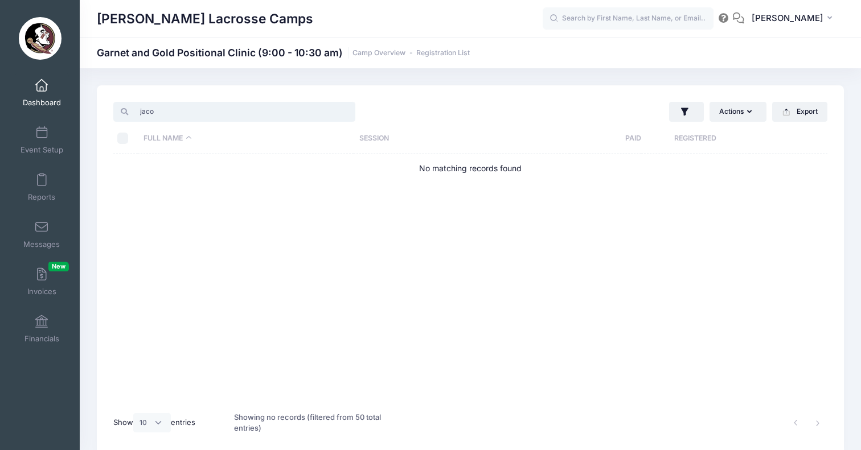
type input "jaco"
click at [45, 100] on span "Dashboard" at bounding box center [42, 103] width 38 height 10
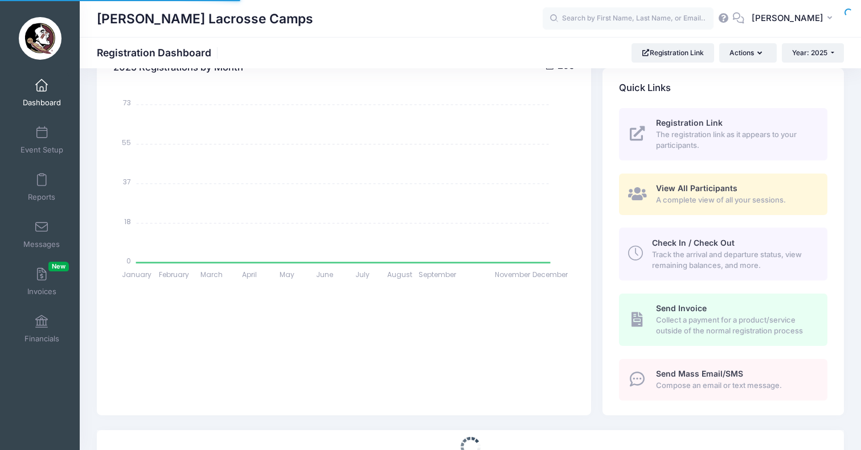
select select
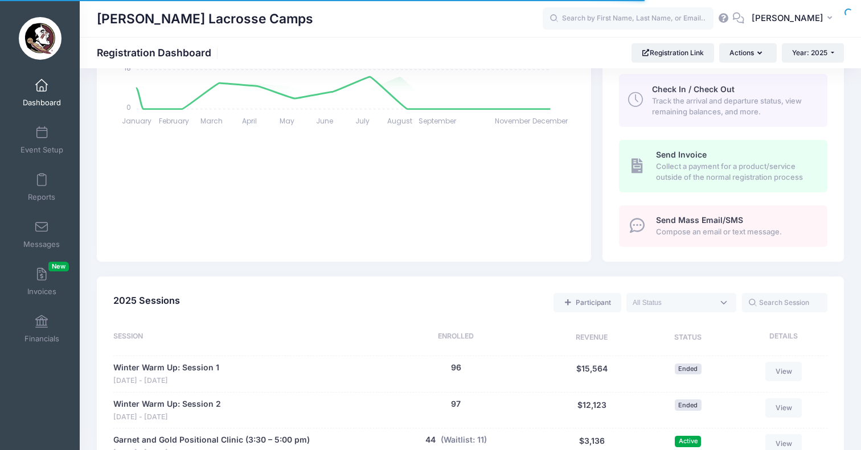
scroll to position [353, 0]
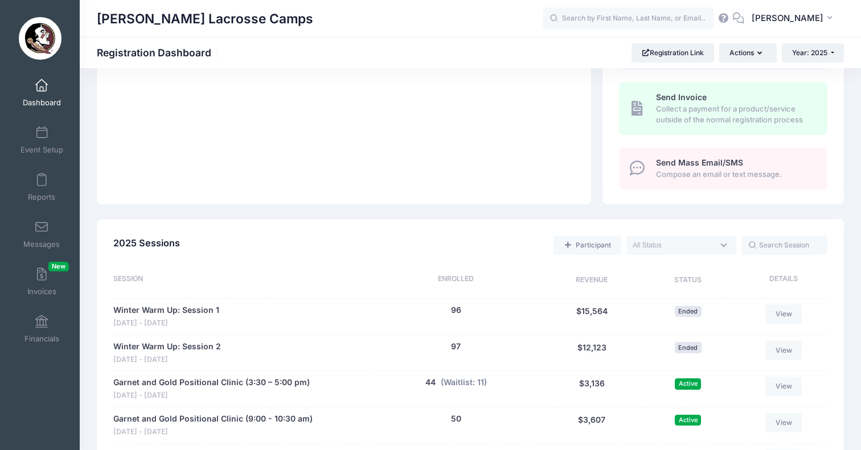
click at [254, 390] on span "Aug 17 - Aug 17, 2025" at bounding box center [211, 395] width 196 height 11
click at [256, 377] on link "Garnet and Gold Positional Clinic (3:30 – 5:00 pm)" at bounding box center [211, 383] width 196 height 12
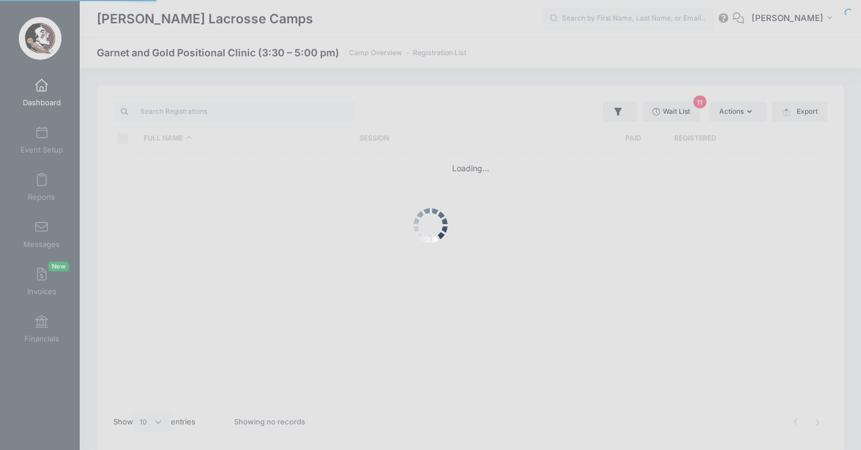
select select "10"
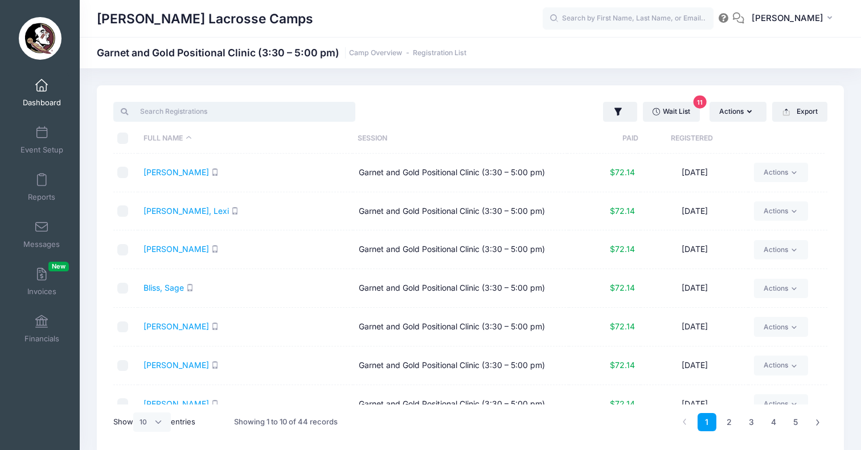
click at [195, 116] on input "search" at bounding box center [234, 111] width 242 height 19
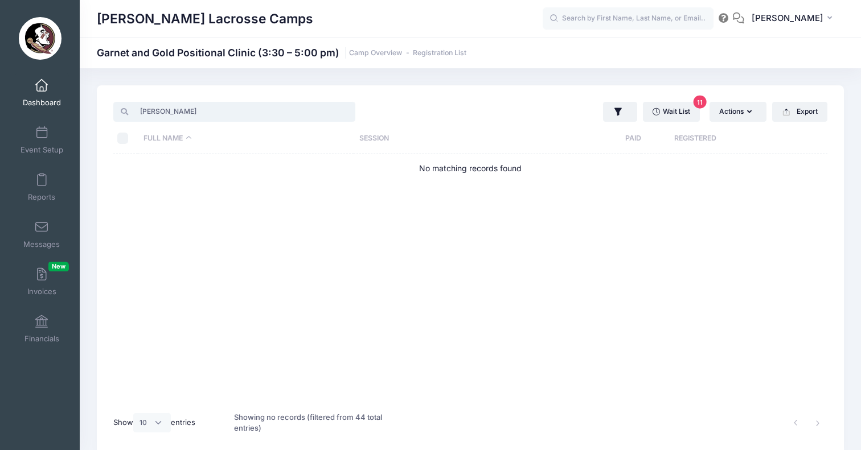
type input "Jacob"
click at [46, 91] on link "Dashboard" at bounding box center [42, 93] width 54 height 40
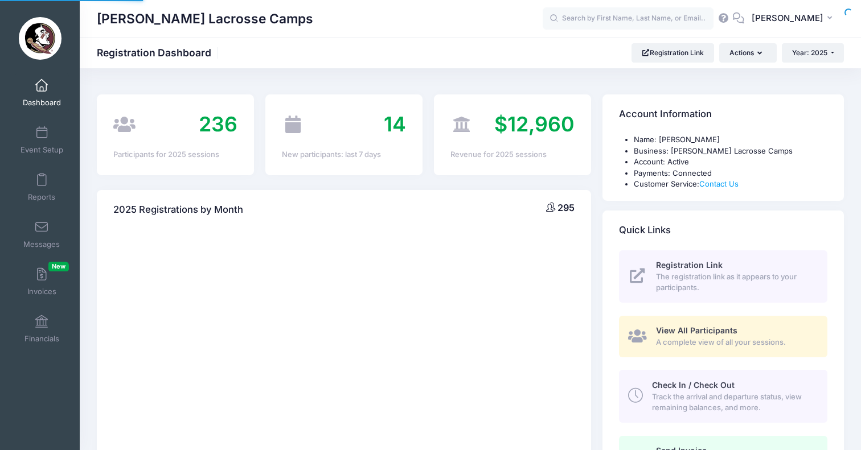
select select
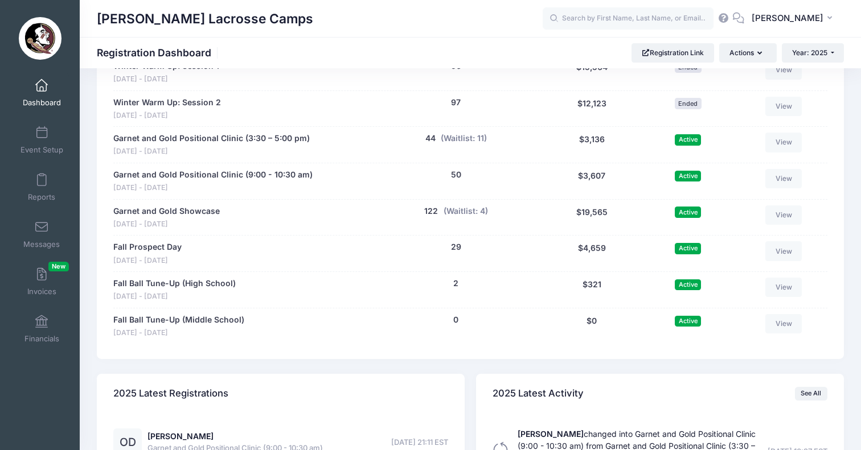
scroll to position [601, 0]
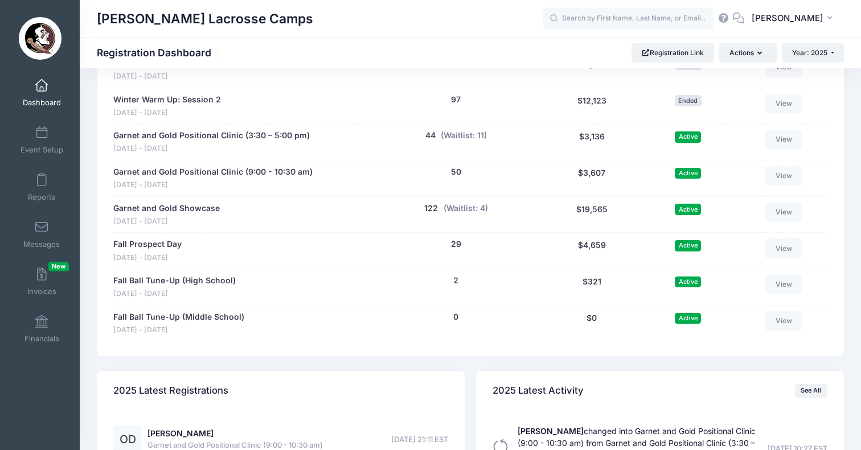
click at [44, 73] on link "Dashboard" at bounding box center [42, 93] width 54 height 40
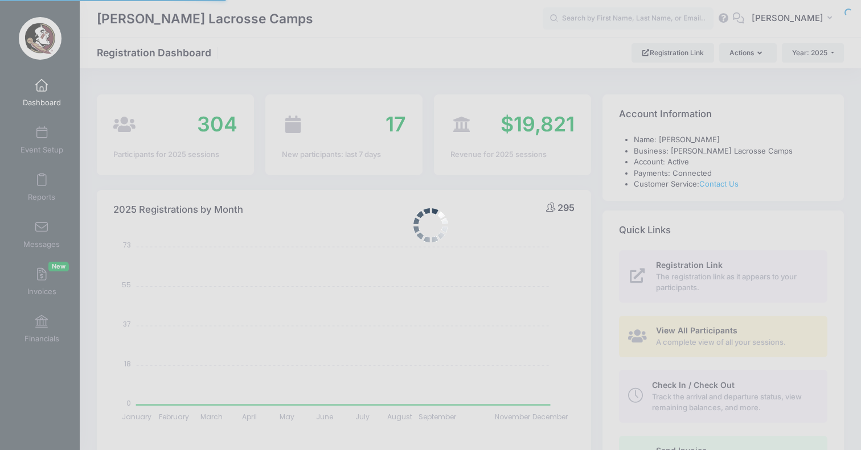
select select
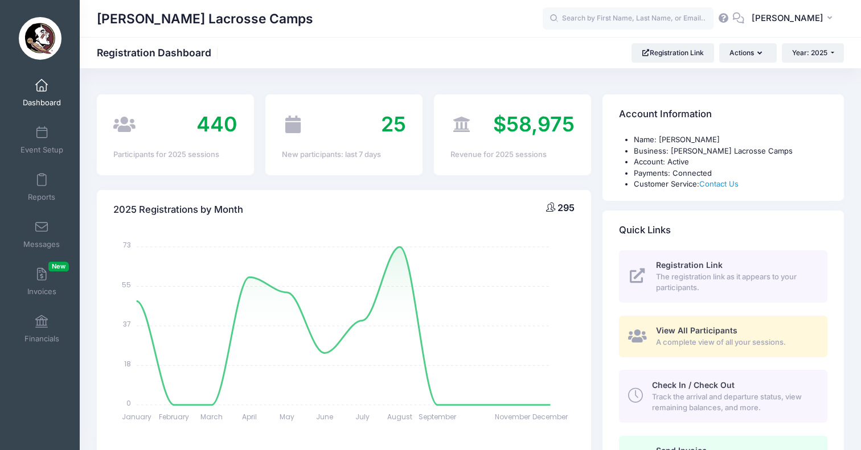
click at [584, 310] on div "January January February February March March April April May May June June Jul…" at bounding box center [344, 394] width 494 height 328
click at [42, 82] on span at bounding box center [42, 86] width 0 height 13
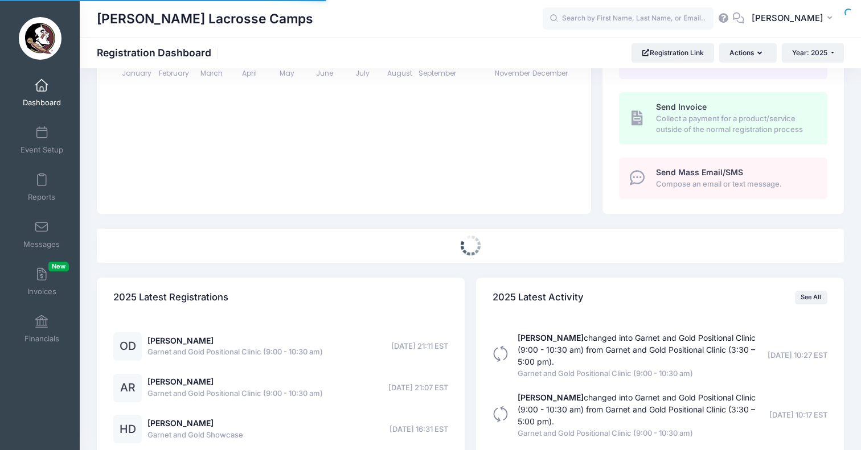
select select
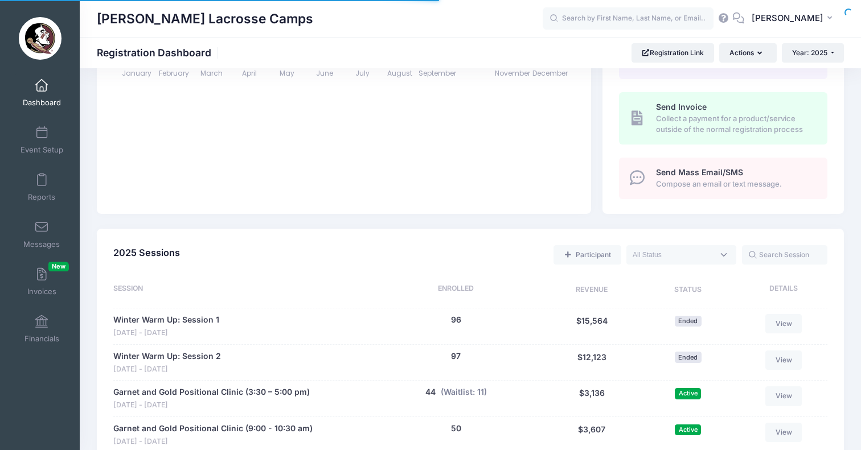
scroll to position [424, 0]
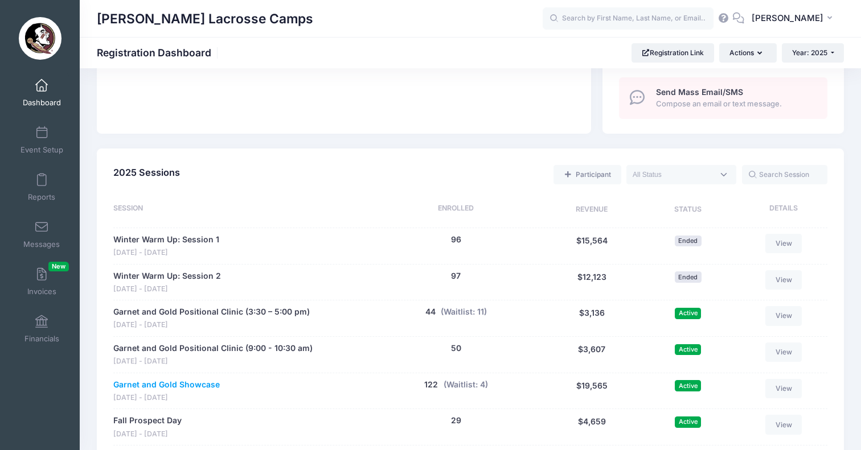
click at [177, 379] on link "Garnet and Gold Showcase" at bounding box center [166, 385] width 106 height 12
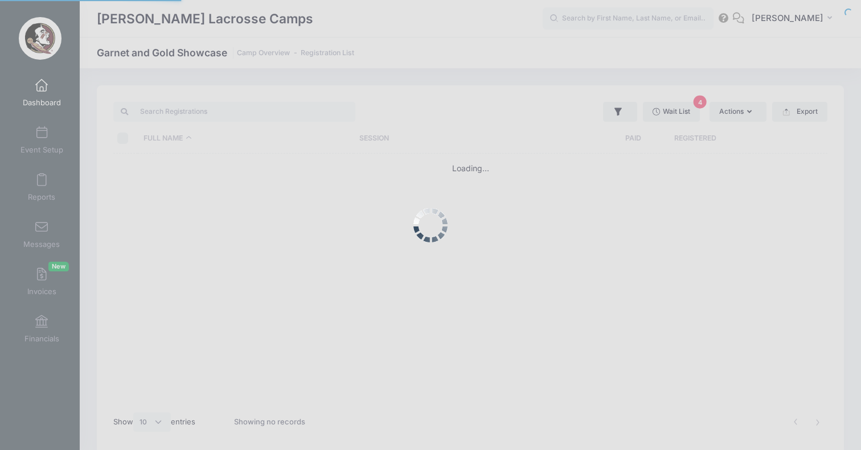
select select "10"
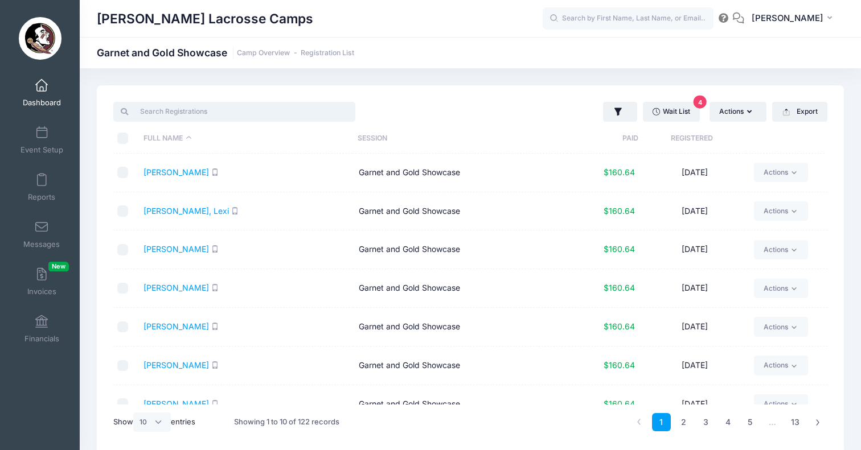
click at [275, 106] on input "search" at bounding box center [234, 111] width 242 height 19
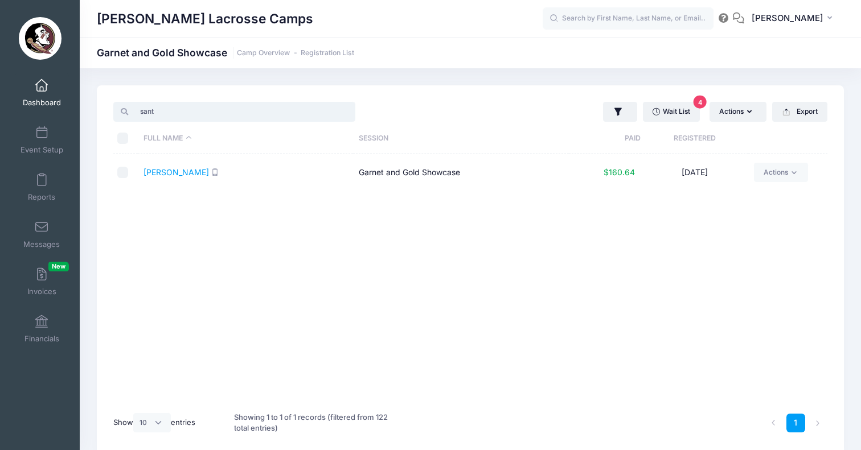
type input "sant"
click at [577, 253] on div "Full Name Session Paid Registered [PERSON_NAME] and Gold Showcase $160.64 [DATE…" at bounding box center [470, 279] width 714 height 251
click at [781, 174] on link "Actions" at bounding box center [781, 172] width 54 height 19
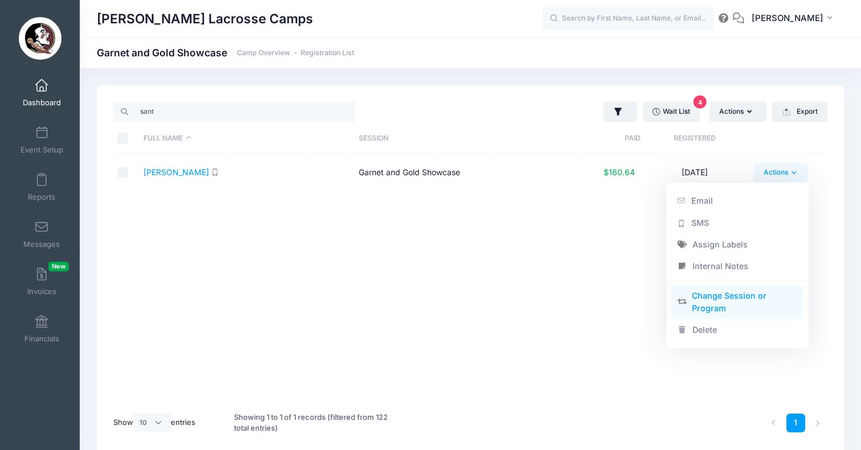
click at [714, 308] on link "Change Session or Program" at bounding box center [737, 302] width 131 height 34
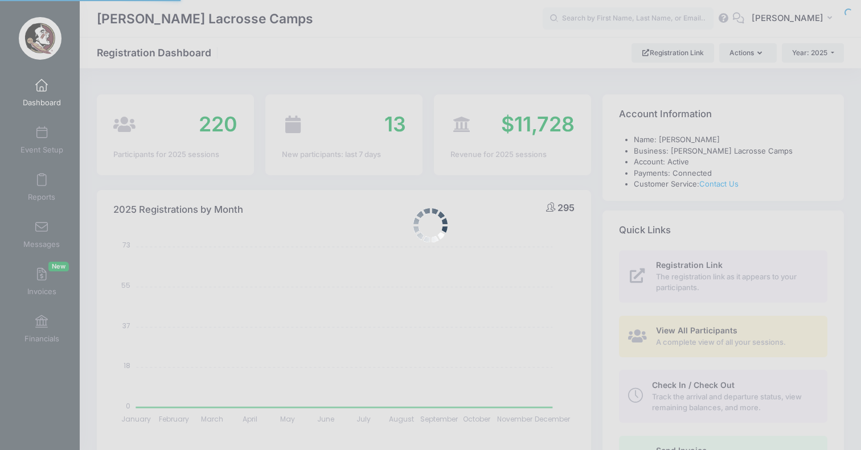
select select
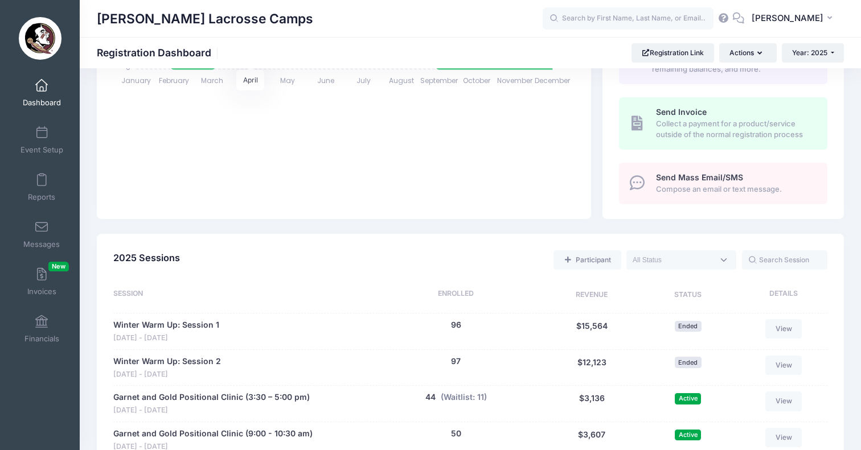
scroll to position [388, 0]
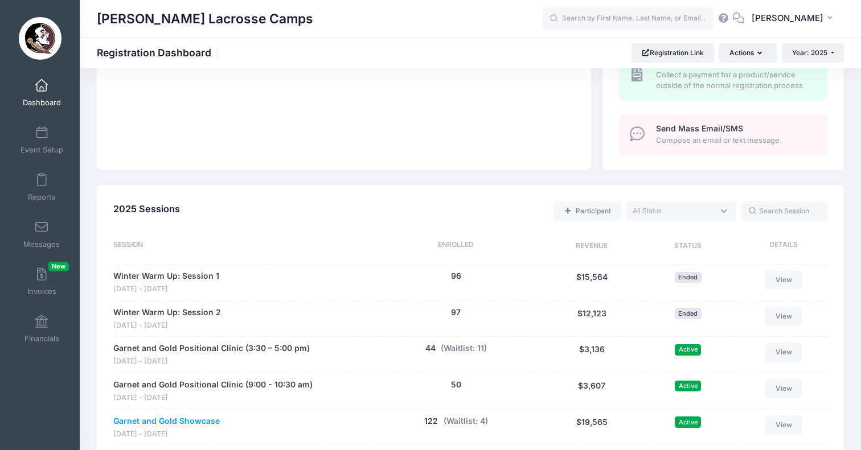
click at [194, 416] on link "Garnet and Gold Showcase" at bounding box center [166, 422] width 106 height 12
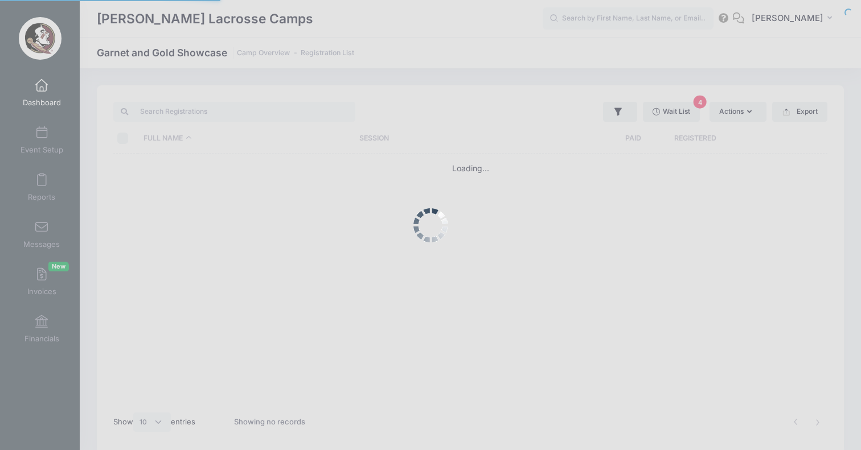
select select "10"
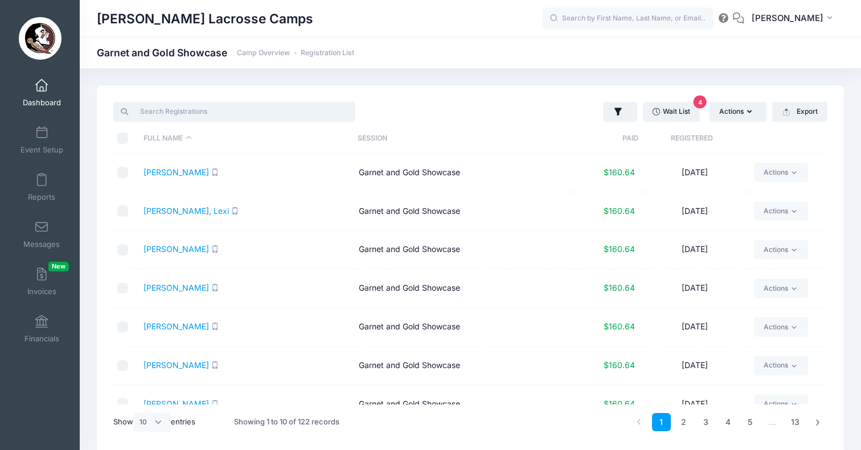
click at [327, 111] on input "search" at bounding box center [234, 111] width 242 height 19
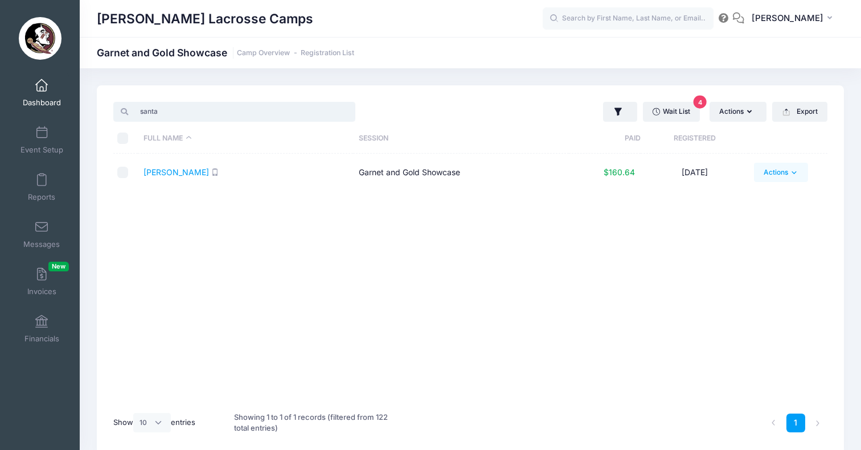
type input "santa"
click at [803, 168] on link "Actions" at bounding box center [781, 172] width 54 height 19
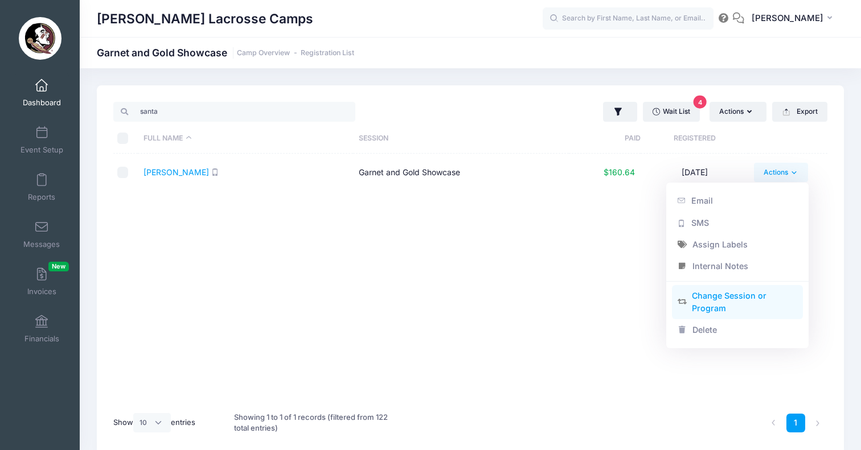
click at [739, 298] on link "Change Session or Program" at bounding box center [737, 302] width 131 height 34
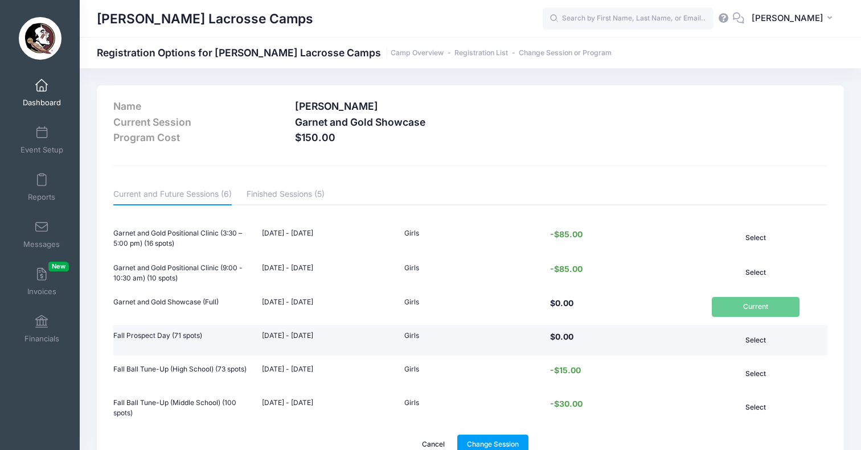
click at [754, 341] on button "Select" at bounding box center [755, 340] width 88 height 19
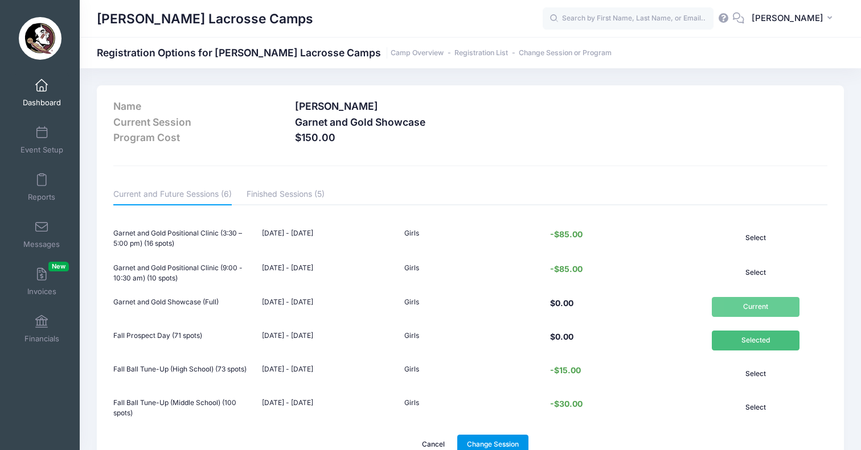
click at [487, 442] on link "Change Session" at bounding box center [493, 444] width 72 height 19
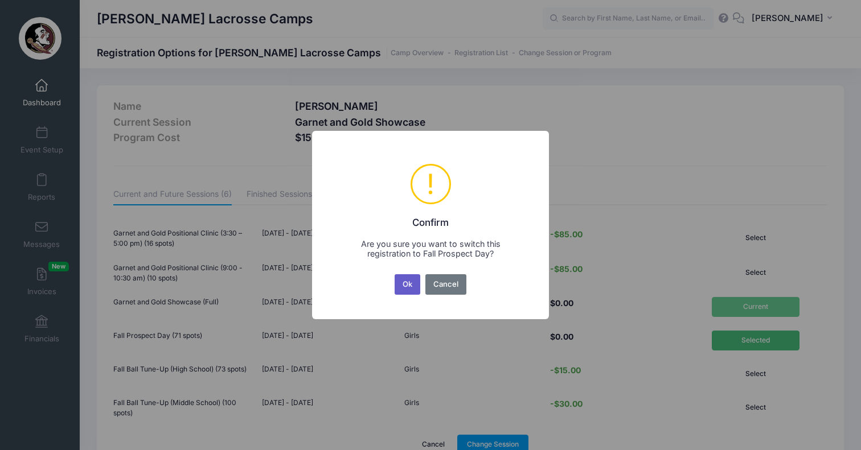
click at [412, 289] on button "Ok" at bounding box center [407, 284] width 26 height 20
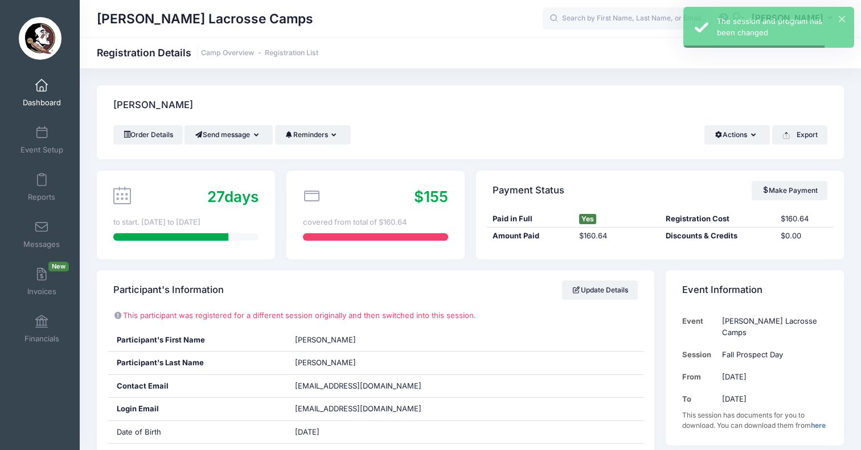
click at [42, 89] on span at bounding box center [42, 86] width 0 height 13
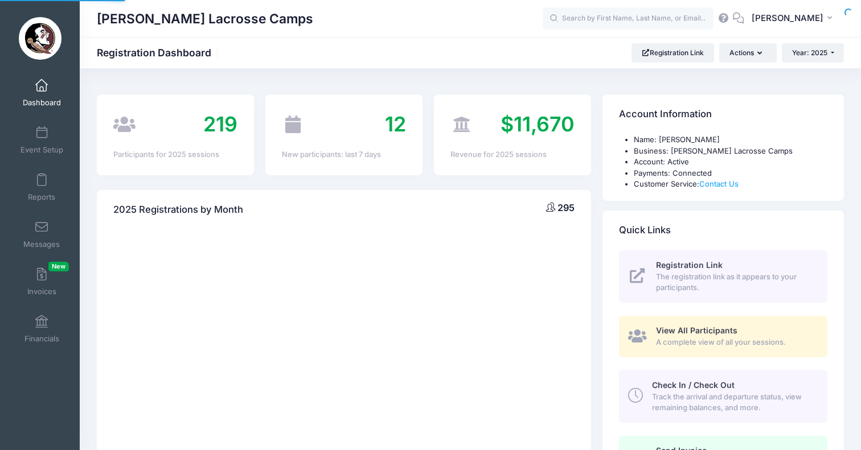
select select
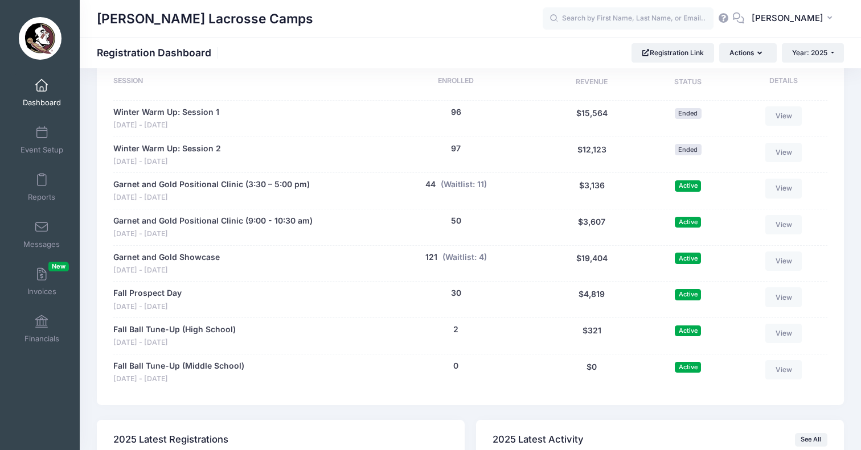
scroll to position [566, 0]
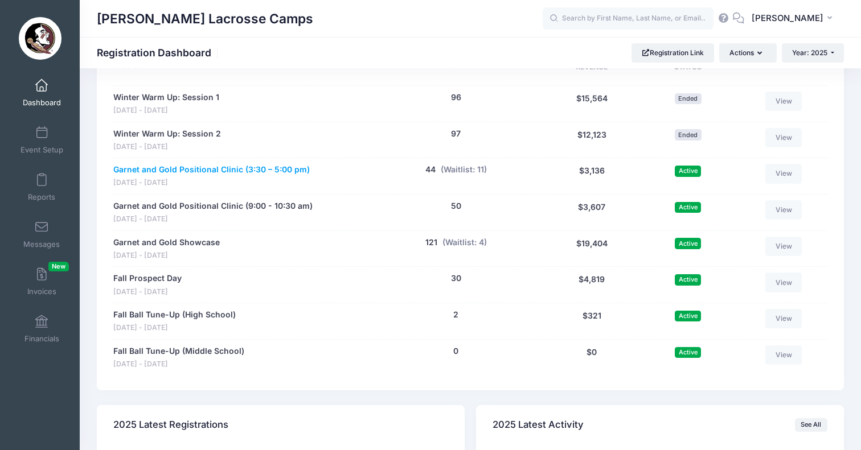
click at [223, 164] on link "Garnet and Gold Positional Clinic (3:30 – 5:00 pm)" at bounding box center [211, 170] width 196 height 12
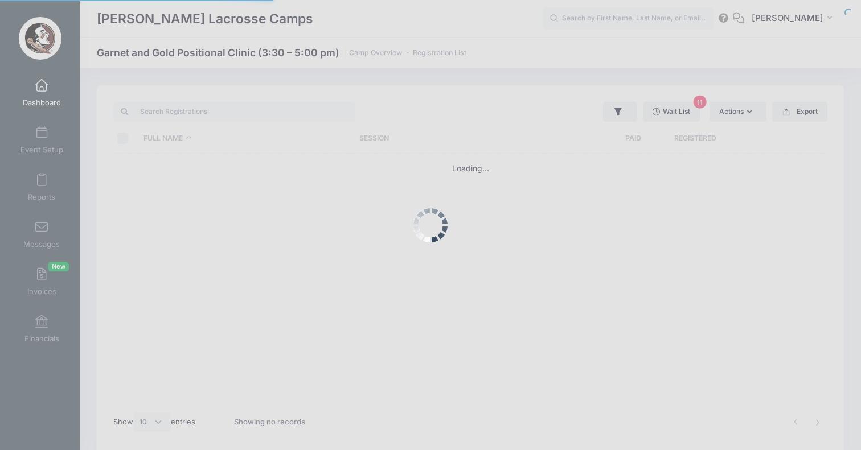
select select "10"
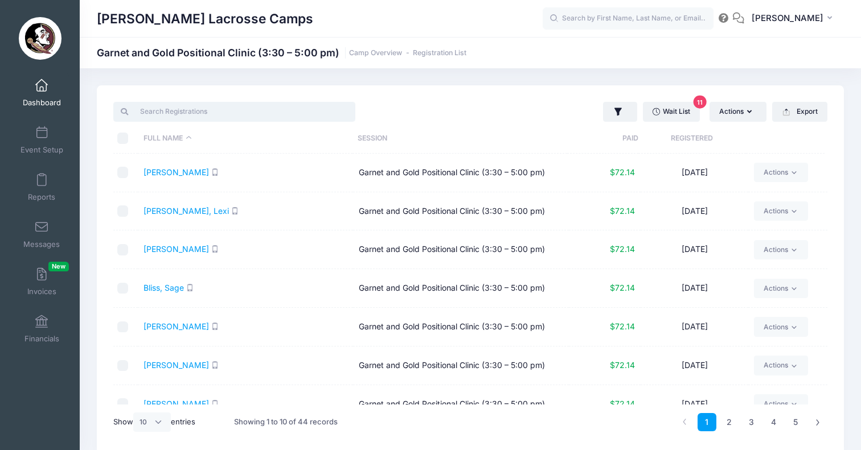
click at [235, 112] on input "search" at bounding box center [234, 111] width 242 height 19
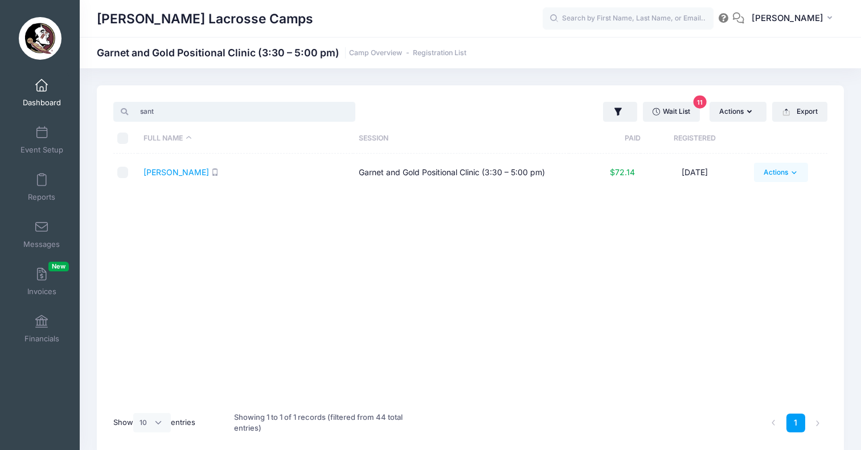
type input "sant"
click at [795, 170] on icon at bounding box center [793, 172] width 9 height 9
click at [599, 309] on div "Full Name Session Paid Registered Santana, Ella Garnet and Gold Positional Clin…" at bounding box center [470, 279] width 714 height 251
click at [176, 171] on link "Santana, Ella" at bounding box center [175, 172] width 65 height 10
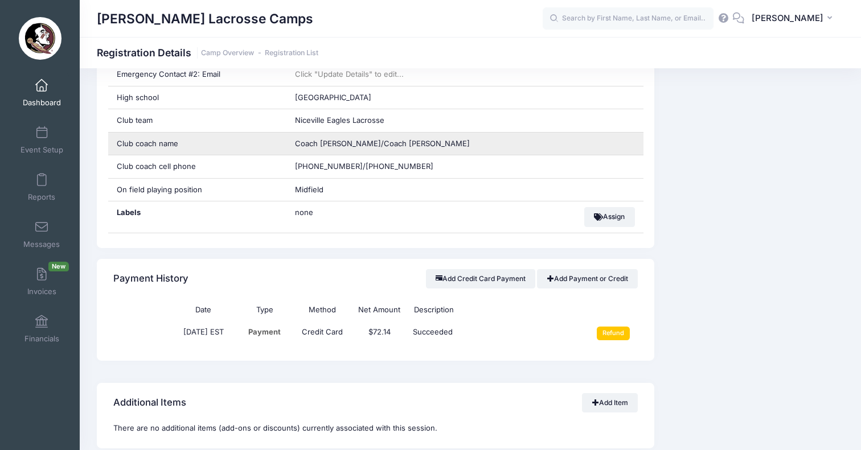
scroll to position [775, 0]
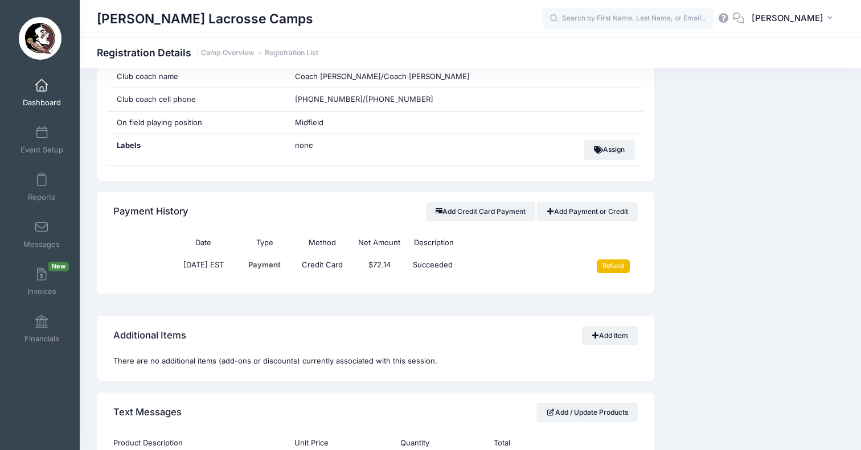
click at [615, 260] on input "Refund" at bounding box center [614, 267] width 34 height 14
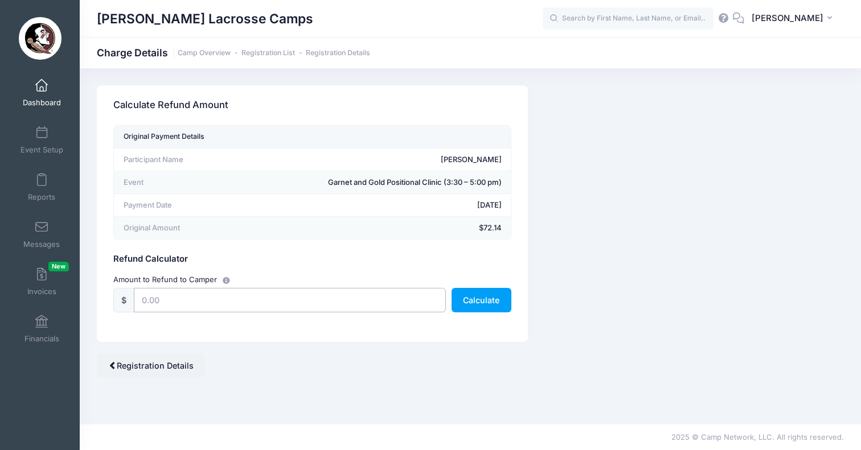
click at [334, 296] on input "text" at bounding box center [290, 300] width 312 height 24
type input "62"
click at [479, 294] on button "Calculate" at bounding box center [481, 300] width 60 height 24
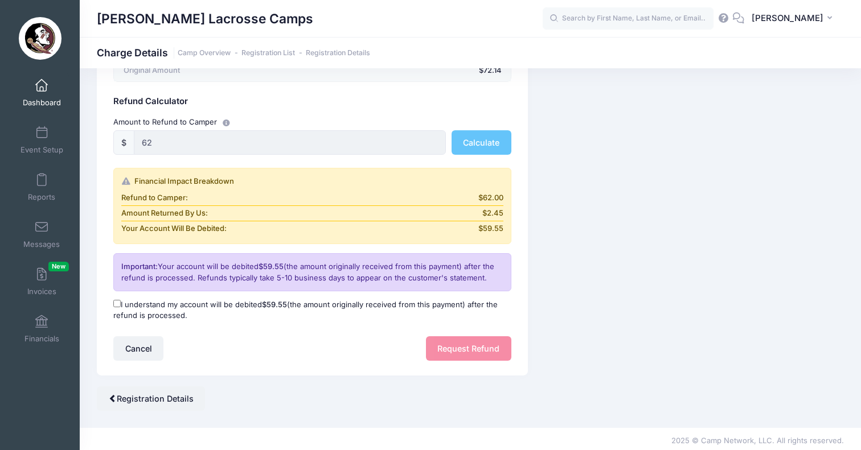
scroll to position [157, 0]
click at [118, 302] on input "I understand my account will be debited $59.55 (the amount originally received …" at bounding box center [116, 304] width 7 height 7
checkbox input "true"
click at [453, 343] on button "Request Refund" at bounding box center [468, 350] width 85 height 24
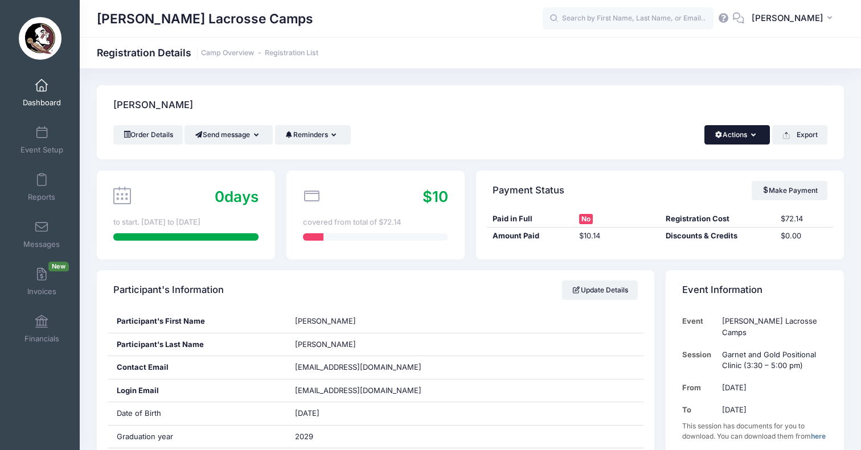
click at [754, 135] on icon "button" at bounding box center [755, 135] width 9 height 0
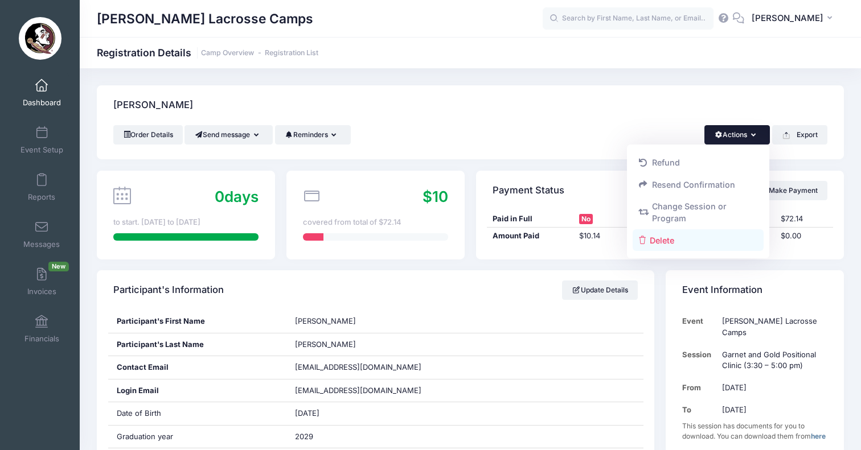
click at [718, 235] on link "Delete" at bounding box center [697, 240] width 131 height 22
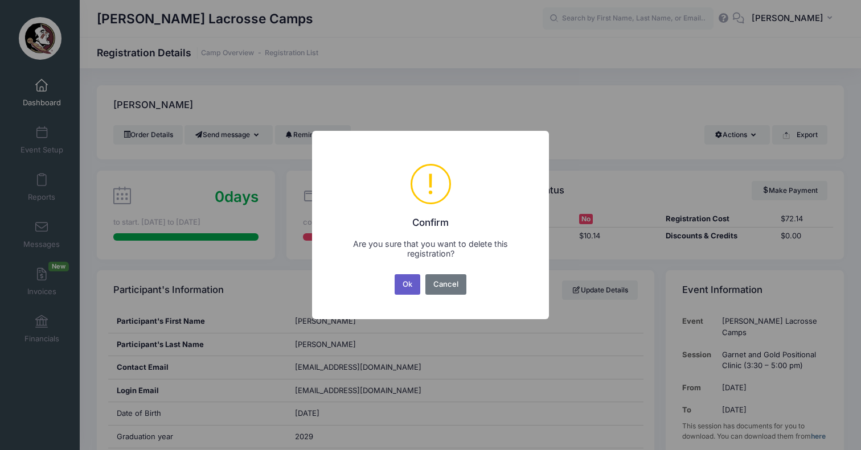
click at [410, 285] on button "Ok" at bounding box center [407, 284] width 26 height 20
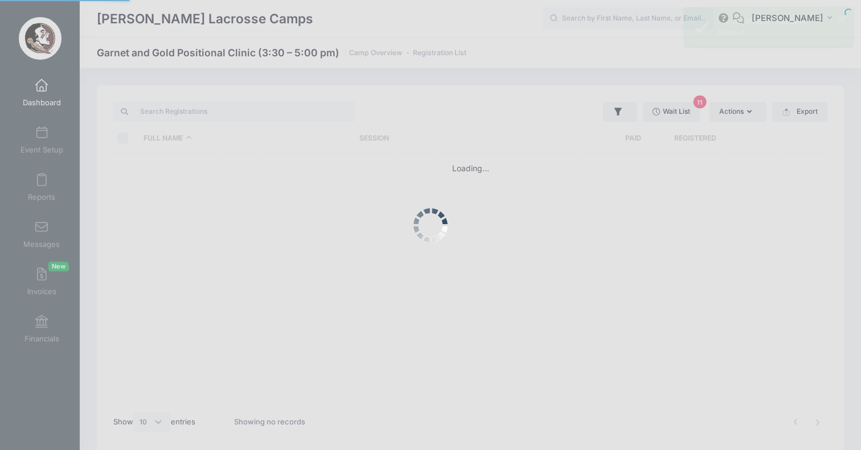
select select "10"
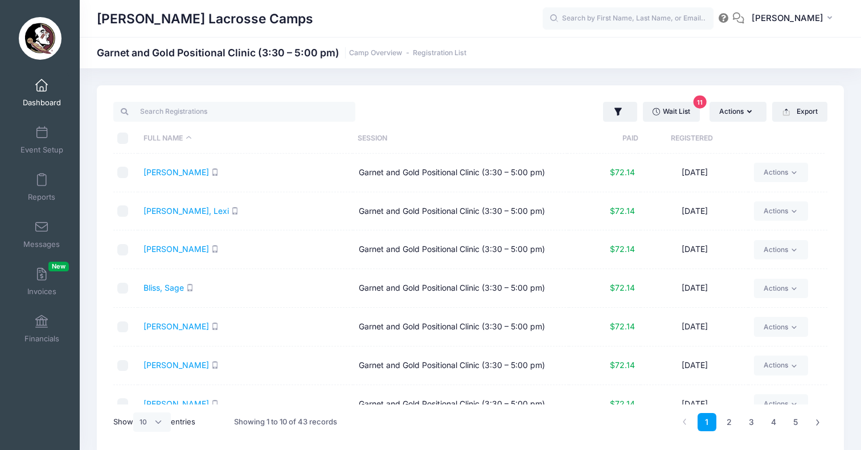
click at [42, 84] on span at bounding box center [42, 86] width 0 height 13
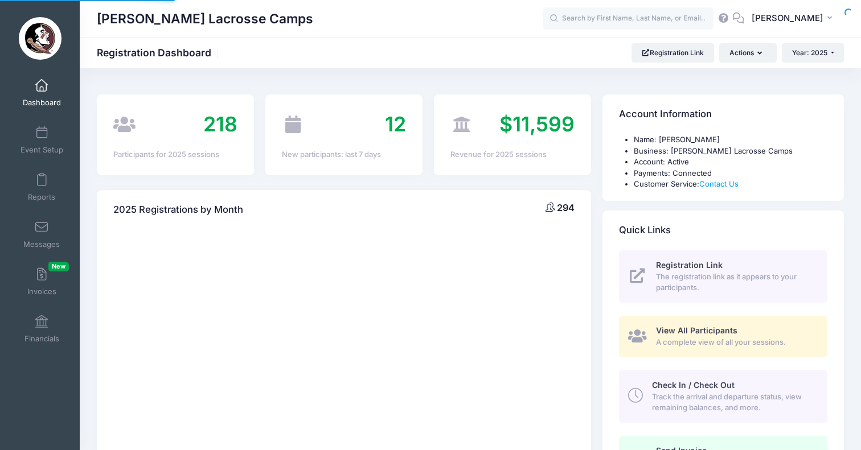
select select
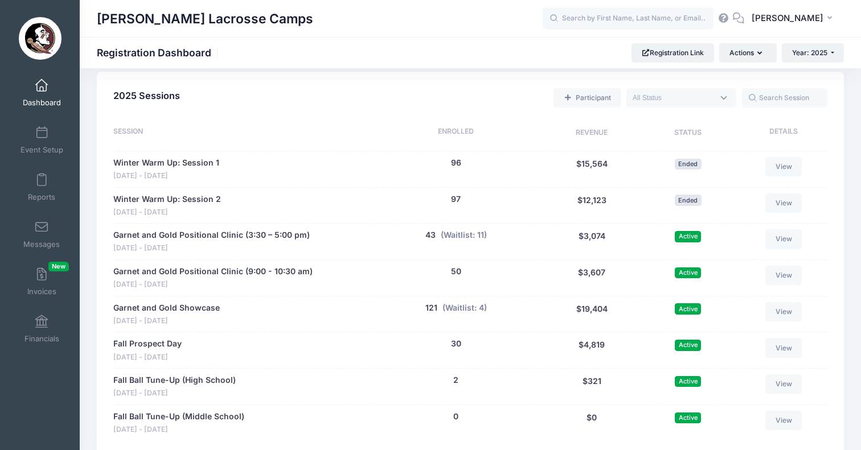
scroll to position [533, 0]
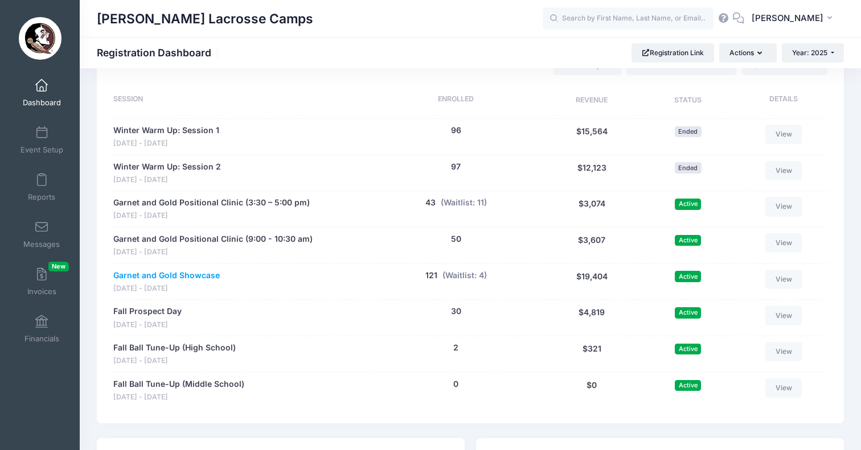
click at [198, 270] on link "Garnet and Gold Showcase" at bounding box center [166, 276] width 106 height 12
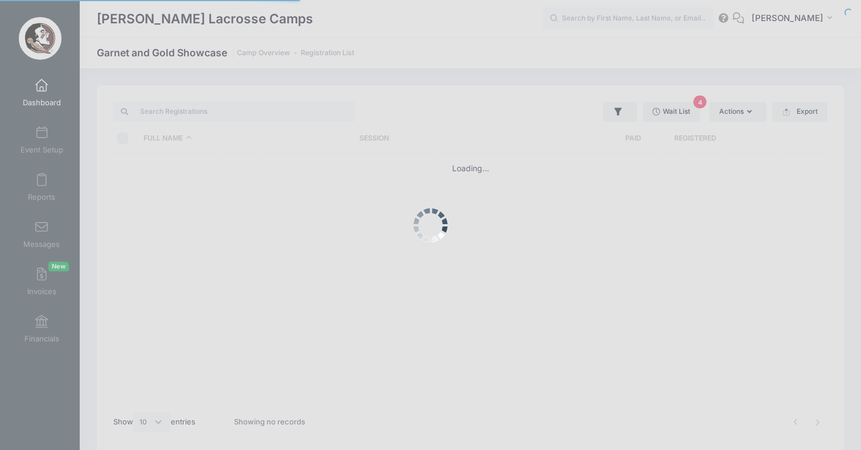
select select "10"
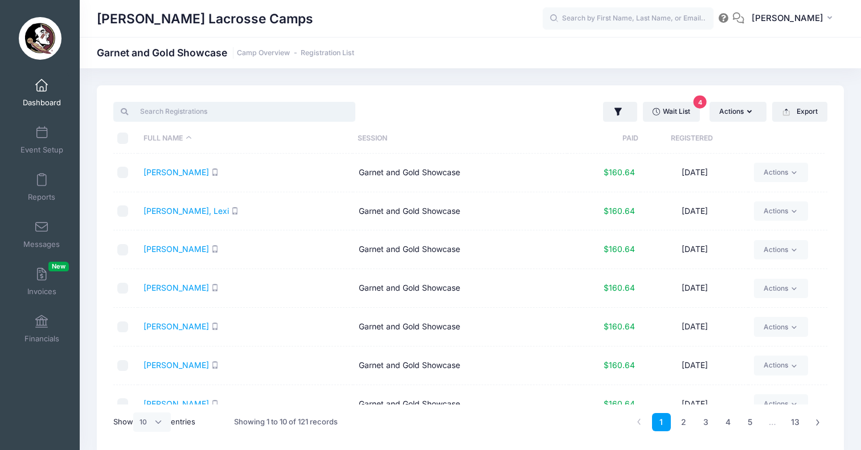
click at [239, 111] on input "search" at bounding box center [234, 111] width 242 height 19
paste input "https://docs.google.com/spreadsheets/d/11-W2FWzA-fsmaRThgILaA4l-IHPVrFkAEb4Ek81…"
type input "https://docs.google.com/spreadsheets/d/11-W2FWzA-fsmaRThgILaA4l-IHPVrFkAEb4Ek81…"
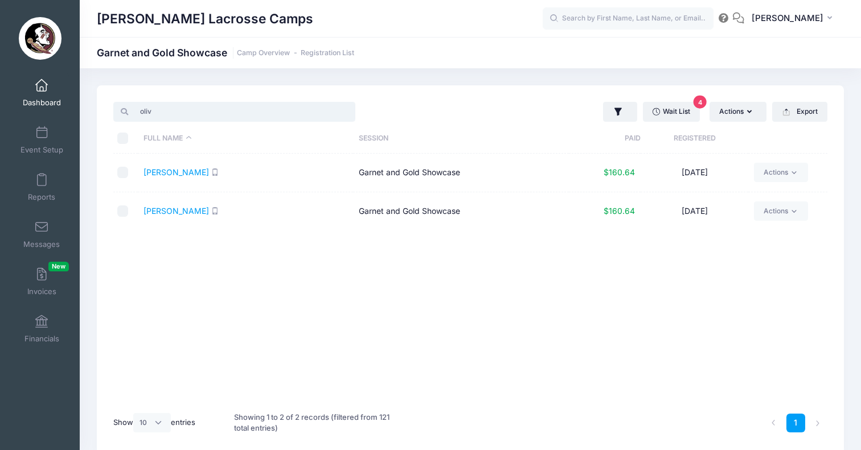
type input "oliv"
click at [183, 223] on td "Razzano, Olivia" at bounding box center [245, 211] width 215 height 38
click at [47, 101] on span "Dashboard" at bounding box center [42, 103] width 38 height 10
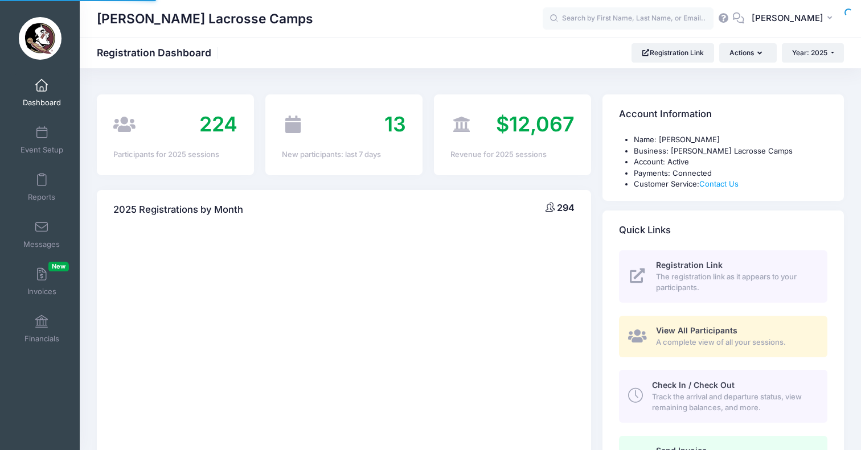
select select
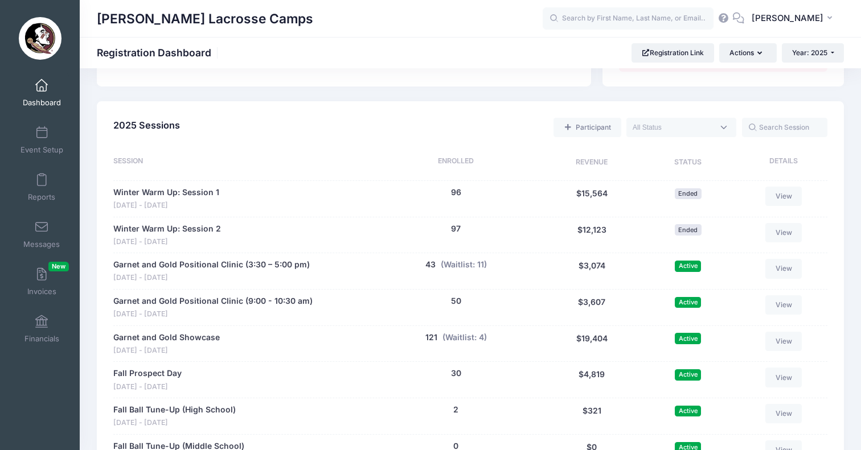
scroll to position [474, 0]
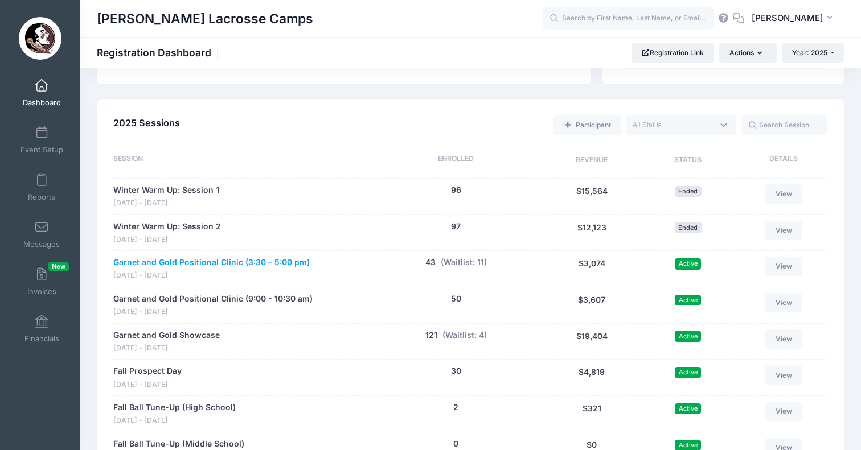
click at [253, 257] on link "Garnet and Gold Positional Clinic (3:30 – 5:00 pm)" at bounding box center [211, 263] width 196 height 12
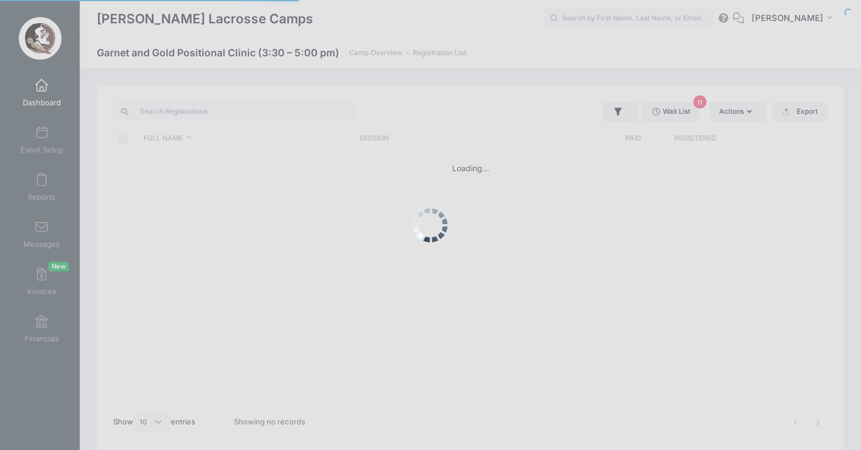
select select "10"
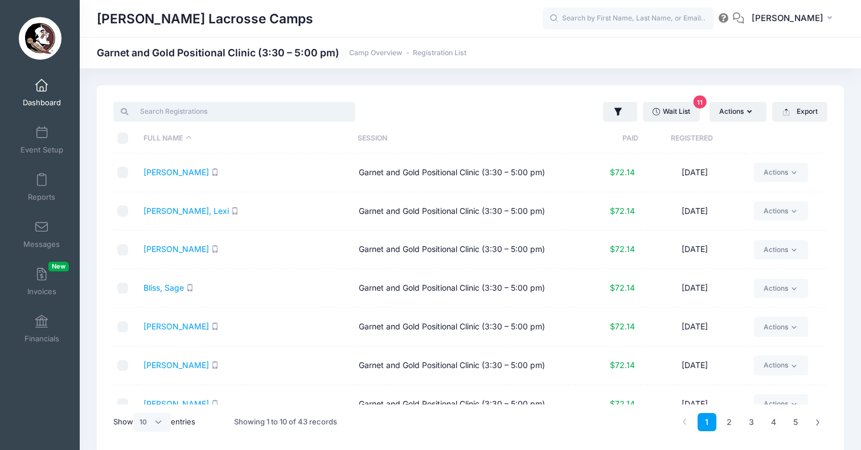
click at [215, 112] on input "search" at bounding box center [234, 111] width 242 height 19
paste input "Schindler"
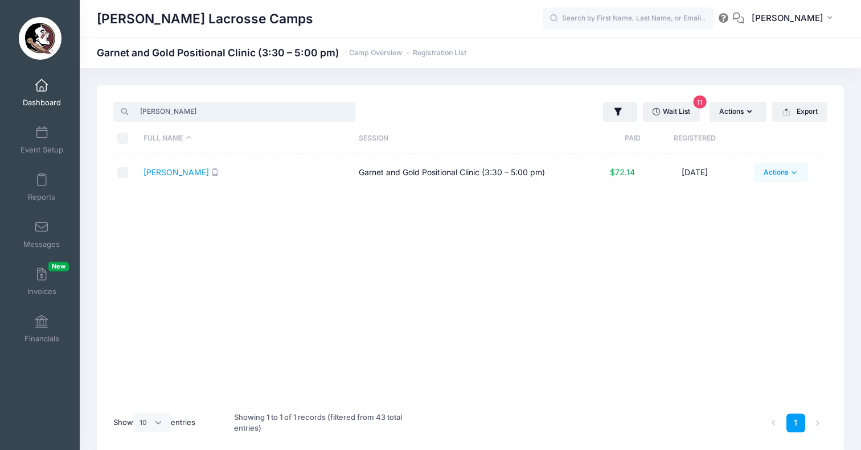
type input "Schindler"
click at [763, 177] on link "Actions" at bounding box center [781, 172] width 54 height 19
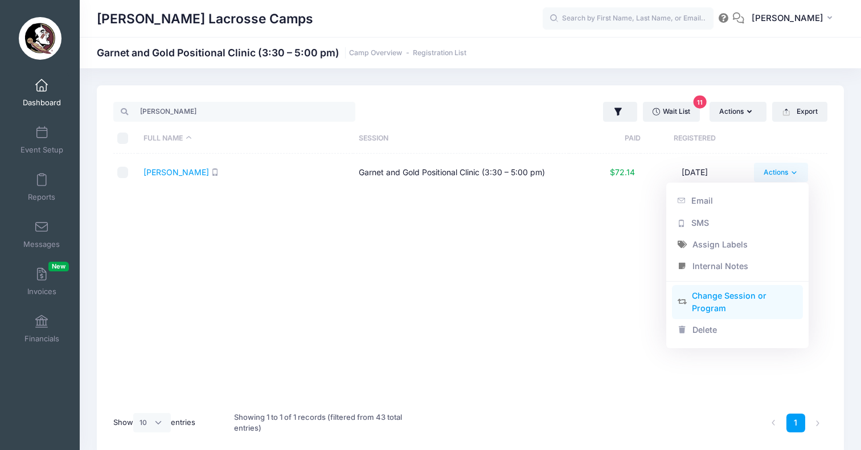
click at [709, 298] on link "Change Session or Program" at bounding box center [737, 302] width 131 height 34
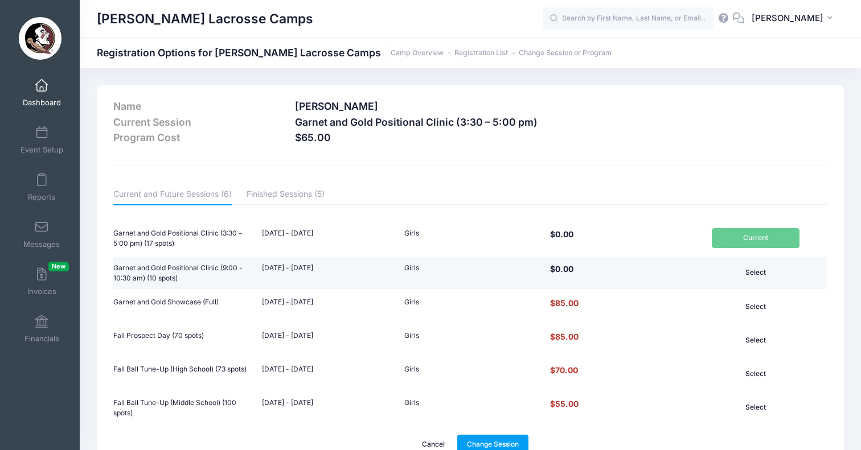
click at [755, 270] on button "Select" at bounding box center [755, 272] width 88 height 19
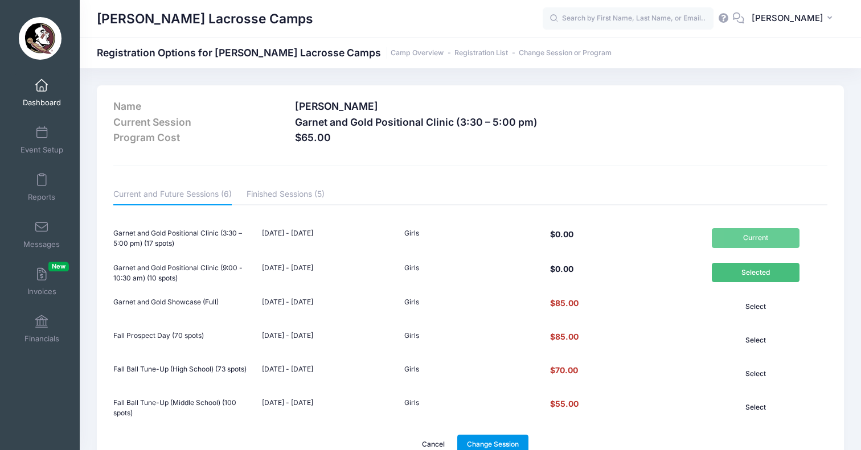
click at [493, 440] on link "Change Session" at bounding box center [493, 444] width 72 height 19
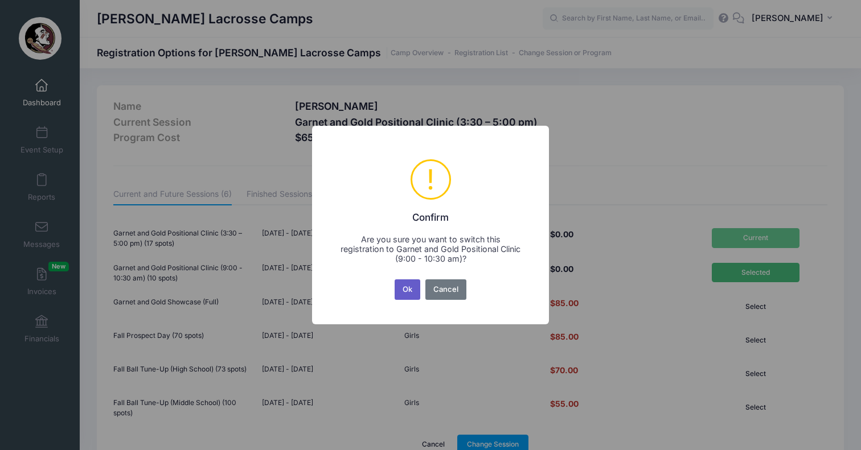
click at [413, 289] on button "Ok" at bounding box center [407, 289] width 26 height 20
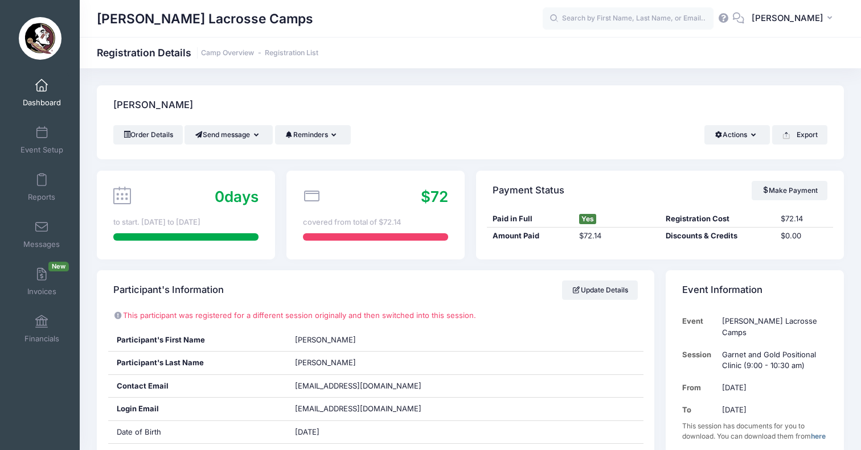
click at [40, 93] on link "Dashboard" at bounding box center [42, 93] width 54 height 40
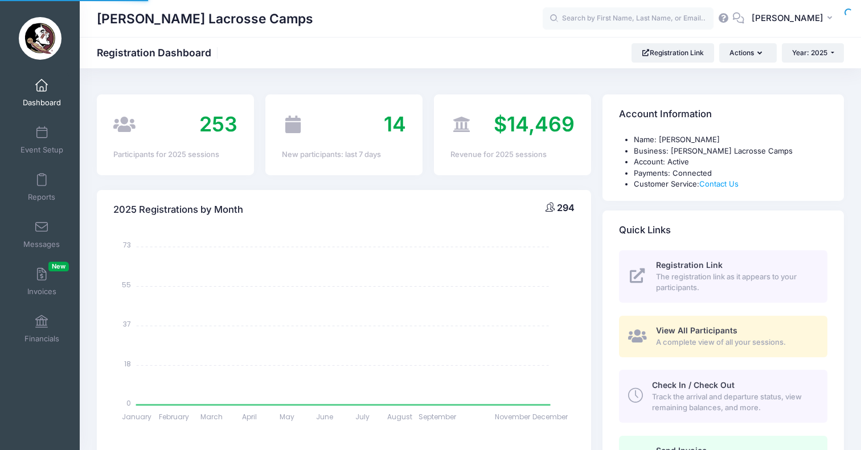
select select
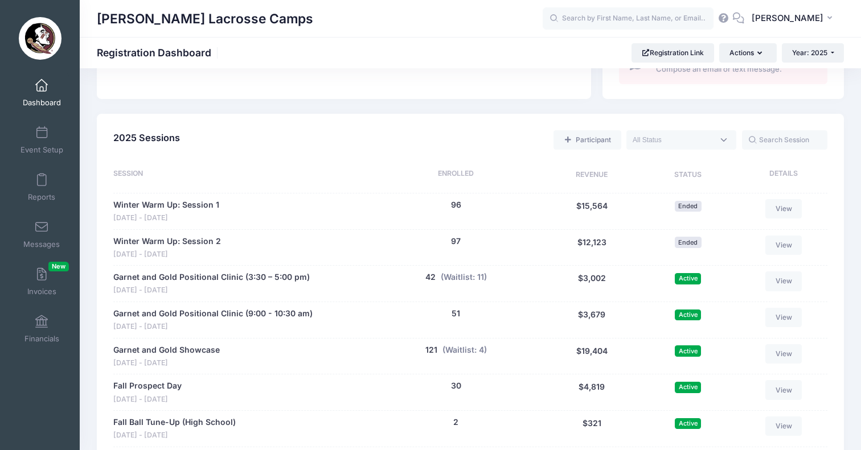
scroll to position [462, 0]
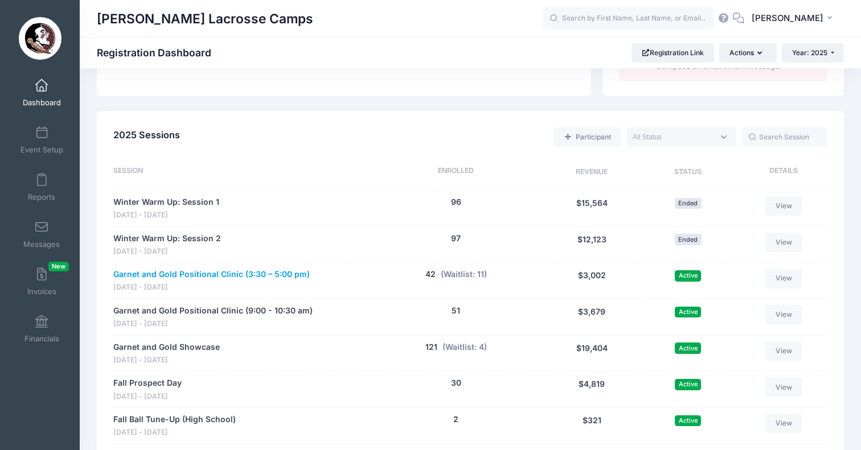
click at [244, 269] on link "Garnet and Gold Positional Clinic (3:30 – 5:00 pm)" at bounding box center [211, 275] width 196 height 12
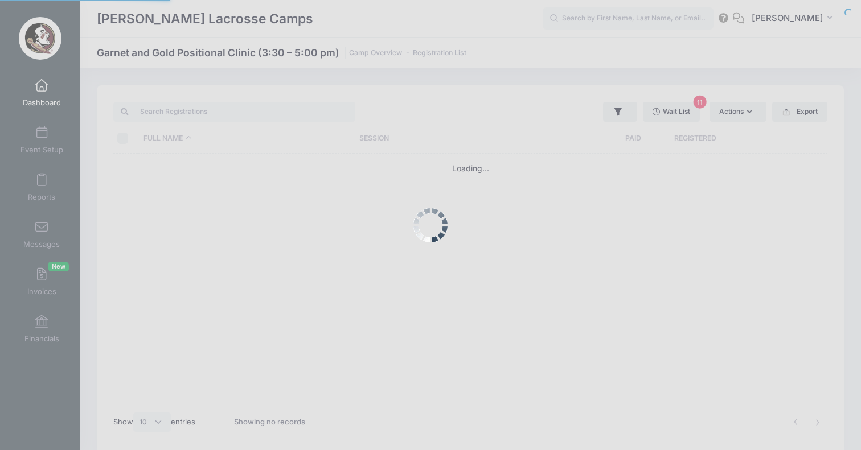
select select "10"
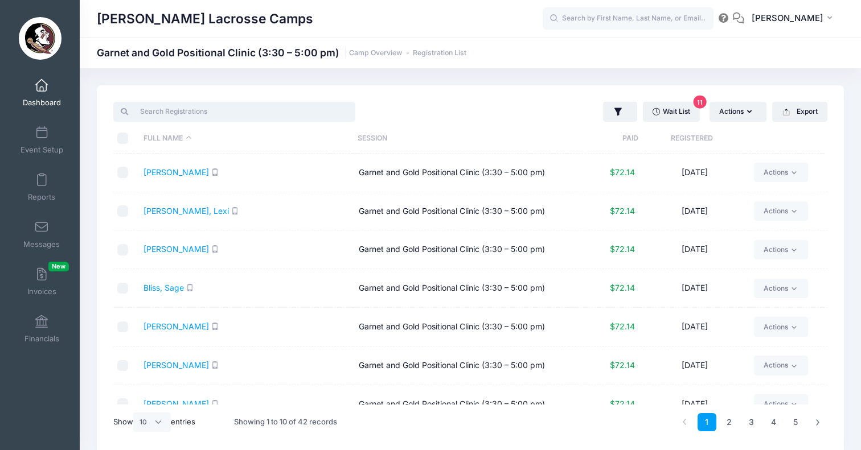
click at [228, 114] on input "search" at bounding box center [234, 111] width 242 height 19
paste input "Riley"
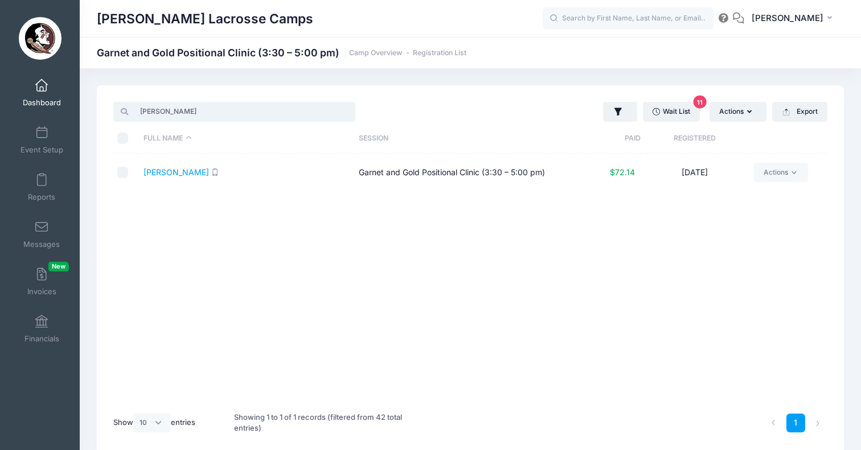
type input "Riley"
click at [43, 100] on span "Dashboard" at bounding box center [42, 103] width 38 height 10
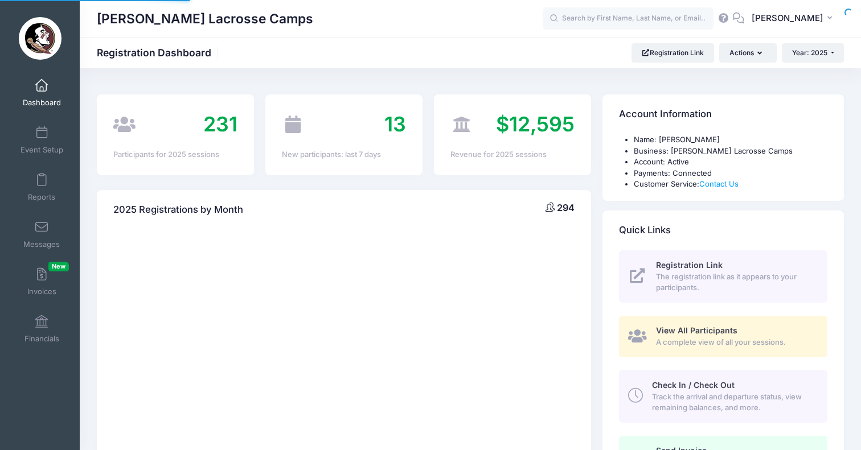
select select
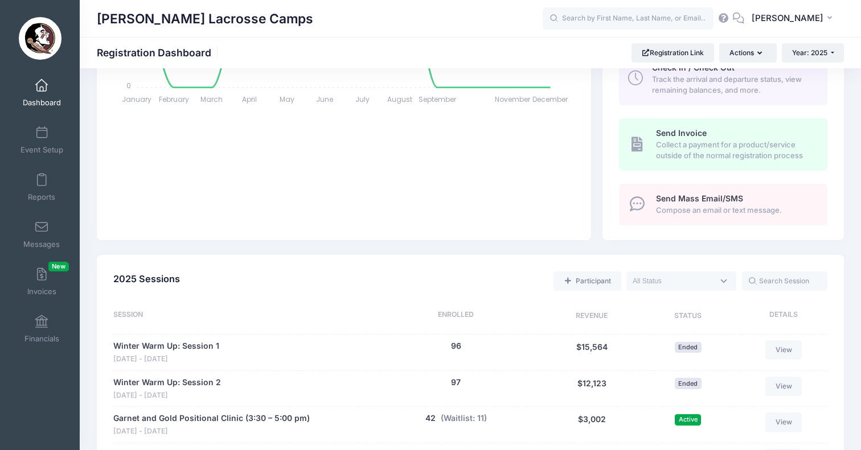
scroll to position [263, 0]
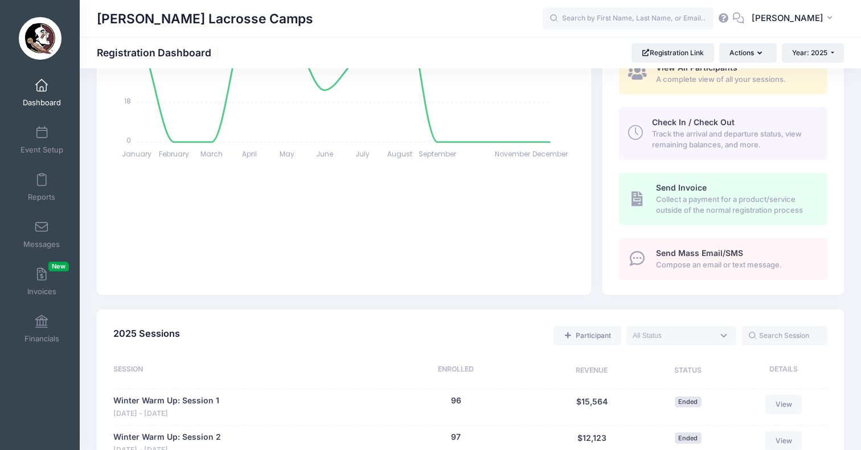
click at [43, 92] on link "Dashboard" at bounding box center [42, 93] width 54 height 40
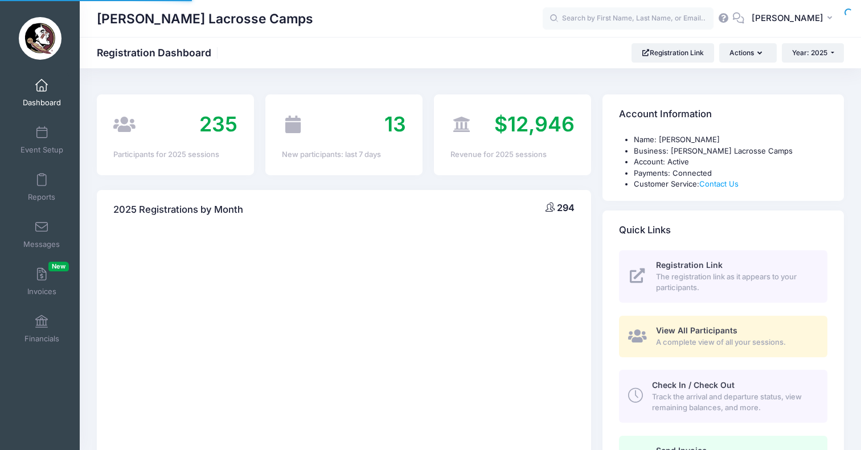
select select
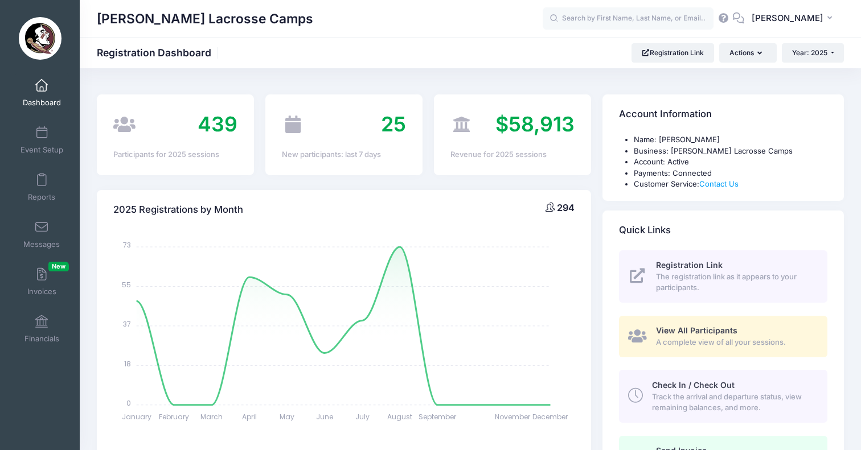
click at [35, 93] on link "Dashboard" at bounding box center [42, 93] width 54 height 40
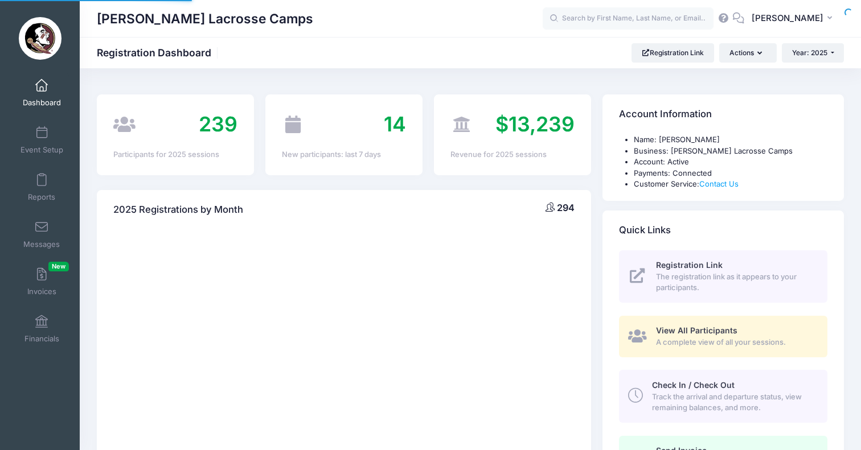
select select
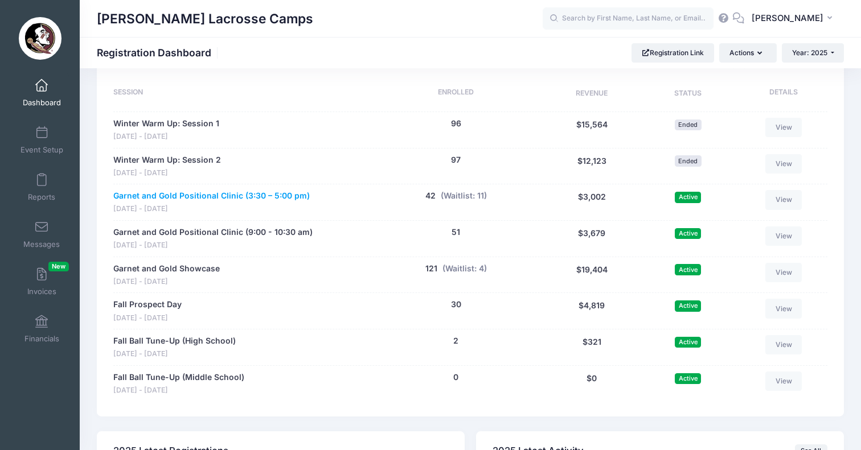
scroll to position [546, 0]
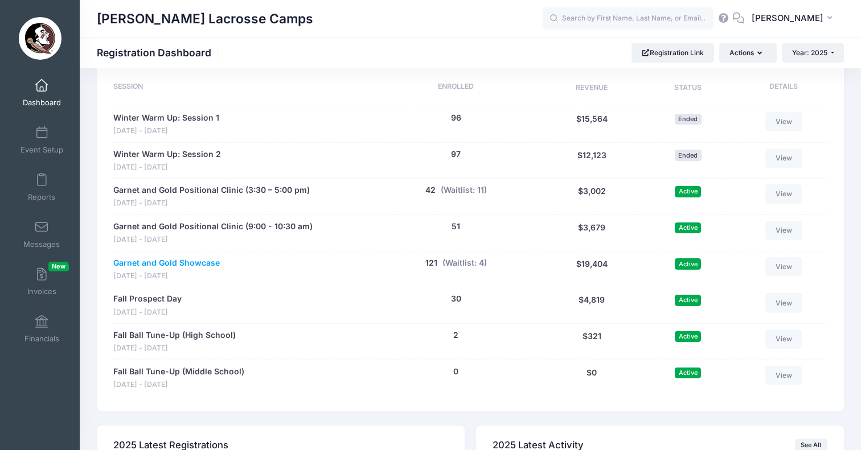
click at [200, 257] on link "Garnet and Gold Showcase" at bounding box center [166, 263] width 106 height 12
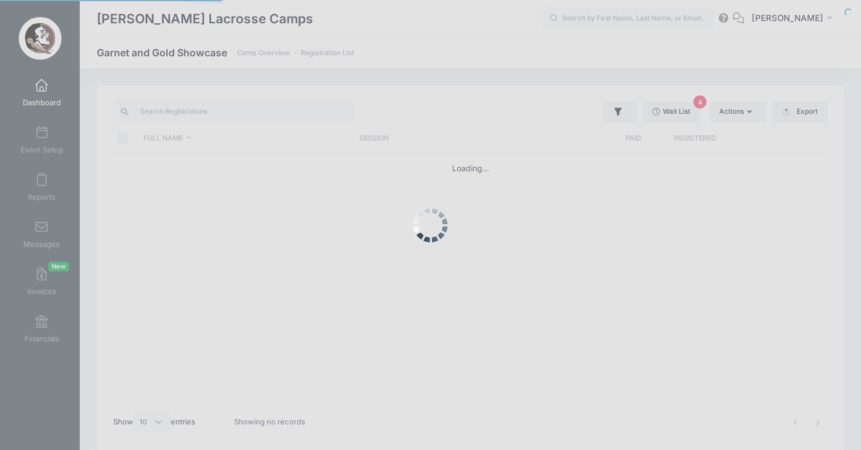
select select "10"
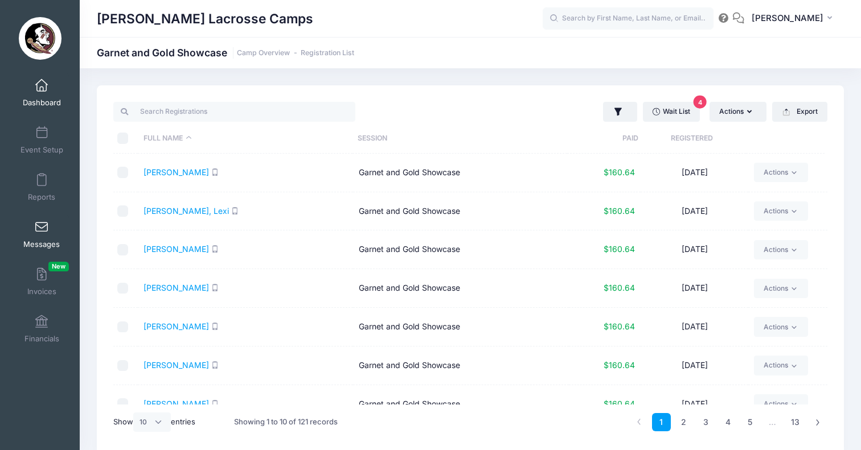
click at [36, 235] on link "Messages" at bounding box center [42, 235] width 54 height 40
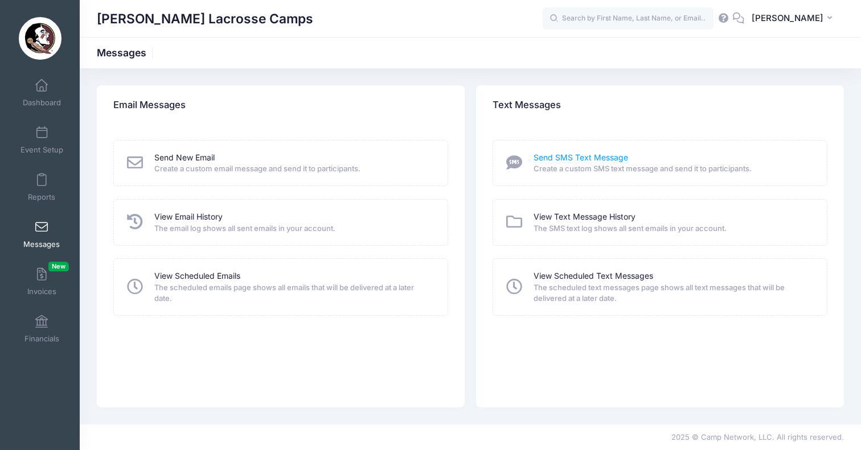
click at [605, 160] on link "Send SMS Text Message" at bounding box center [580, 158] width 94 height 12
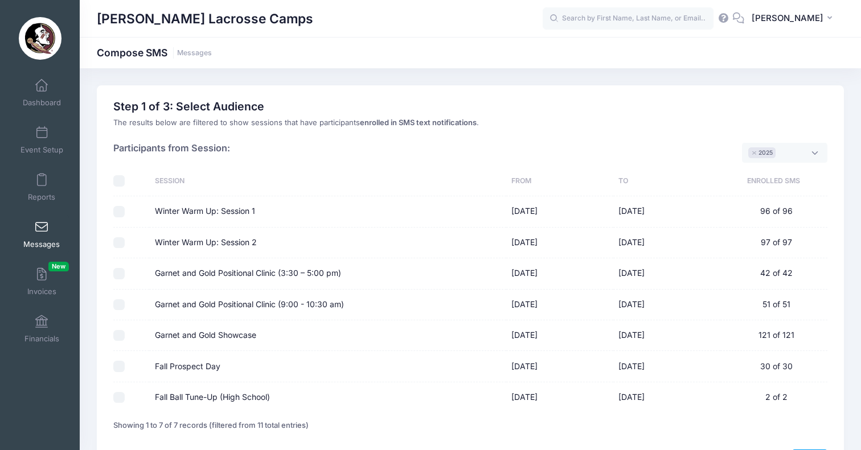
click at [116, 330] on input "Garnet and Gold Showcase" at bounding box center [118, 335] width 11 height 11
checkbox input "true"
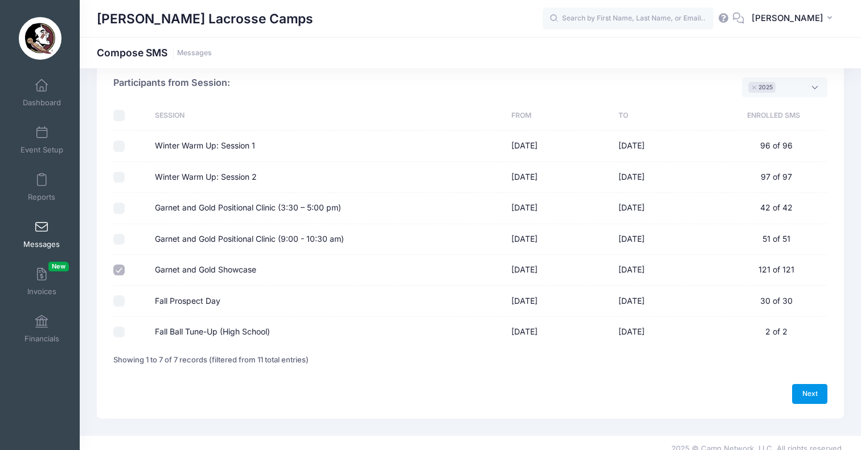
click at [806, 385] on link "Next" at bounding box center [809, 393] width 35 height 19
select select "50"
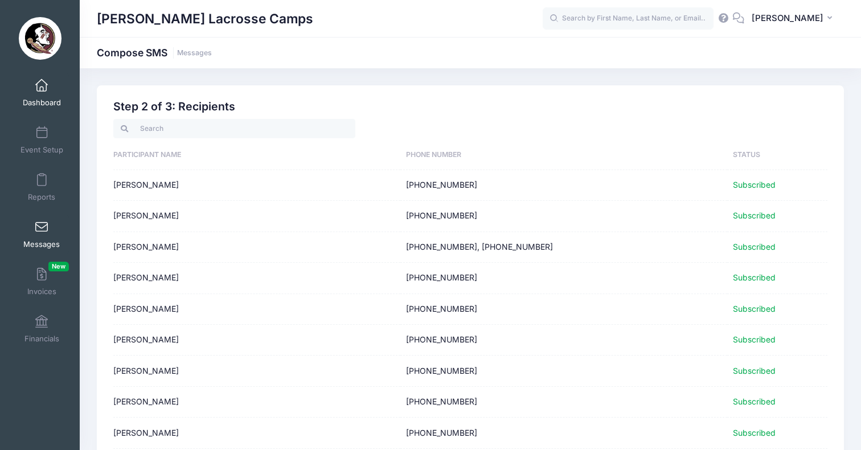
click at [28, 81] on link "Dashboard" at bounding box center [42, 93] width 54 height 40
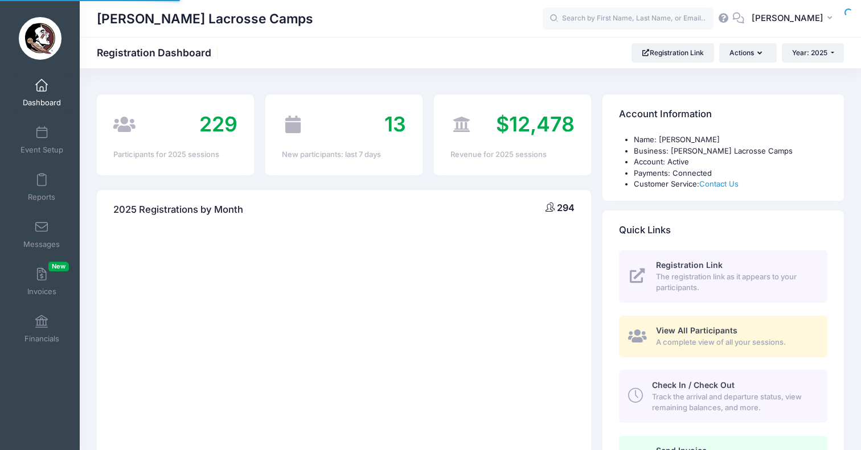
select select
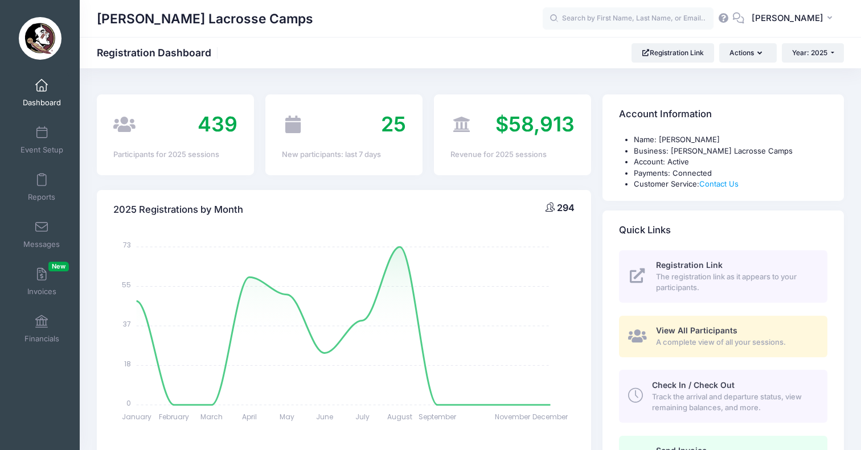
click at [42, 84] on span at bounding box center [42, 86] width 0 height 13
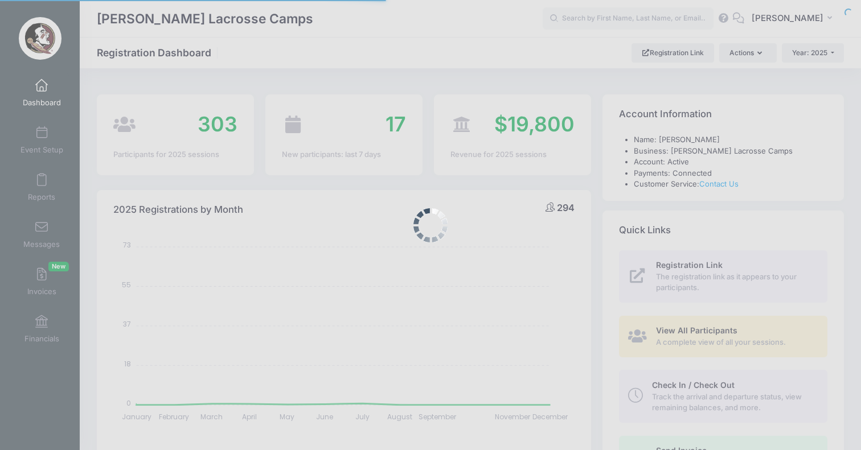
select select
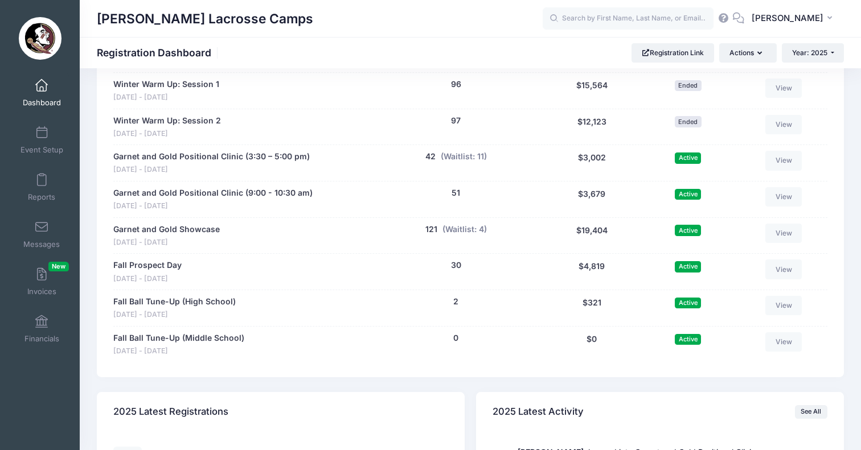
scroll to position [622, 0]
